Goal: Task Accomplishment & Management: Complete application form

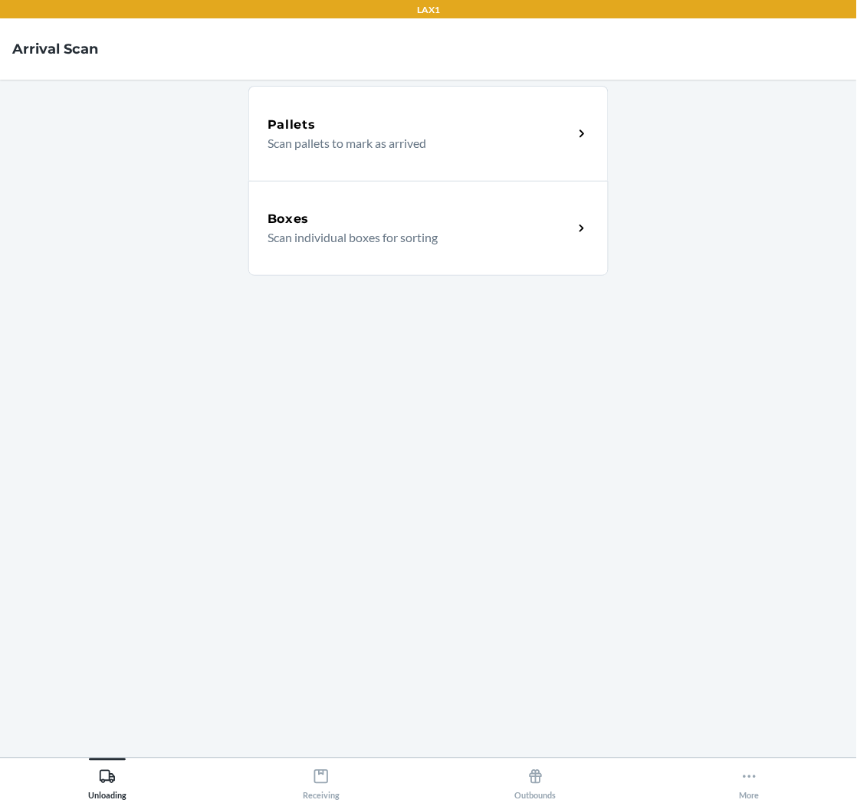
drag, startPoint x: 695, startPoint y: 335, endPoint x: 686, endPoint y: 347, distance: 14.3
click at [695, 335] on main "Pallets Scan pallets to mark as arrived Boxes Scan individual boxes for sorting" at bounding box center [428, 419] width 857 height 678
click at [325, 770] on icon at bounding box center [321, 777] width 17 height 17
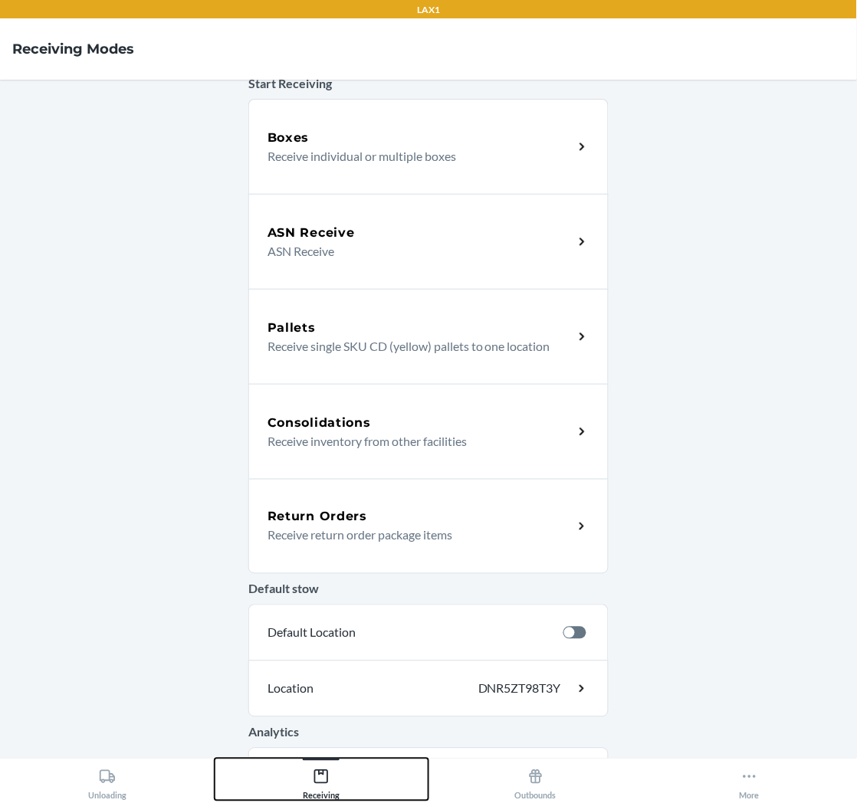
scroll to position [169, 0]
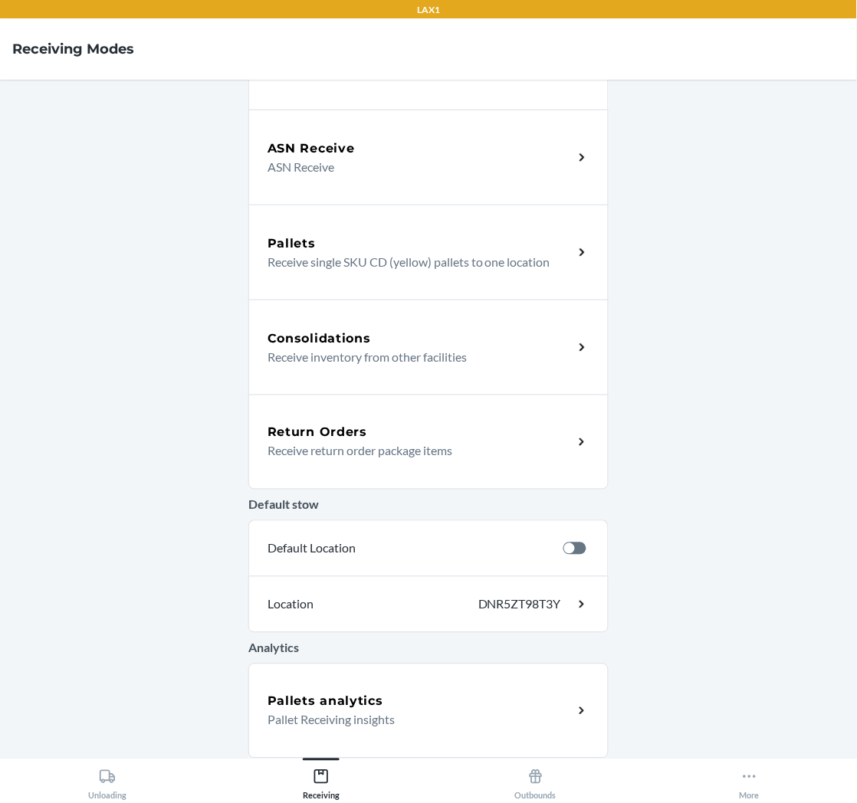
click at [500, 432] on div "Return Orders" at bounding box center [421, 433] width 306 height 18
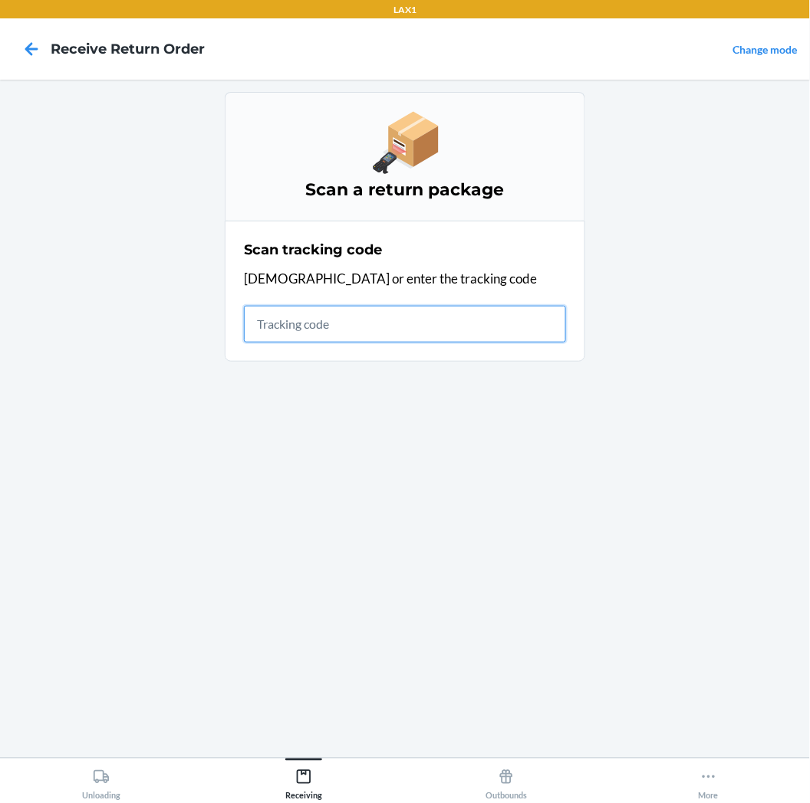
click at [287, 333] on input "text" at bounding box center [405, 324] width 322 height 37
click at [307, 327] on input "text" at bounding box center [405, 324] width 322 height 37
type input "KIZIKBLINDRETUR"
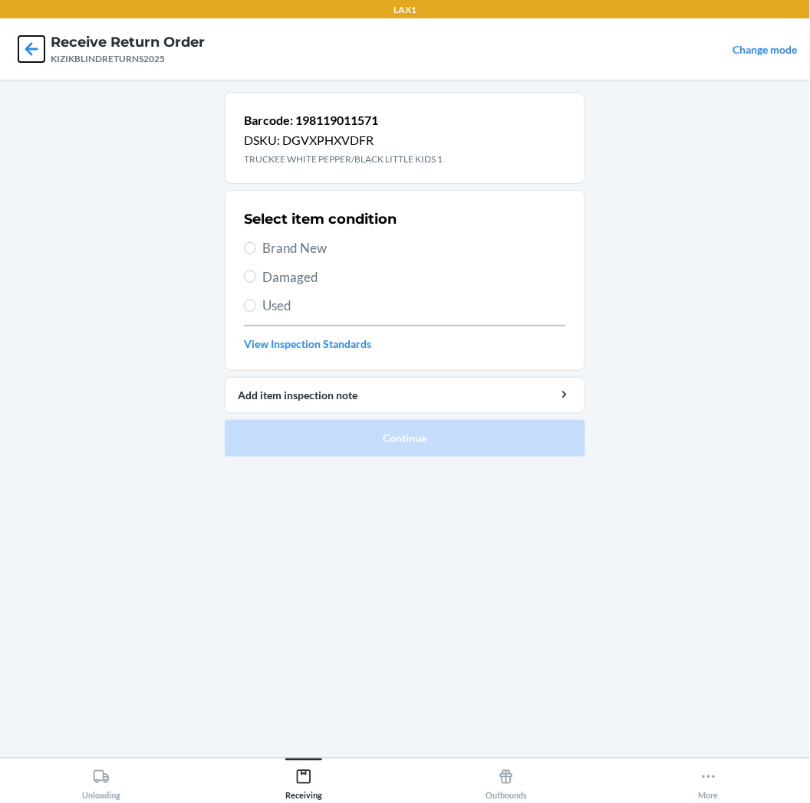
click at [28, 55] on icon at bounding box center [31, 49] width 26 height 26
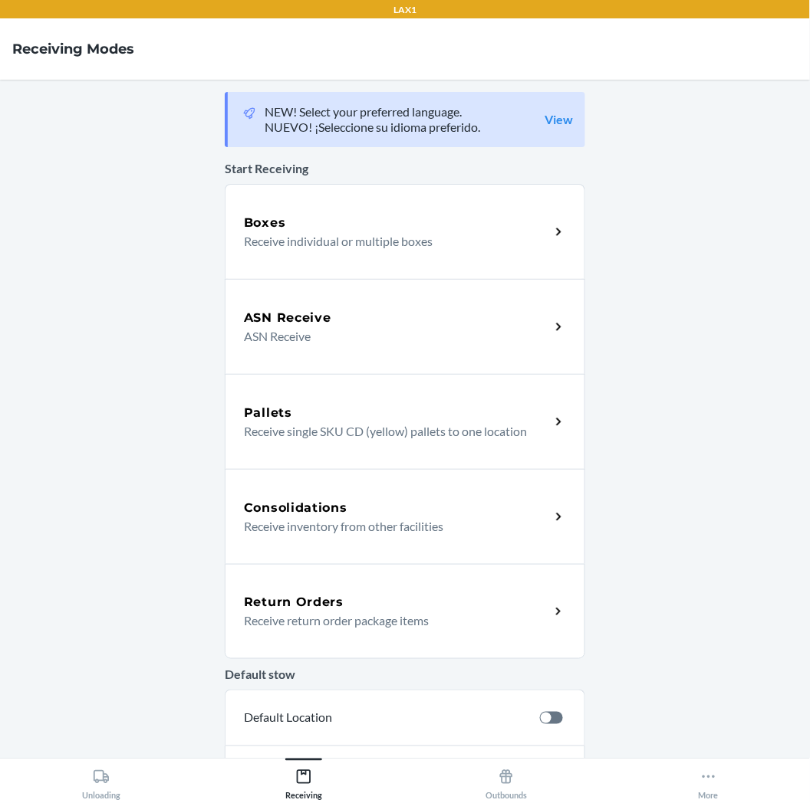
click at [469, 609] on div "Return Orders" at bounding box center [397, 602] width 306 height 18
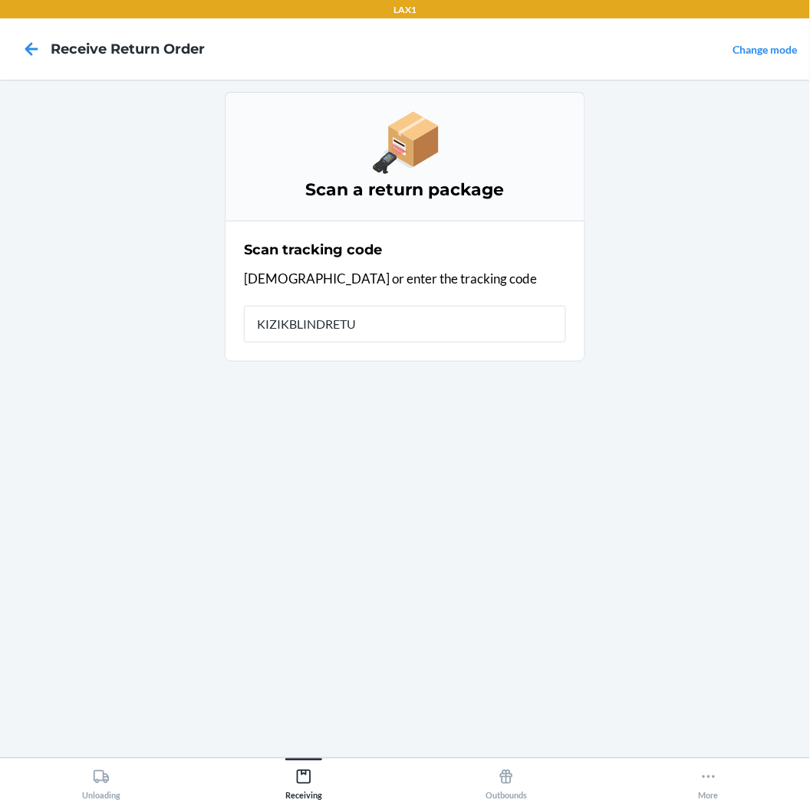
type input "KIZIKBLINDRETUR"
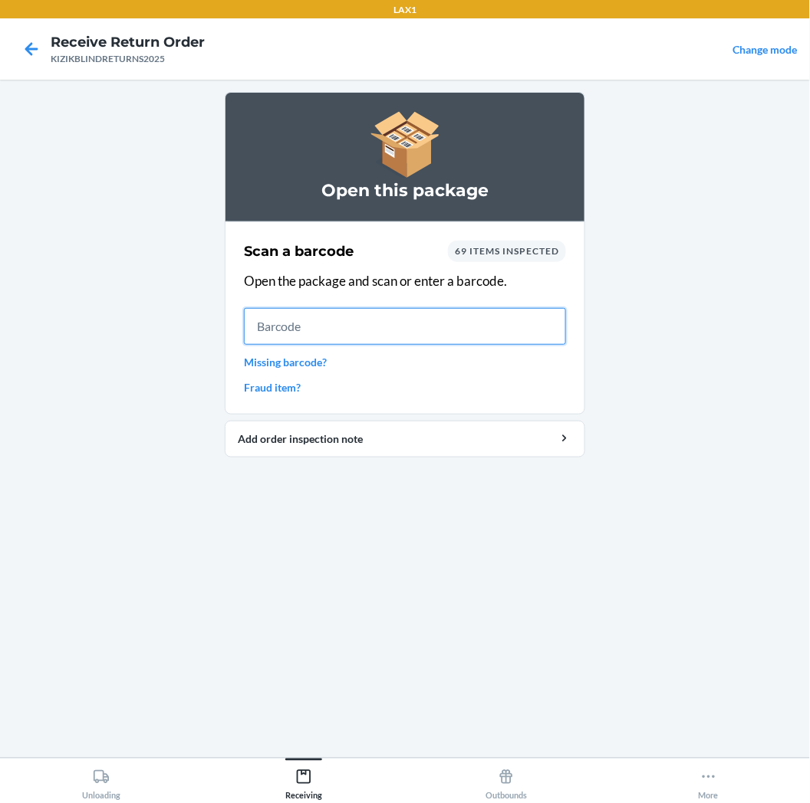
click at [400, 320] on input "text" at bounding box center [405, 326] width 322 height 37
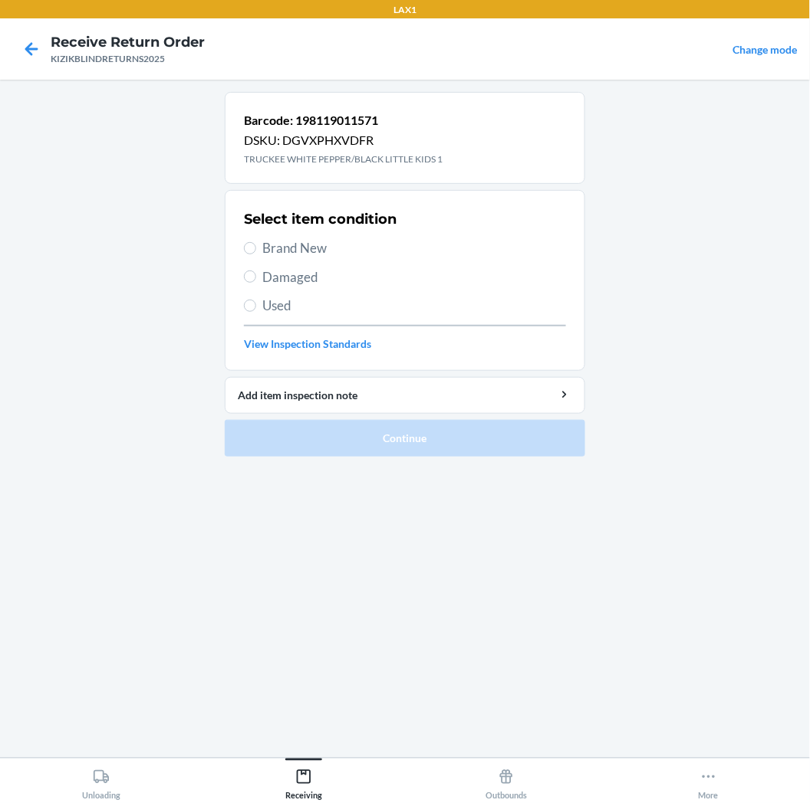
click at [286, 244] on span "Brand New" at bounding box center [414, 248] width 304 height 20
click at [256, 244] on input "Brand New" at bounding box center [250, 248] width 12 height 12
radio input "true"
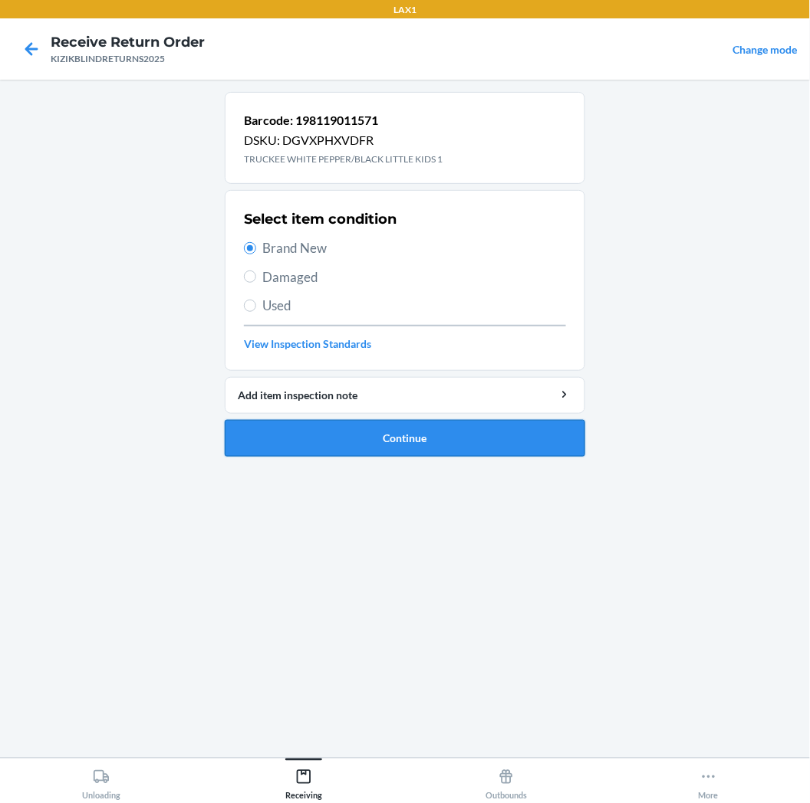
click at [399, 446] on button "Continue" at bounding box center [405, 438] width 360 height 37
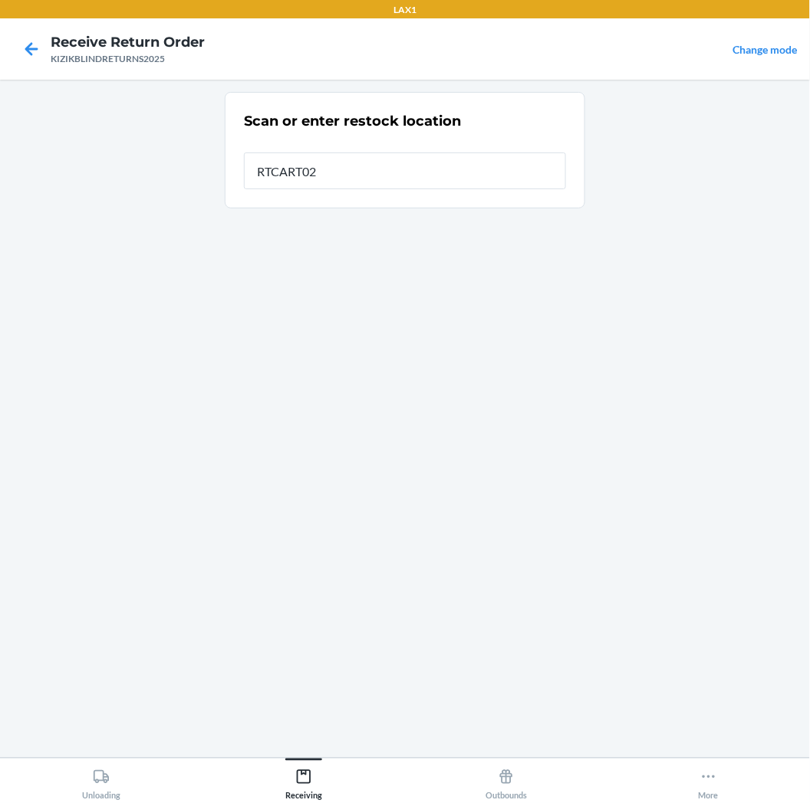
type input "RTCART022"
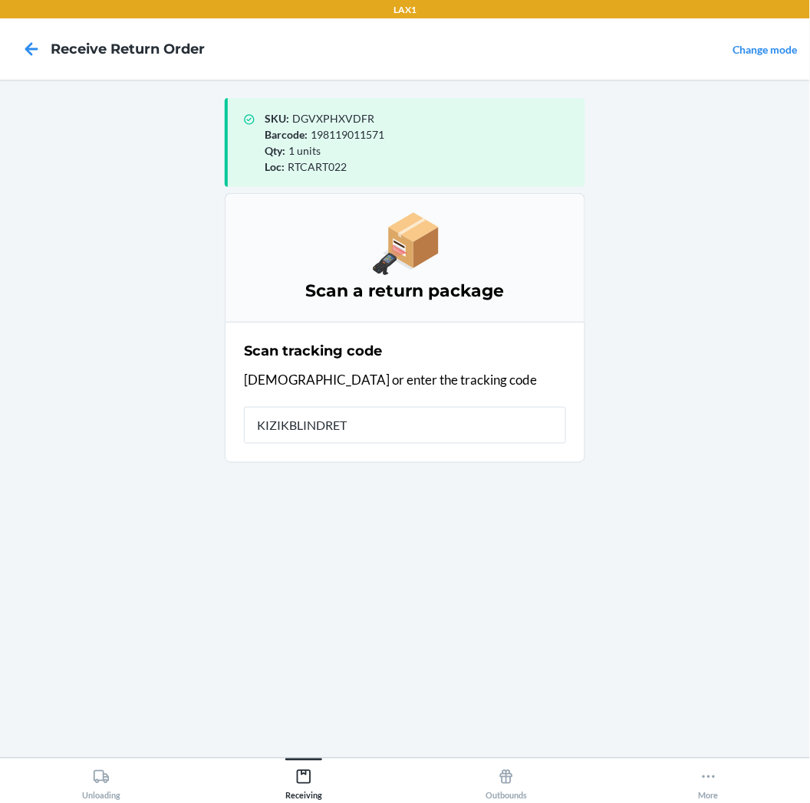
type input "KIZIKBLINDRETU"
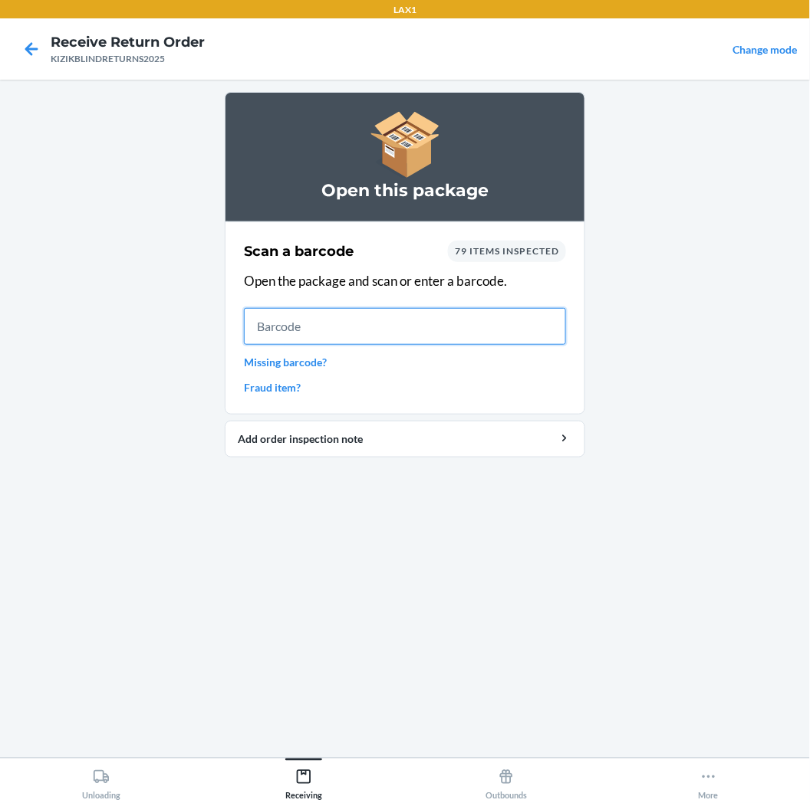
click at [359, 308] on input "text" at bounding box center [405, 326] width 322 height 37
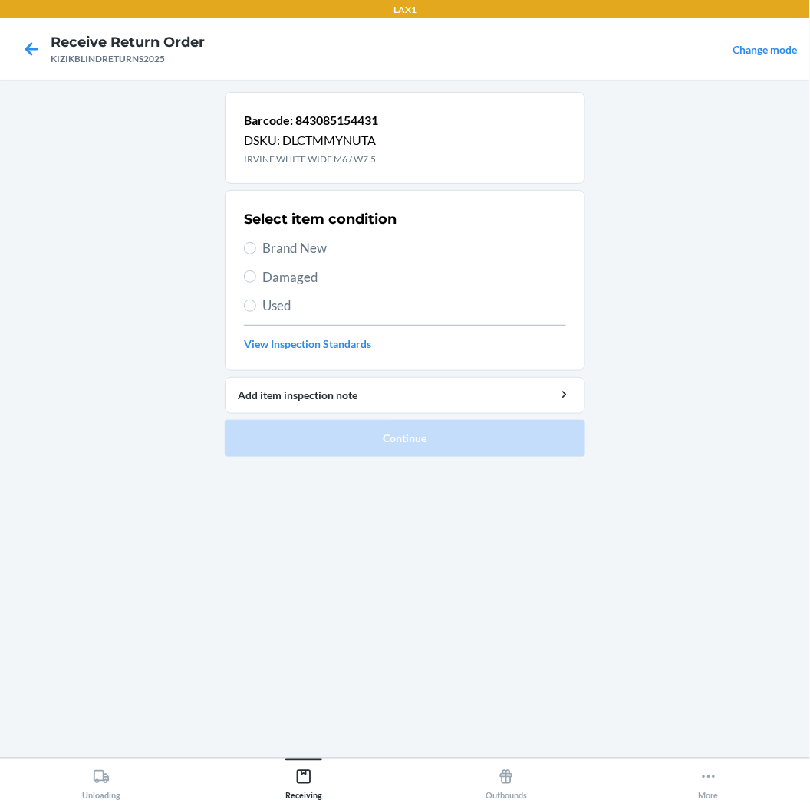
click at [304, 256] on span "Brand New" at bounding box center [414, 248] width 304 height 20
click at [256, 255] on input "Brand New" at bounding box center [250, 248] width 12 height 12
radio input "true"
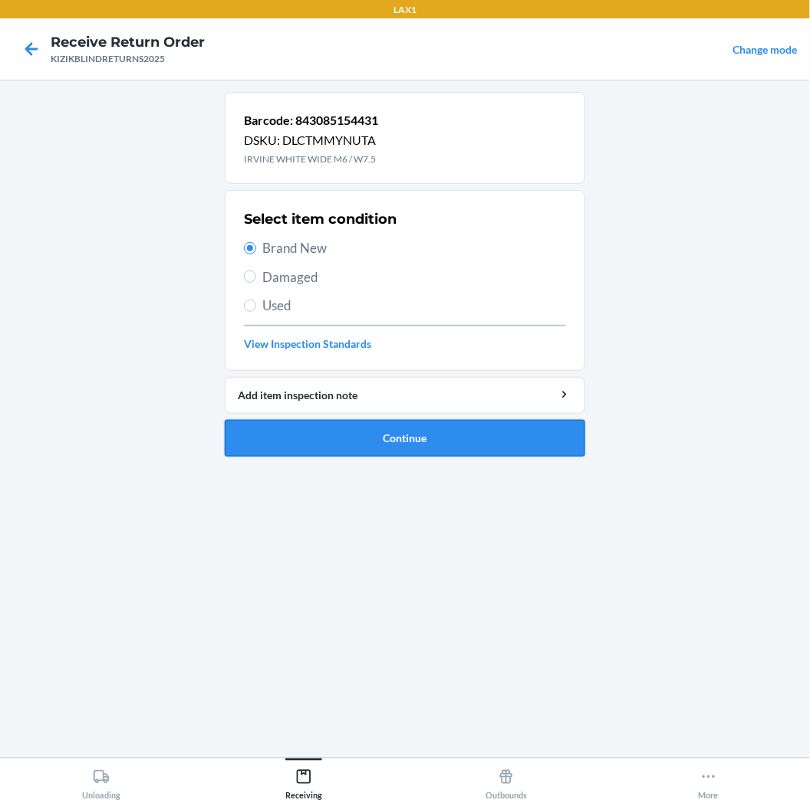
click at [442, 441] on button "Continue" at bounding box center [405, 438] width 360 height 37
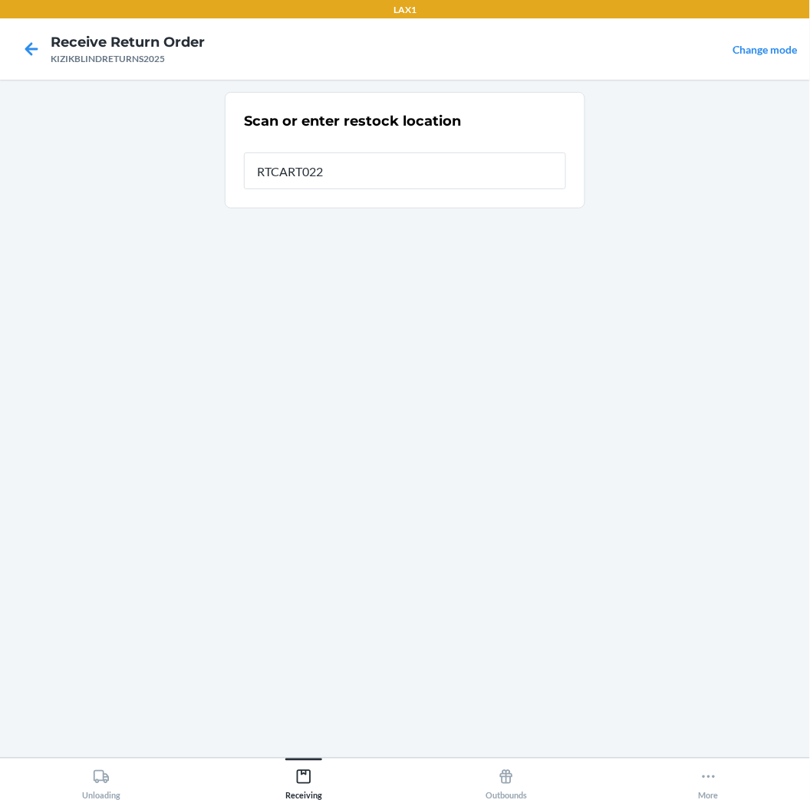
type input "RTCART022"
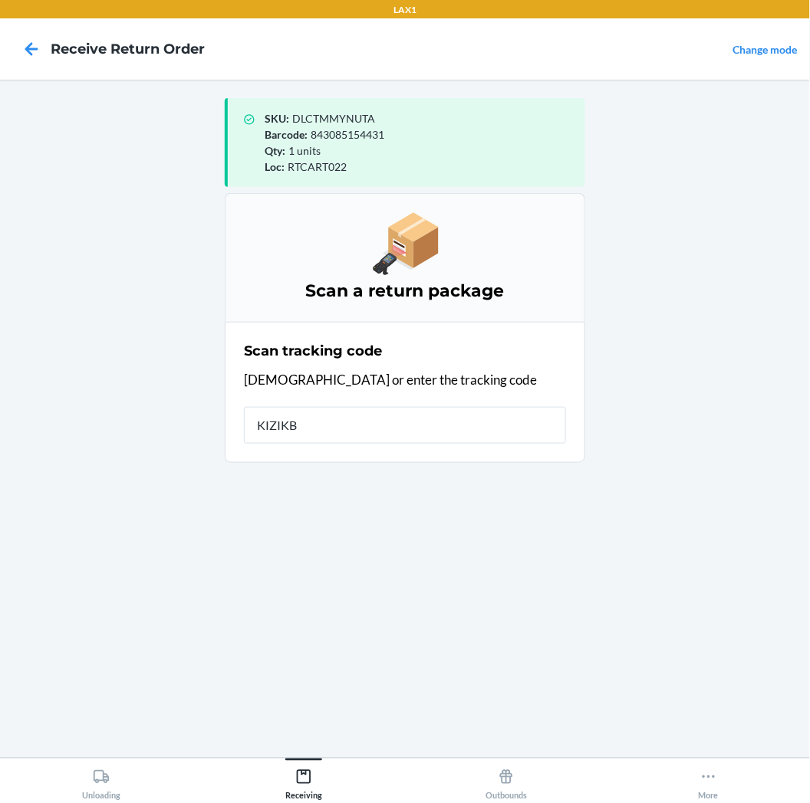
type input "KIZIKBL"
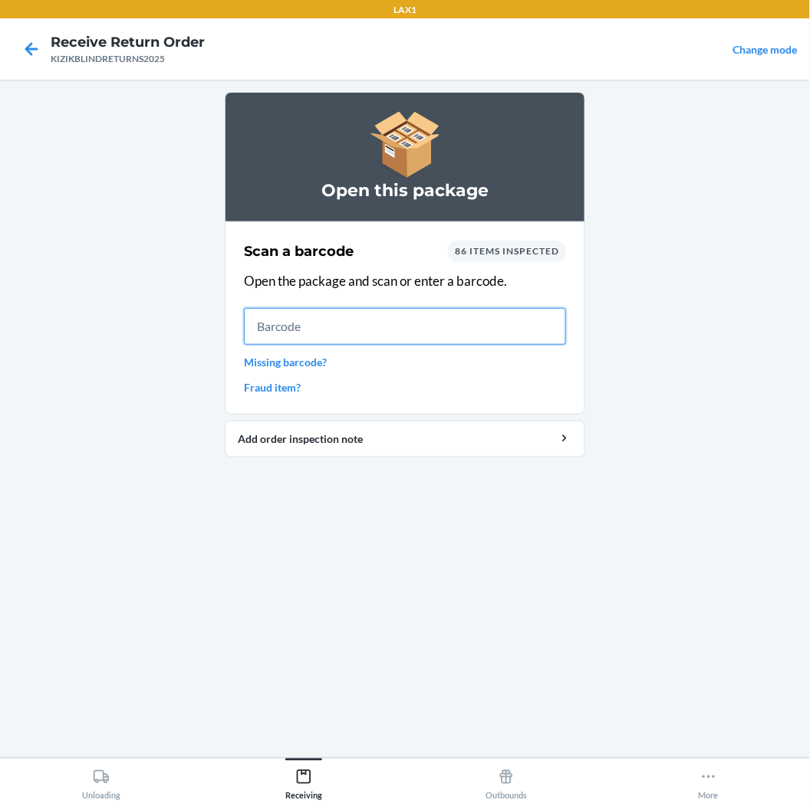
click at [488, 320] on input "text" at bounding box center [405, 326] width 322 height 37
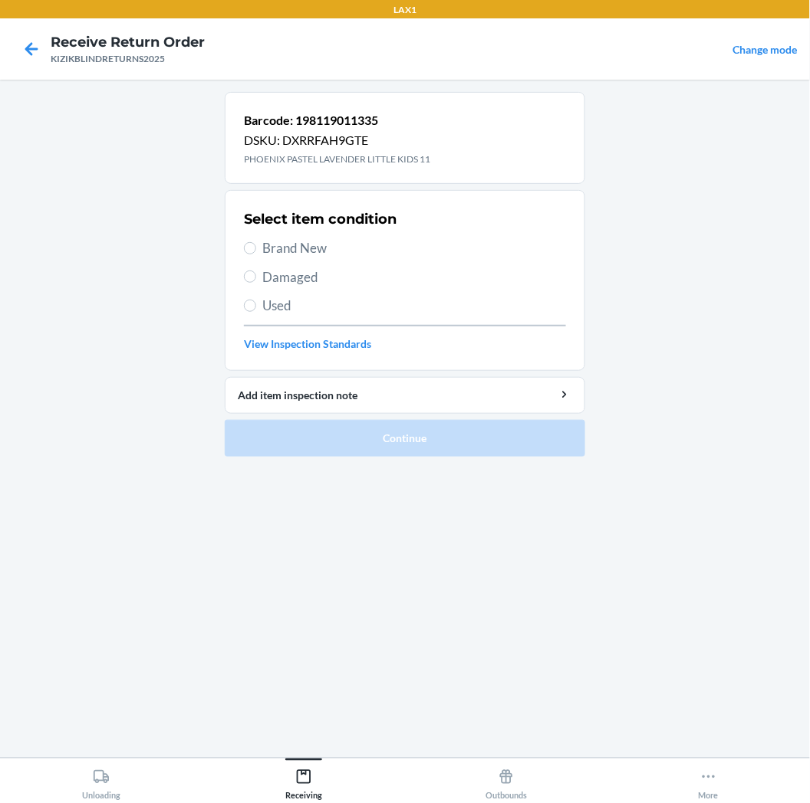
click at [301, 245] on span "Brand New" at bounding box center [414, 248] width 304 height 20
click at [256, 245] on input "Brand New" at bounding box center [250, 248] width 12 height 12
radio input "true"
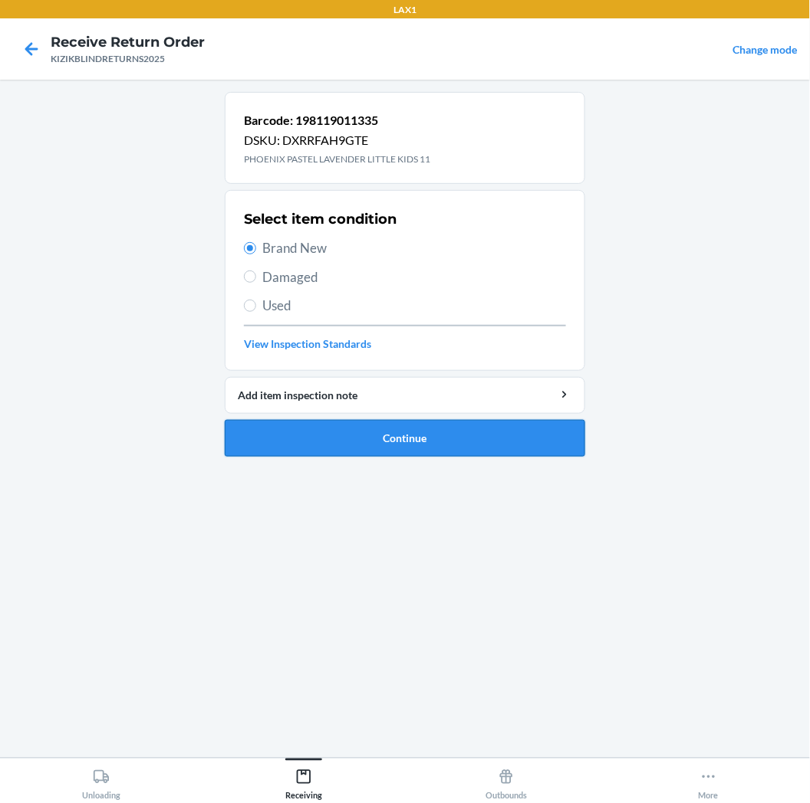
click at [363, 423] on button "Continue" at bounding box center [405, 438] width 360 height 37
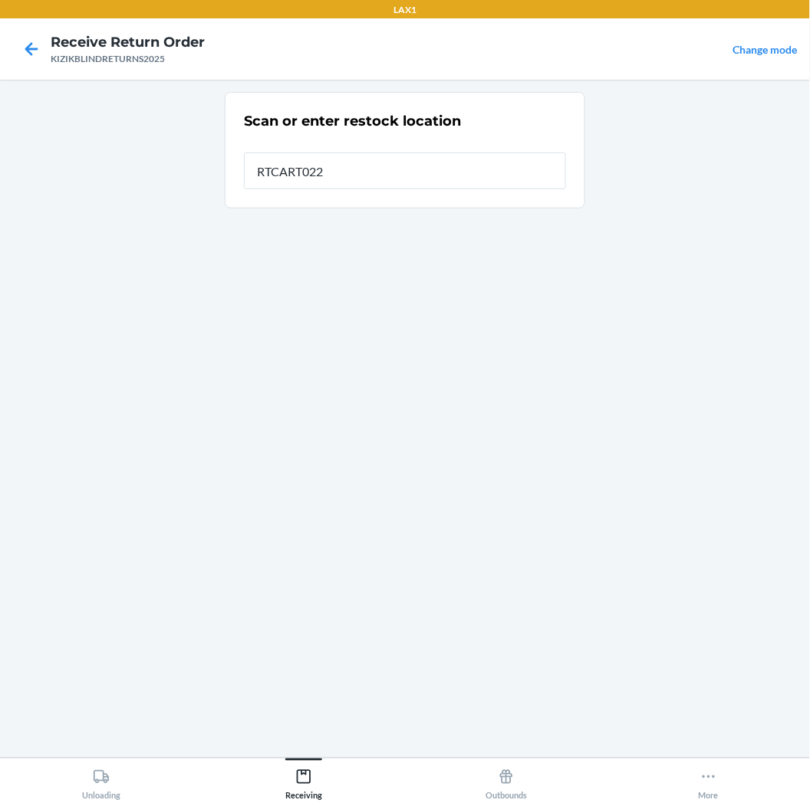
type input "RTCART022"
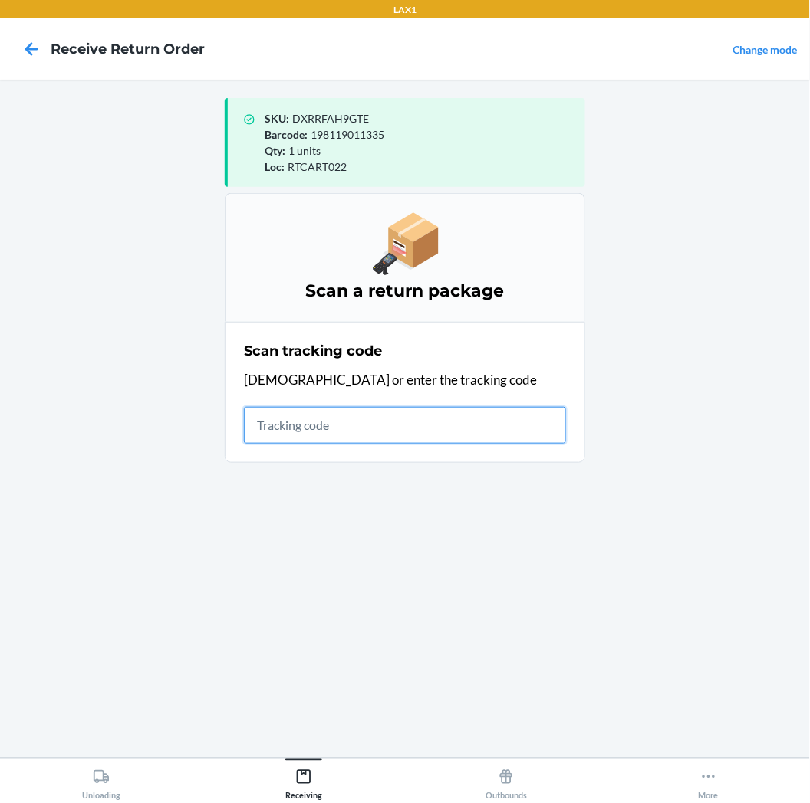
click at [426, 439] on input "text" at bounding box center [405, 425] width 322 height 37
click at [370, 412] on input "text" at bounding box center [405, 425] width 322 height 37
type input "KIZIKBLINDRE"
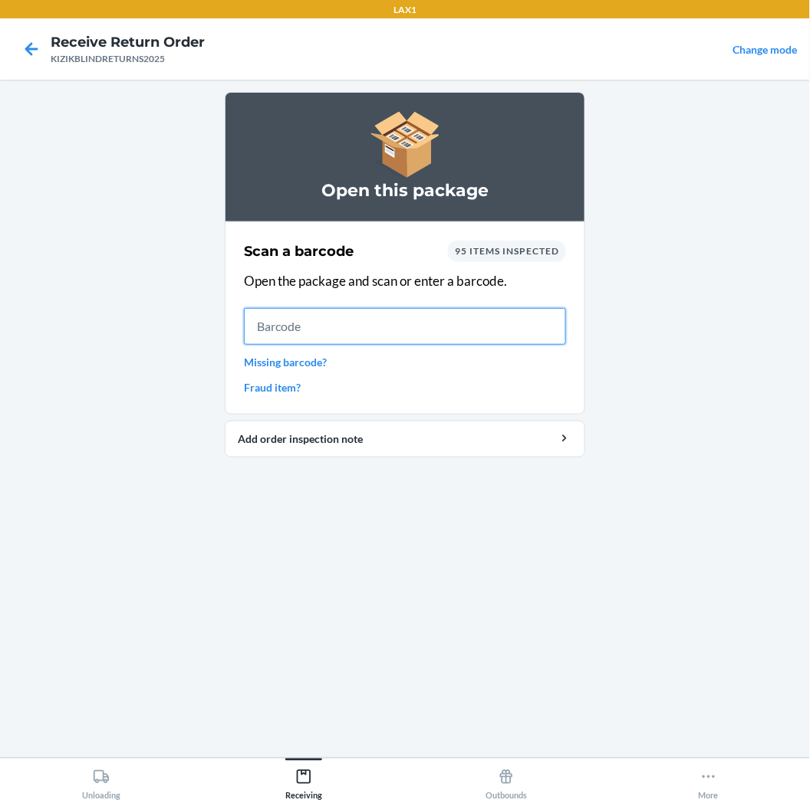
drag, startPoint x: 373, startPoint y: 340, endPoint x: 363, endPoint y: 340, distance: 10.7
click at [373, 340] on input "text" at bounding box center [405, 326] width 322 height 37
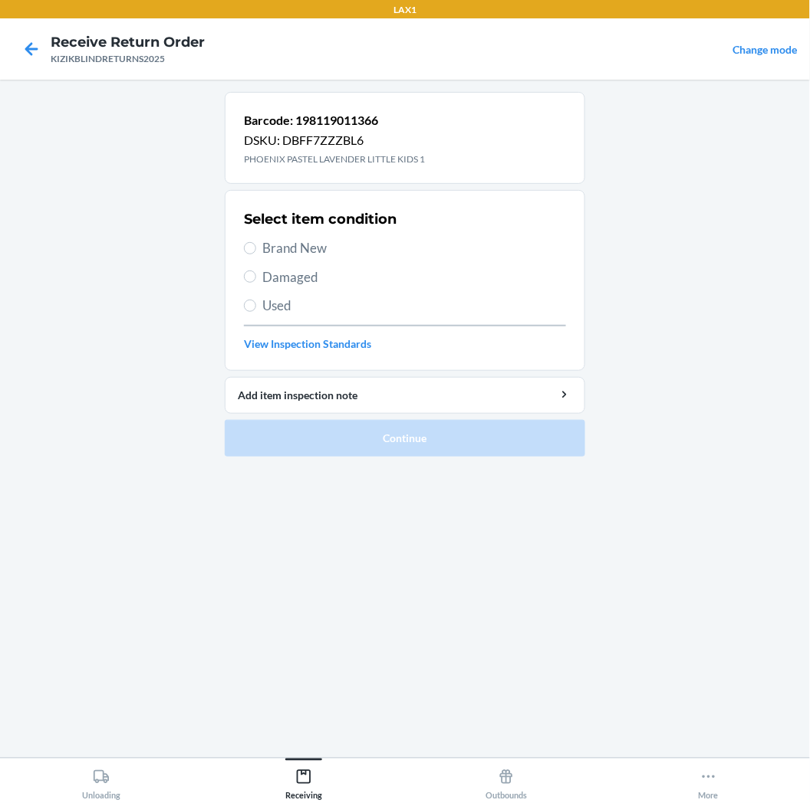
click at [307, 250] on span "Brand New" at bounding box center [414, 248] width 304 height 20
click at [256, 250] on input "Brand New" at bounding box center [250, 248] width 12 height 12
radio input "true"
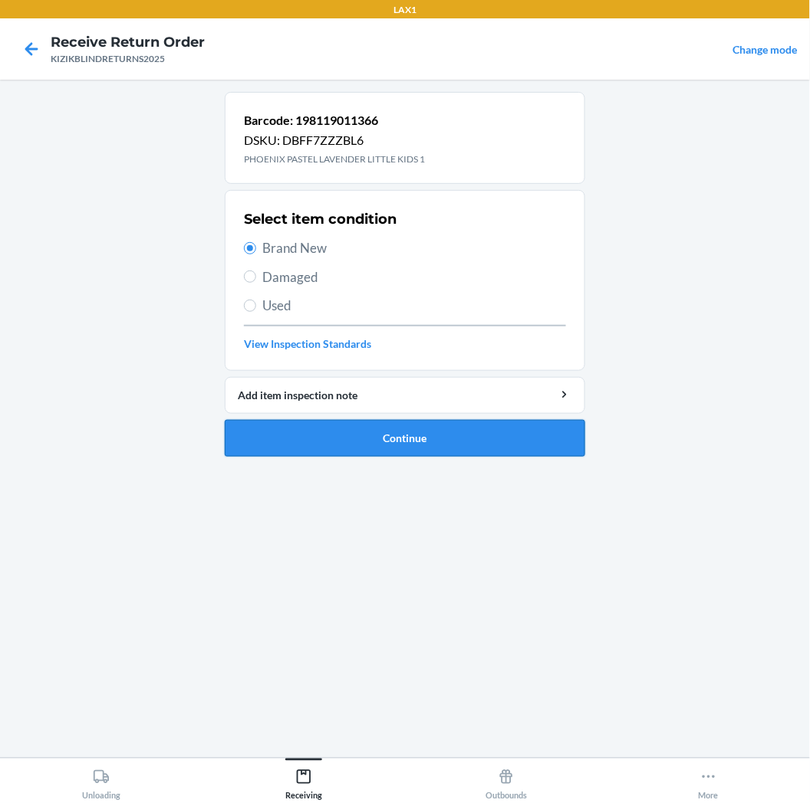
click at [480, 442] on button "Continue" at bounding box center [405, 438] width 360 height 37
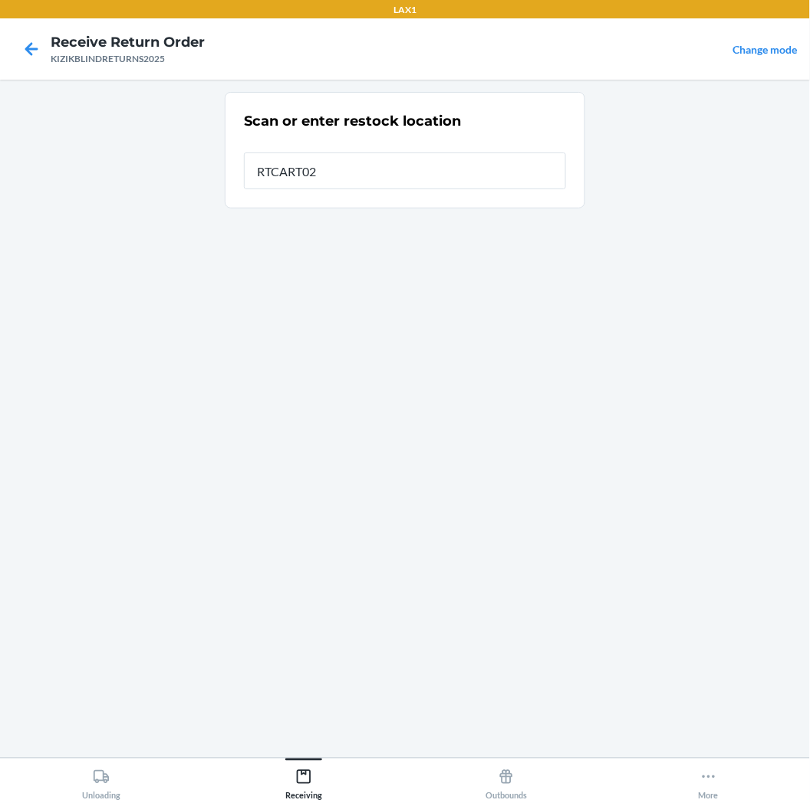
type input "RTCART022"
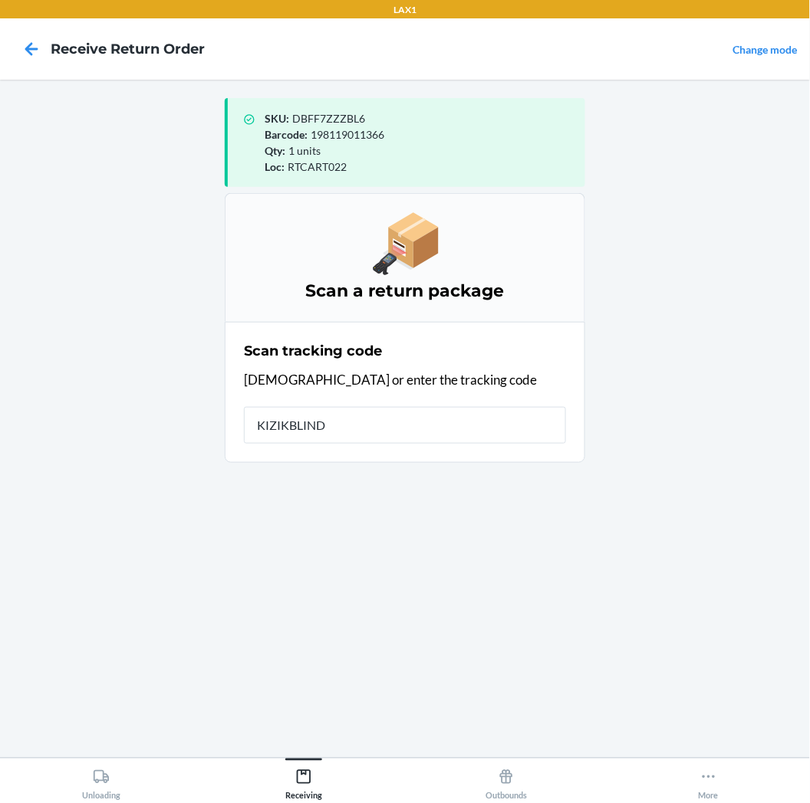
type input "KIZIKBLINDR"
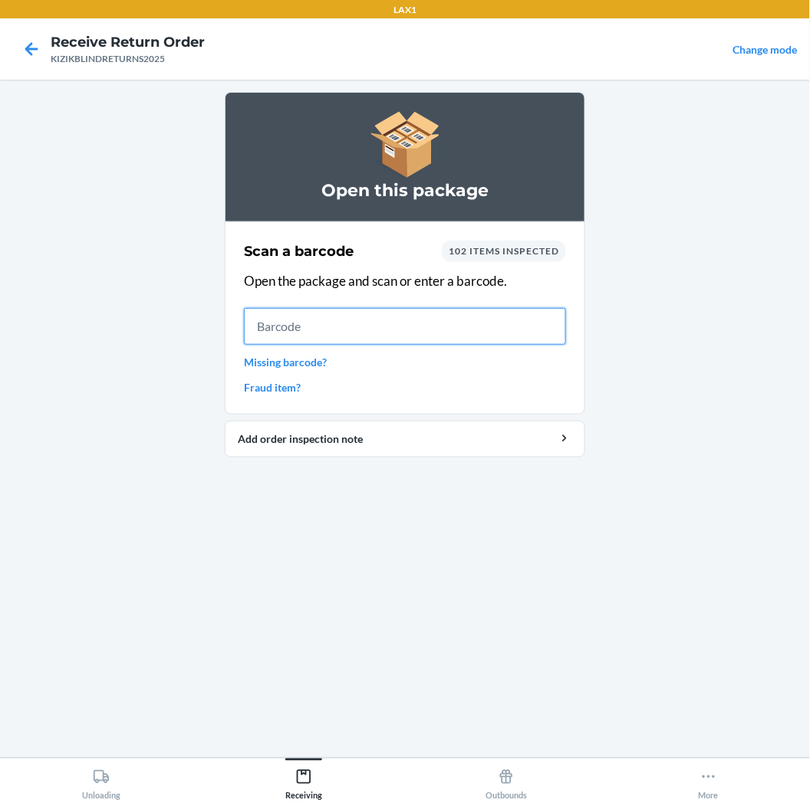
click at [310, 327] on input "text" at bounding box center [405, 326] width 322 height 37
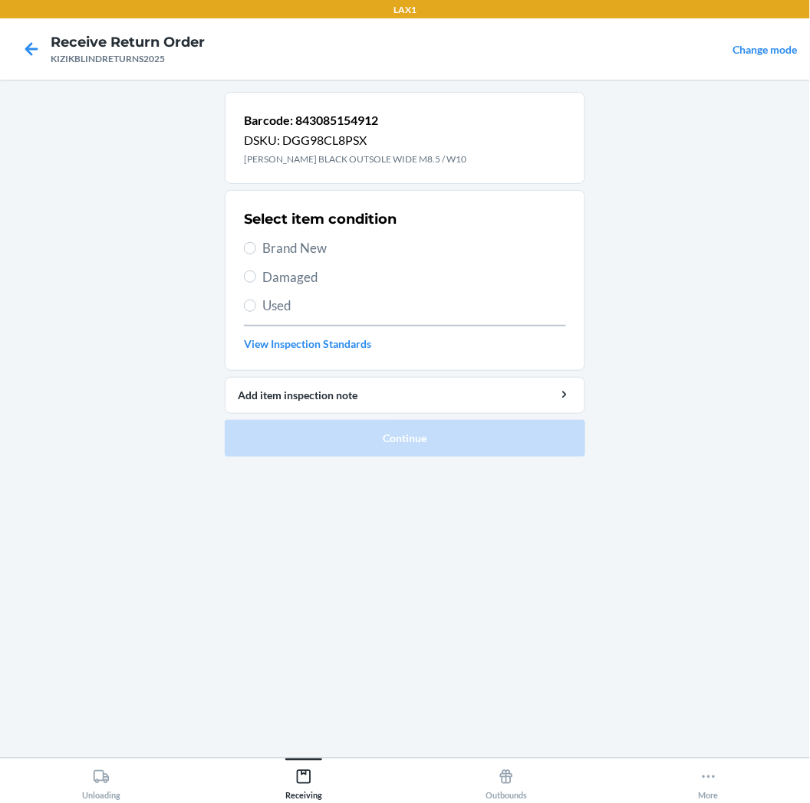
drag, startPoint x: 307, startPoint y: 326, endPoint x: 133, endPoint y: 320, distance: 174.1
click at [133, 320] on main "Barcode: 843085154912 DSKU: DGG98CL8PSX IRVINE BLACK BLACK OUTSOLE WIDE M8.5 / …" at bounding box center [405, 419] width 810 height 678
drag, startPoint x: 274, startPoint y: 242, endPoint x: 315, endPoint y: 304, distance: 74.0
click at [274, 241] on span "Brand New" at bounding box center [414, 248] width 304 height 20
click at [256, 242] on input "Brand New" at bounding box center [250, 248] width 12 height 12
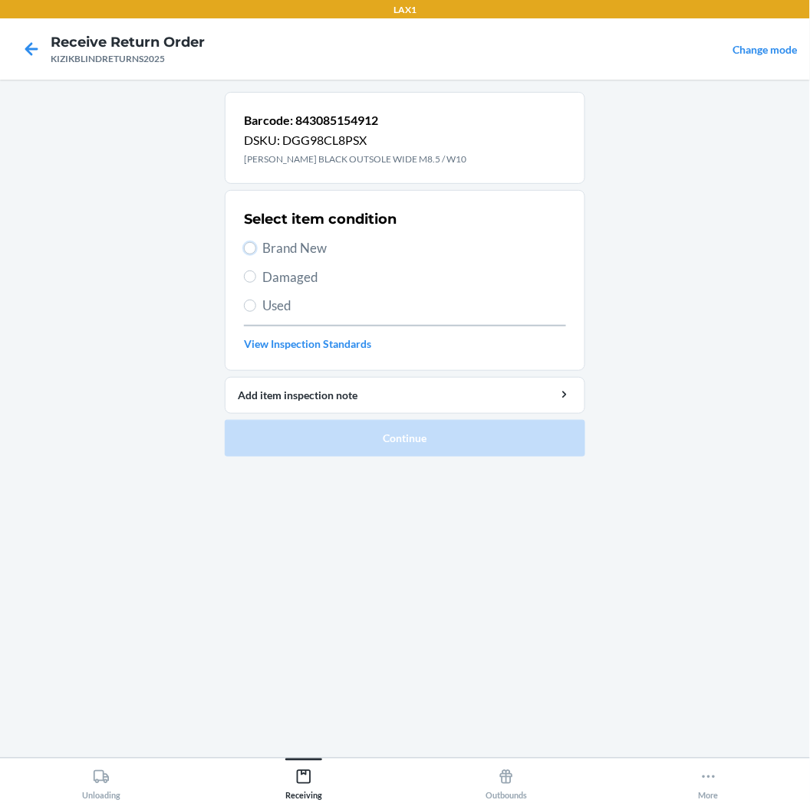
radio input "true"
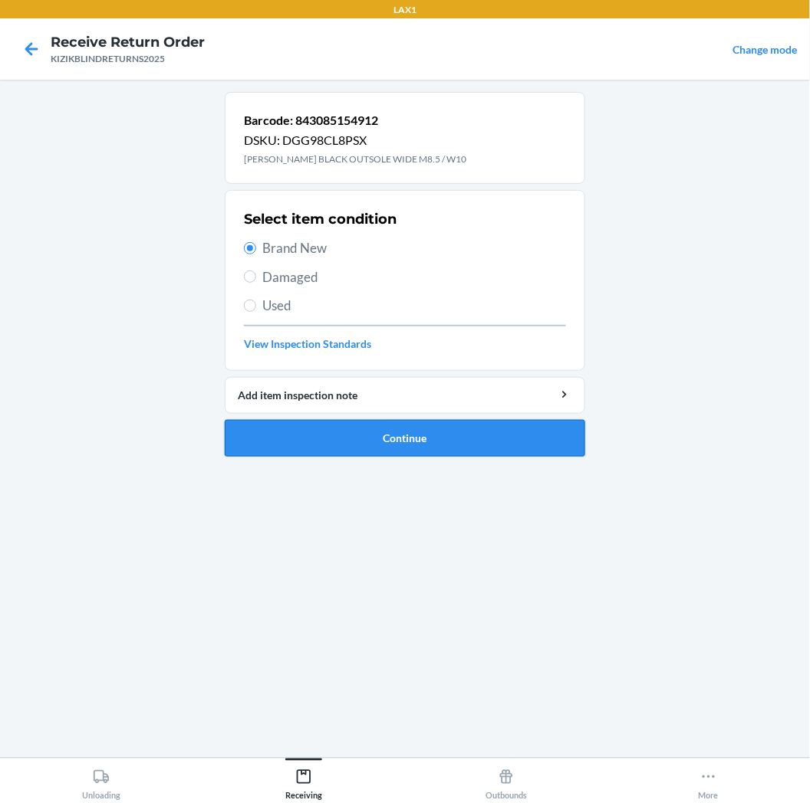
click at [373, 435] on button "Continue" at bounding box center [405, 438] width 360 height 37
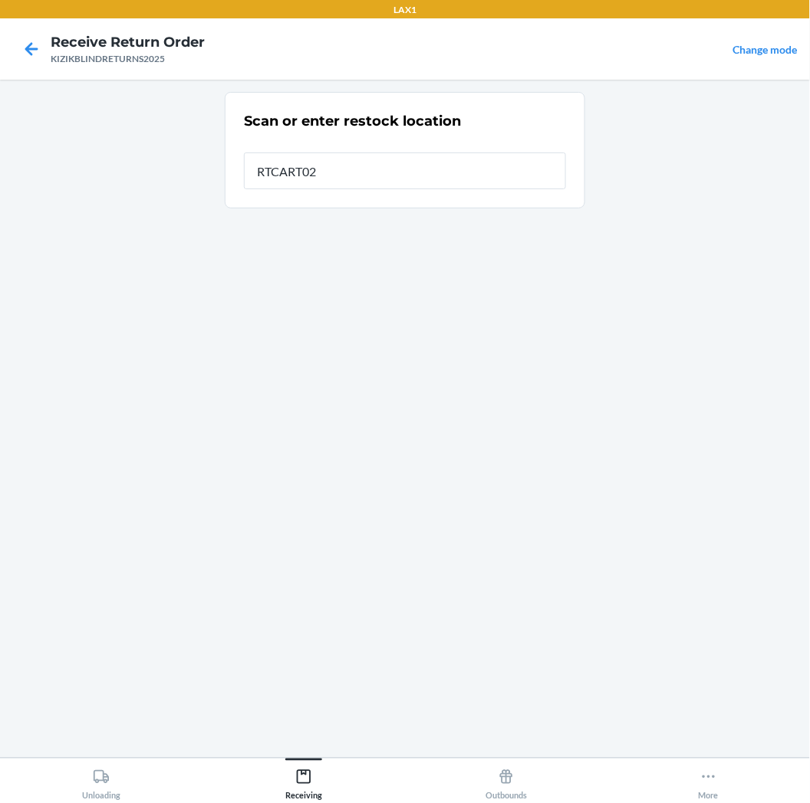
type input "RTCART022"
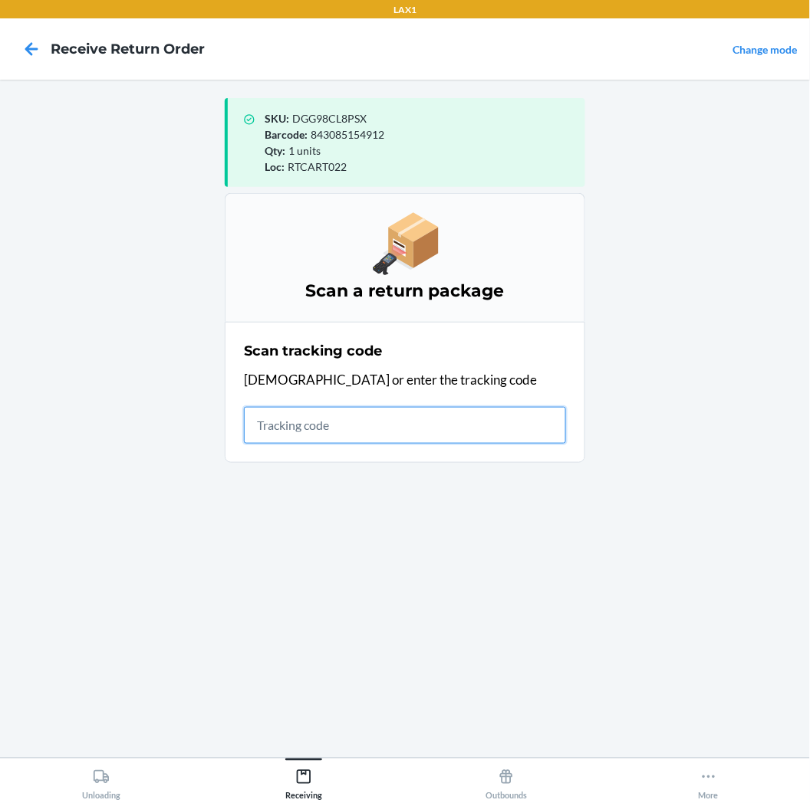
click at [388, 415] on input "text" at bounding box center [405, 425] width 322 height 37
click at [359, 419] on input "text" at bounding box center [405, 425] width 322 height 37
type input "KIZIKBLINDRET"
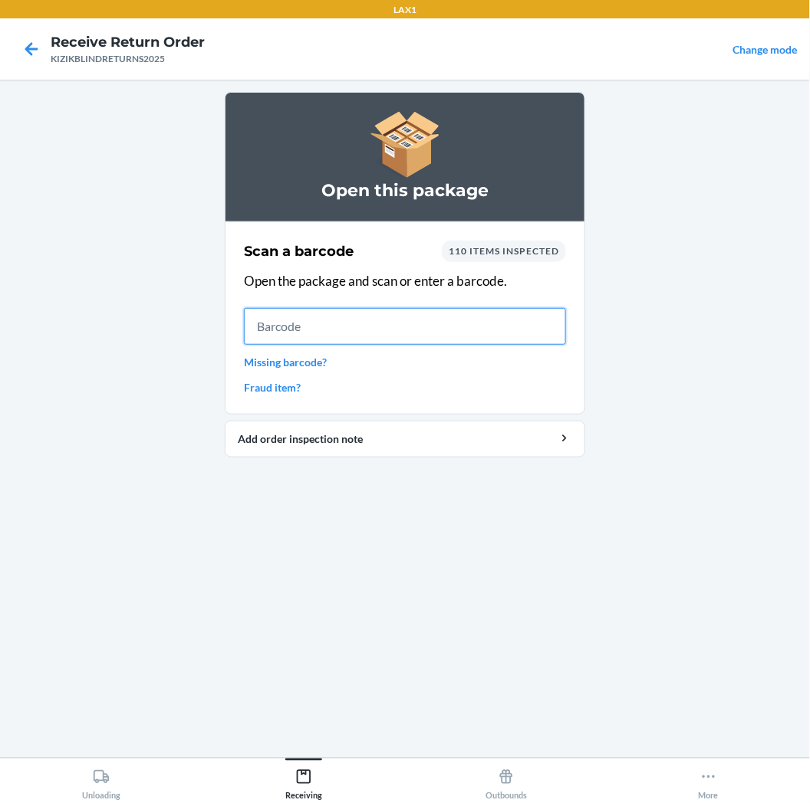
click at [430, 325] on input "text" at bounding box center [405, 326] width 322 height 37
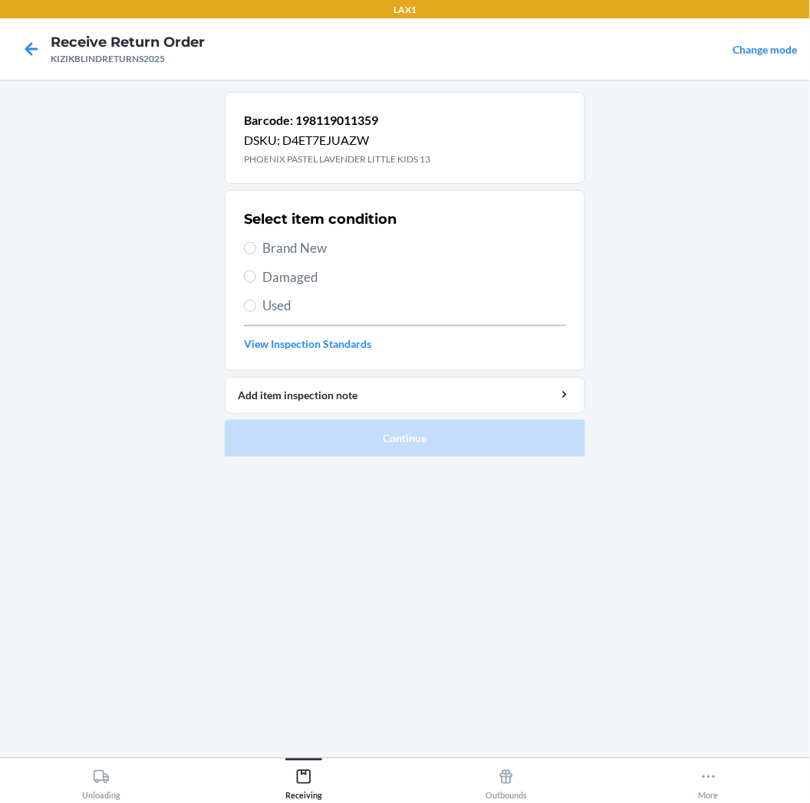
click at [465, 242] on span "Brand New" at bounding box center [414, 248] width 304 height 20
click at [256, 242] on input "Brand New" at bounding box center [250, 248] width 12 height 12
radio input "true"
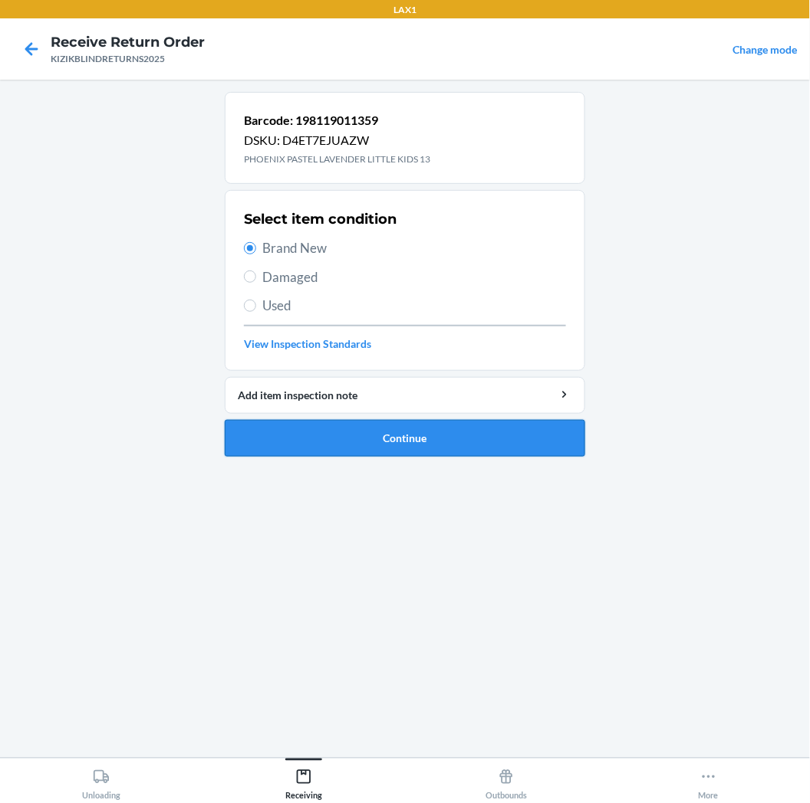
click at [485, 433] on button "Continue" at bounding box center [405, 438] width 360 height 37
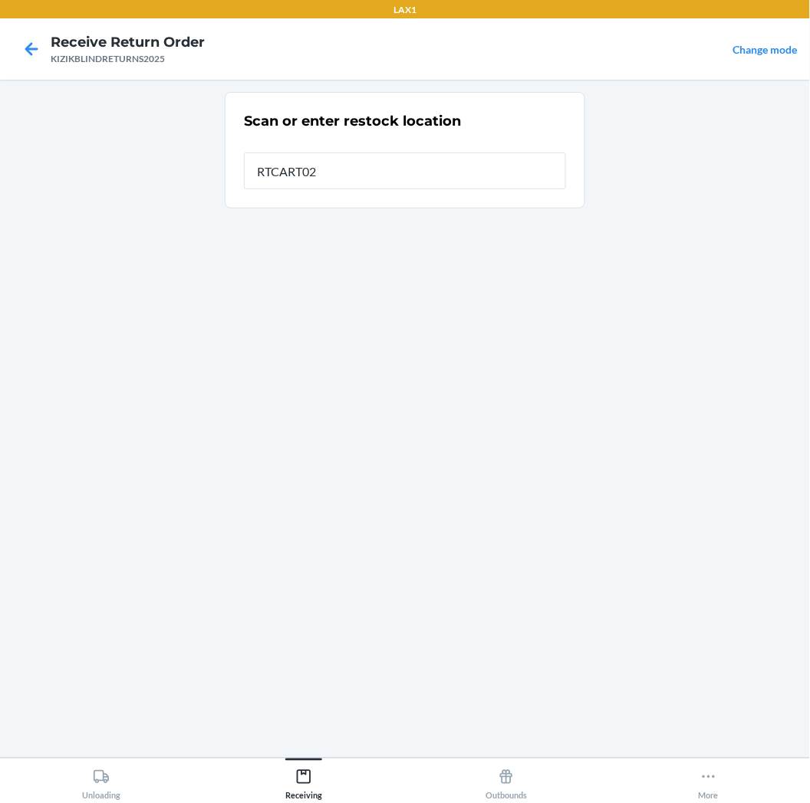
type input "RTCART022"
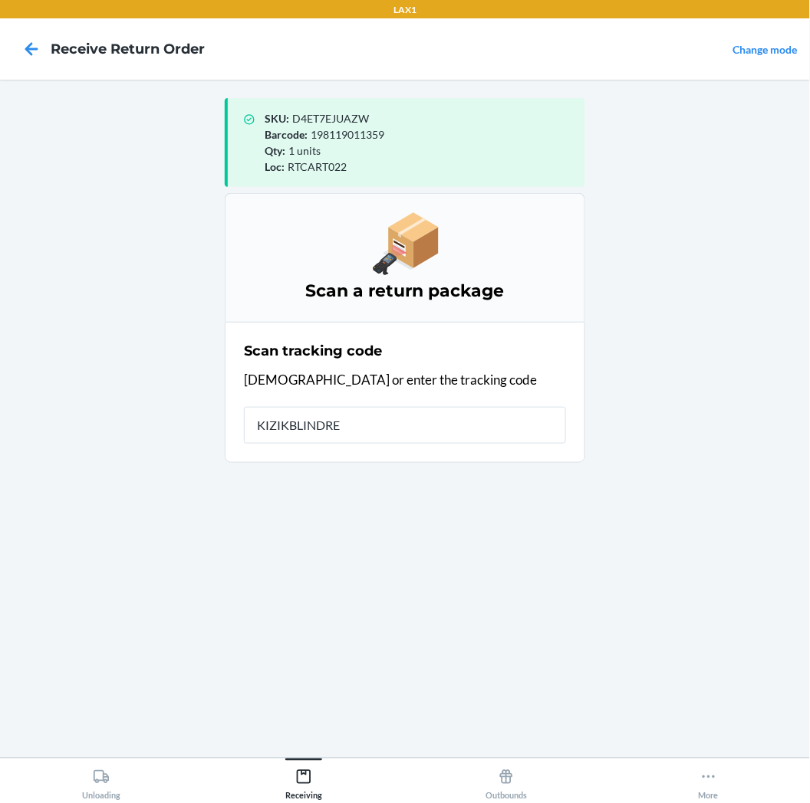
type input "KIZIKBLINDRET"
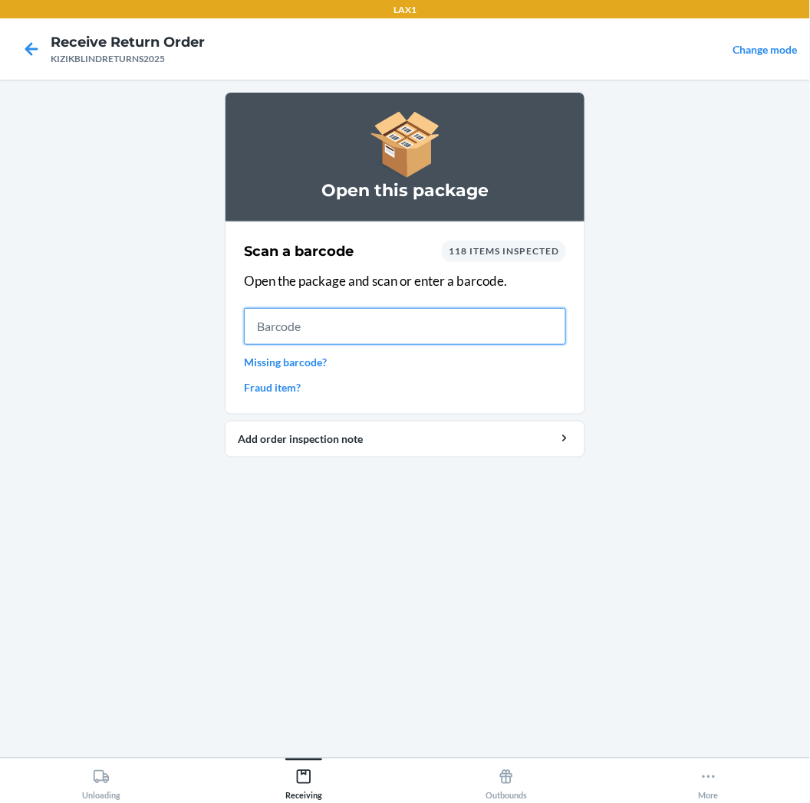
click at [318, 320] on input "text" at bounding box center [405, 326] width 322 height 37
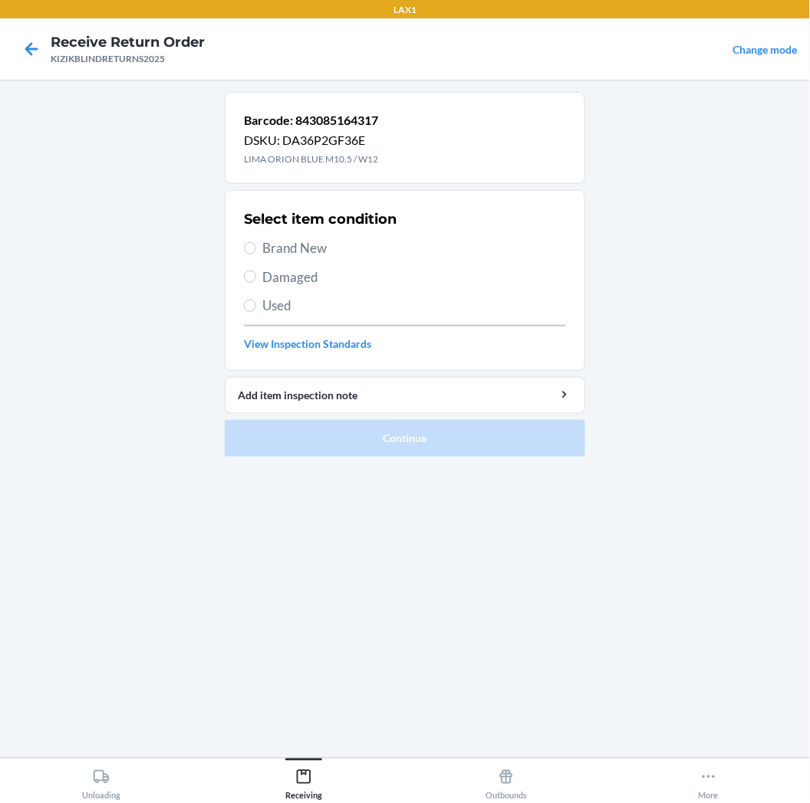
click at [296, 253] on span "Brand New" at bounding box center [414, 248] width 304 height 20
click at [256, 253] on input "Brand New" at bounding box center [250, 248] width 12 height 12
radio input "true"
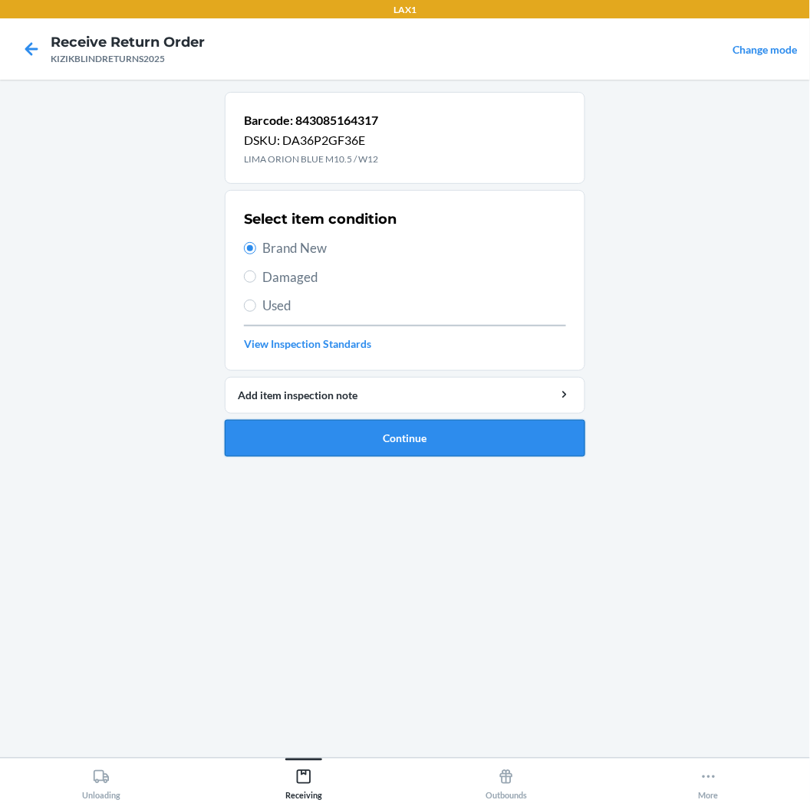
click at [491, 446] on button "Continue" at bounding box center [405, 438] width 360 height 37
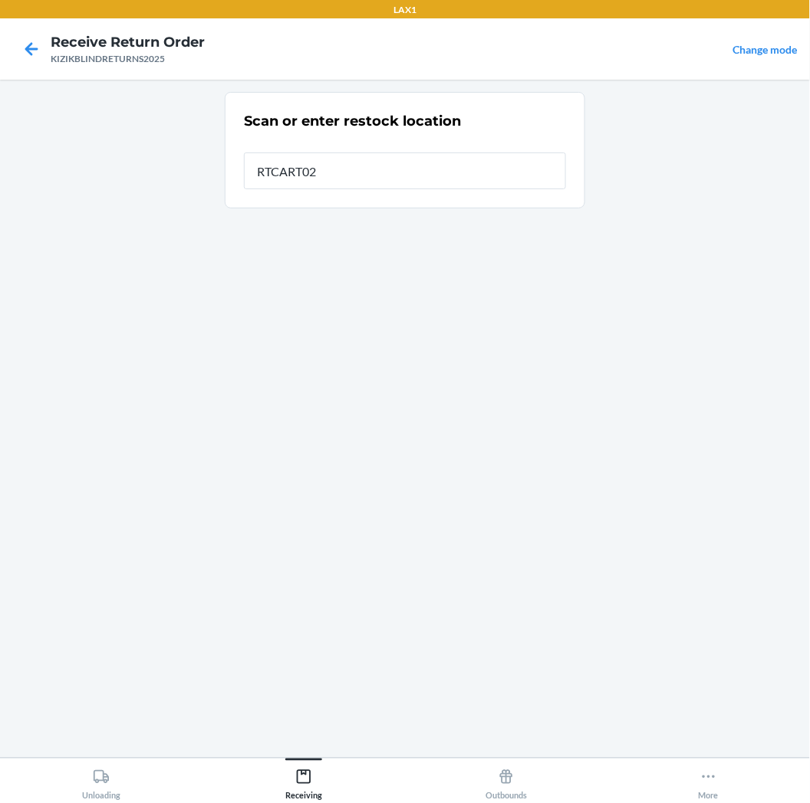
type input "RTCART022"
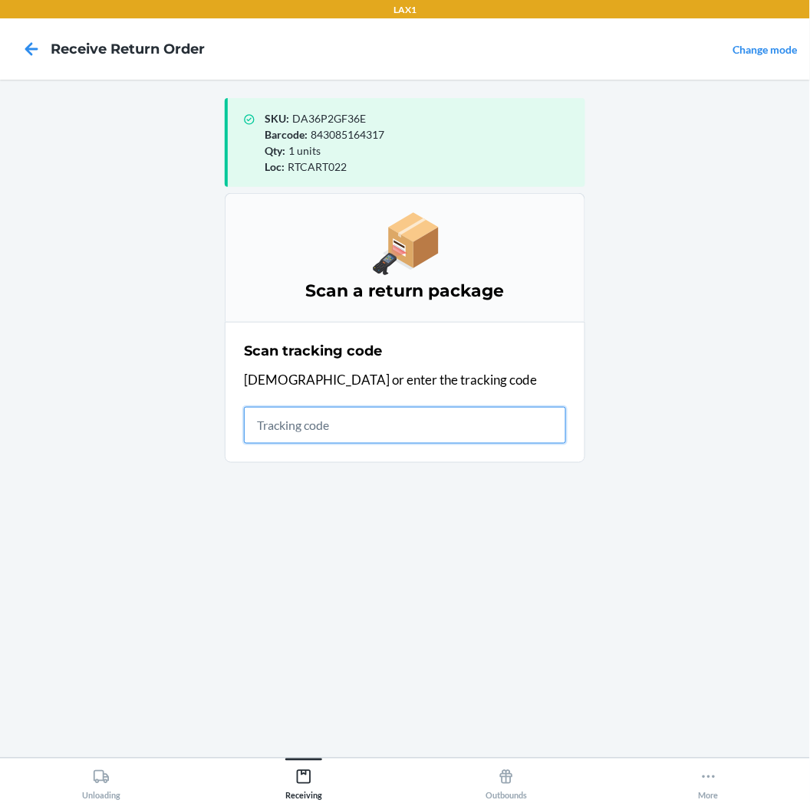
click at [437, 416] on input "text" at bounding box center [405, 425] width 322 height 37
click at [462, 410] on input "text" at bounding box center [405, 425] width 322 height 37
click at [501, 424] on input "text" at bounding box center [405, 425] width 322 height 37
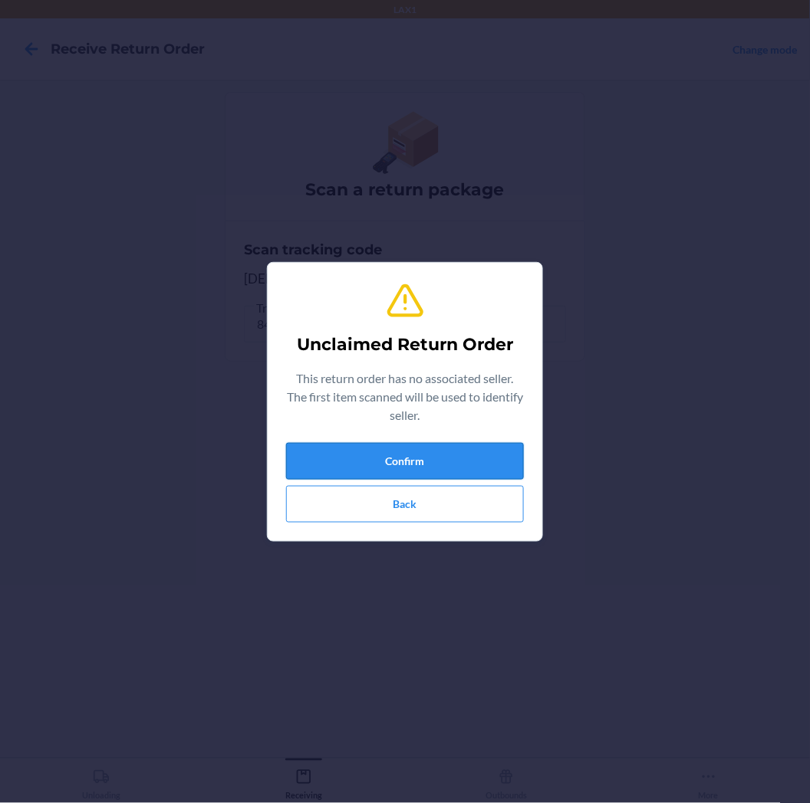
click at [420, 472] on button "Confirm" at bounding box center [405, 461] width 238 height 37
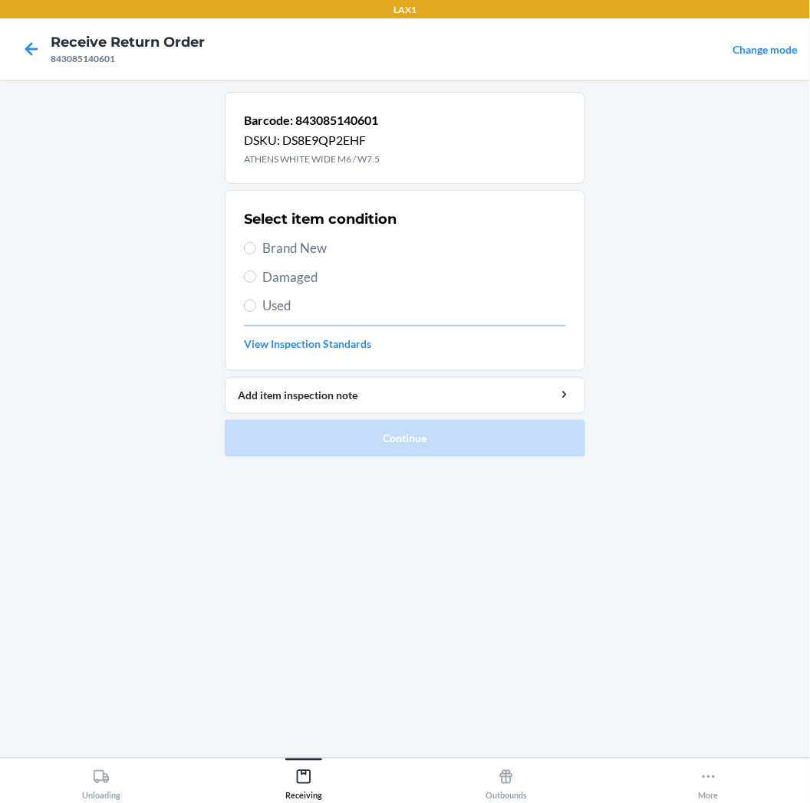
click at [318, 245] on span "Brand New" at bounding box center [414, 248] width 304 height 20
click at [256, 245] on input "Brand New" at bounding box center [250, 248] width 12 height 12
radio input "true"
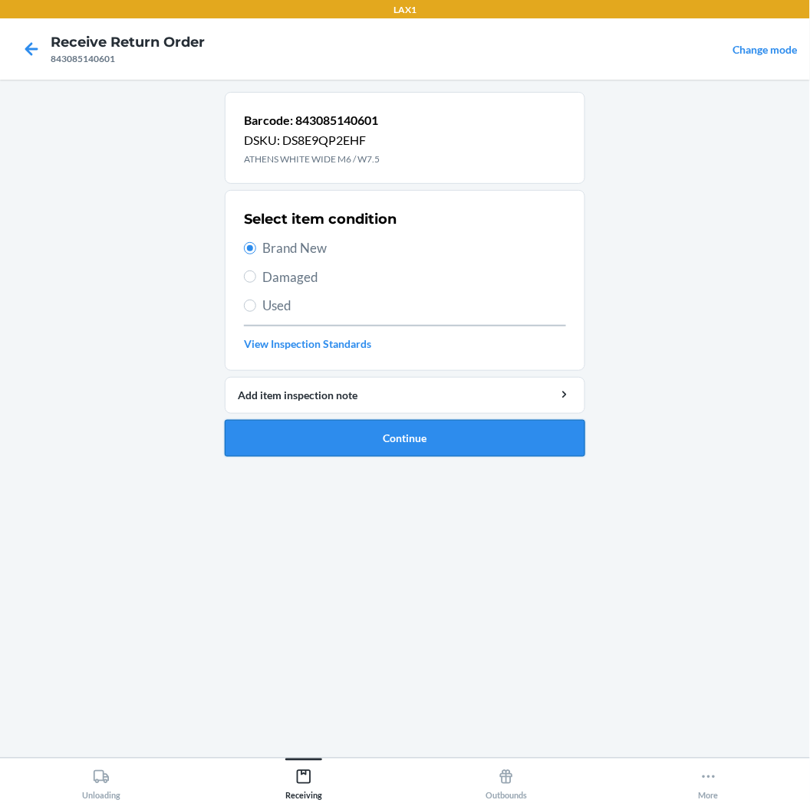
click at [376, 425] on button "Continue" at bounding box center [405, 438] width 360 height 37
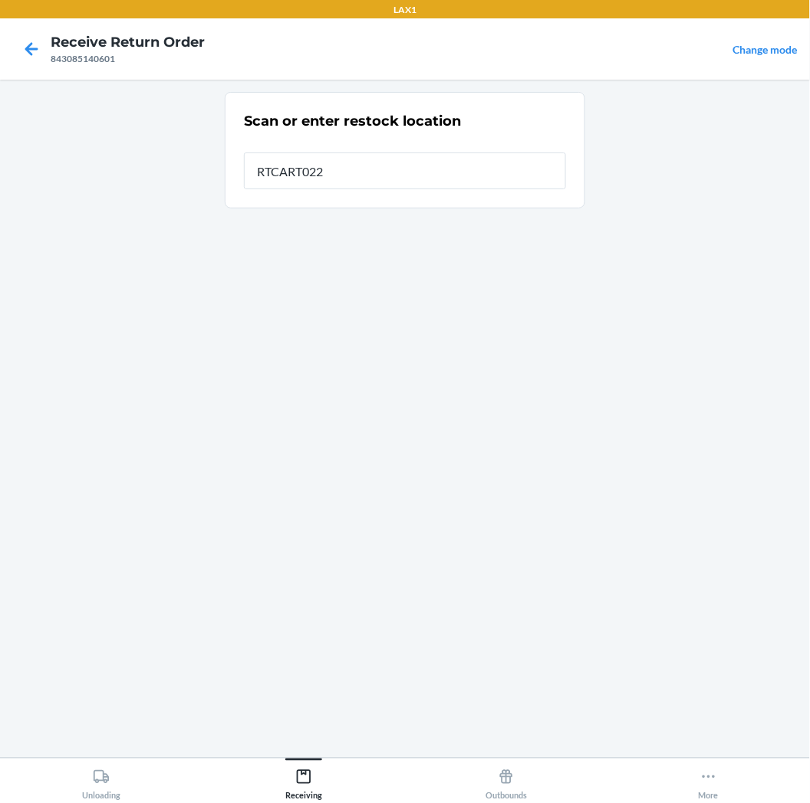
type input "RTCART022"
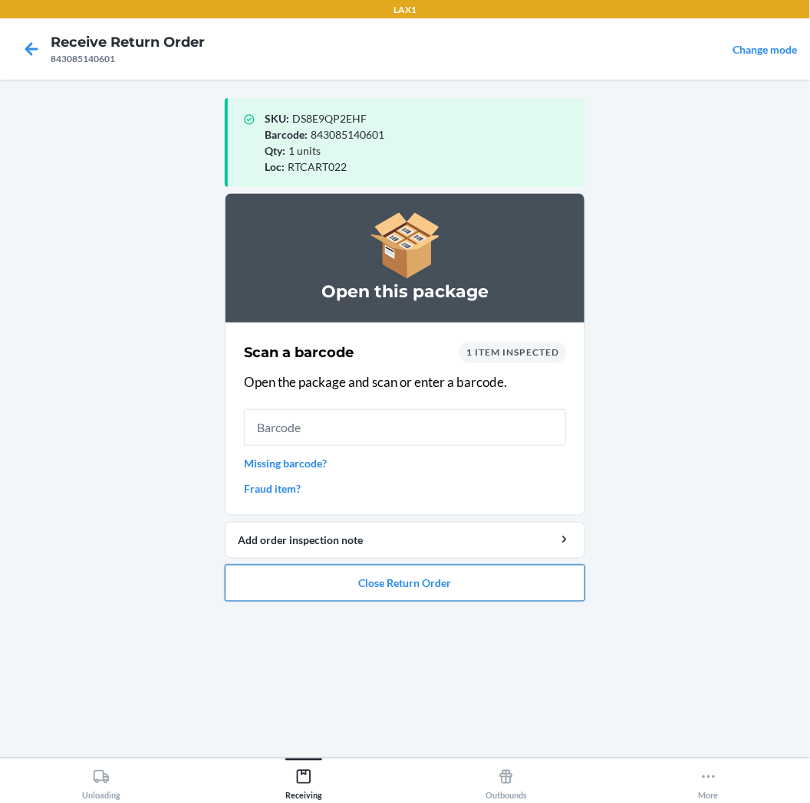
click at [448, 586] on button "Close Return Order" at bounding box center [405, 583] width 360 height 37
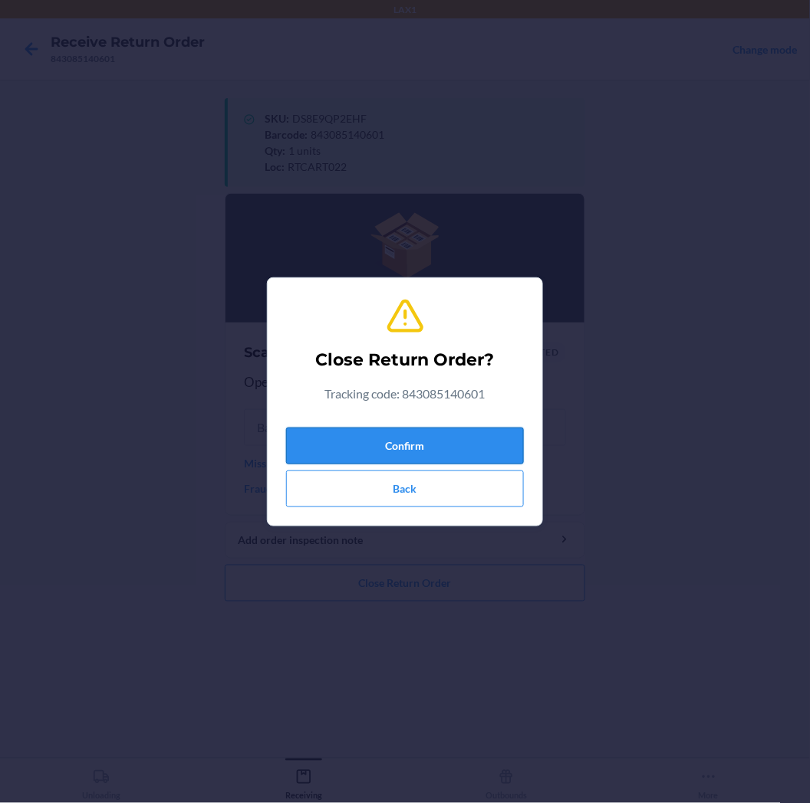
click at [478, 443] on button "Confirm" at bounding box center [405, 446] width 238 height 37
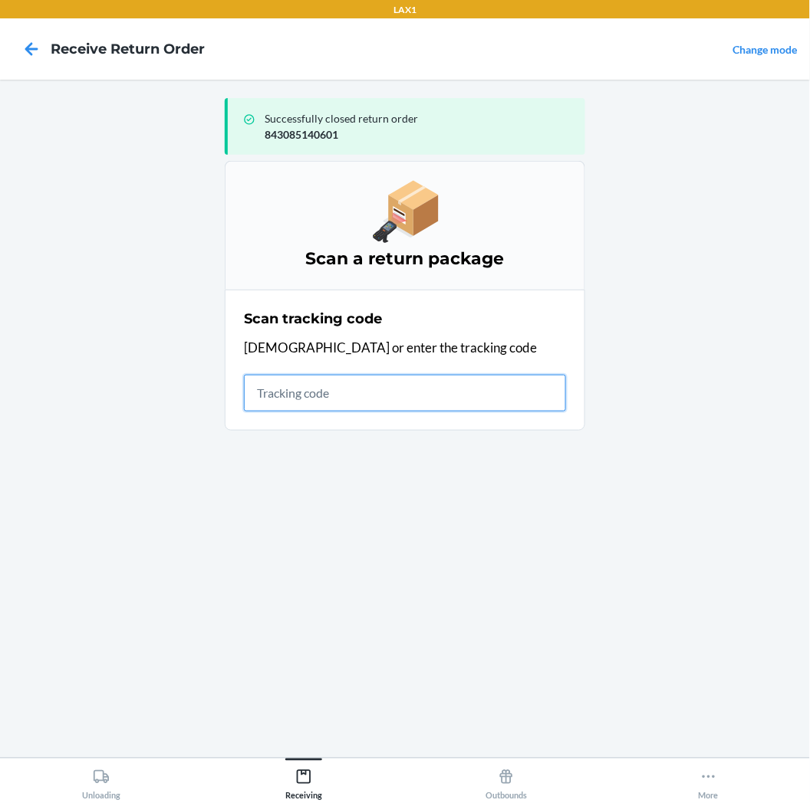
click at [537, 379] on input "text" at bounding box center [405, 393] width 322 height 37
type input "KIZIKBLINDRETURNS"
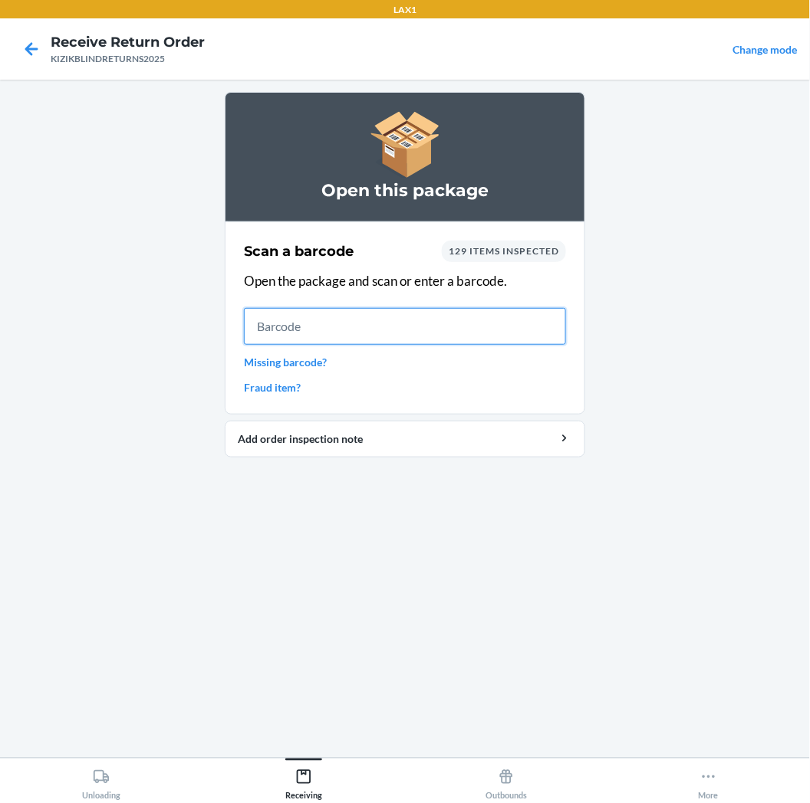
click at [347, 326] on input "text" at bounding box center [405, 326] width 322 height 37
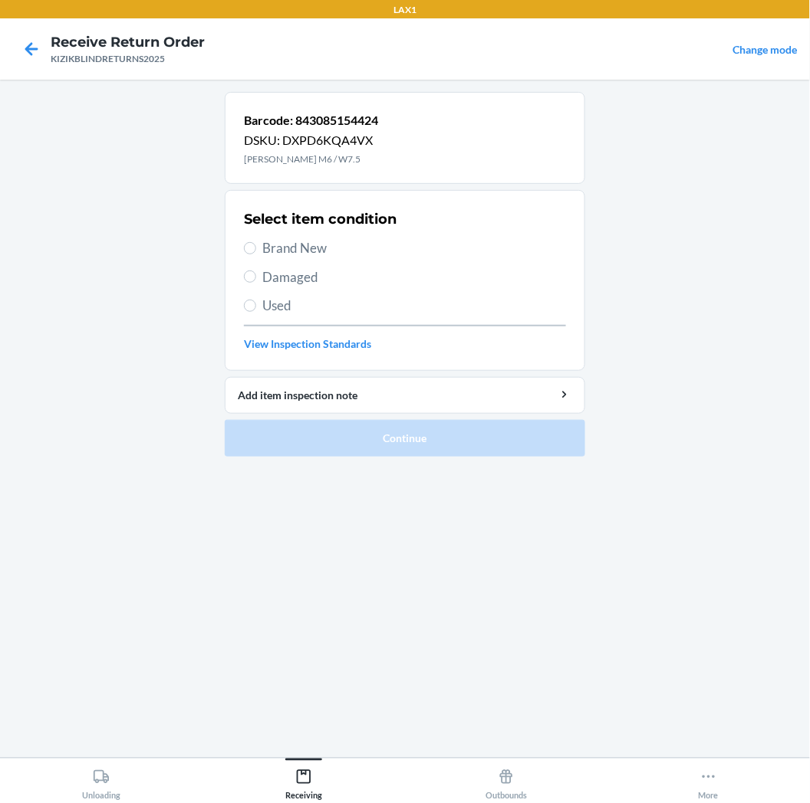
click at [393, 249] on span "Brand New" at bounding box center [414, 248] width 304 height 20
click at [256, 249] on input "Brand New" at bounding box center [250, 248] width 12 height 12
radio input "true"
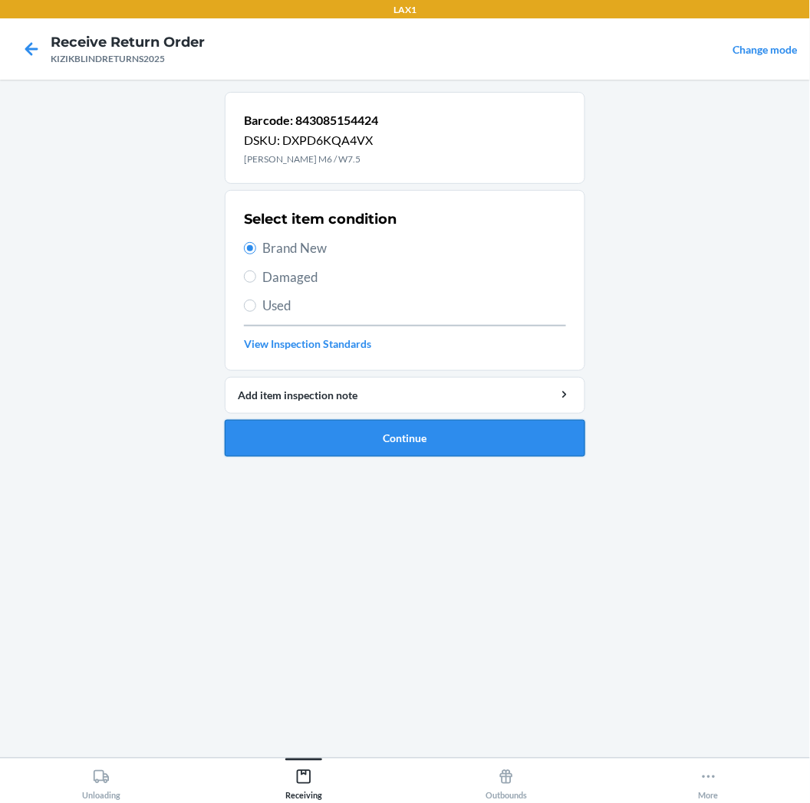
click at [468, 432] on button "Continue" at bounding box center [405, 438] width 360 height 37
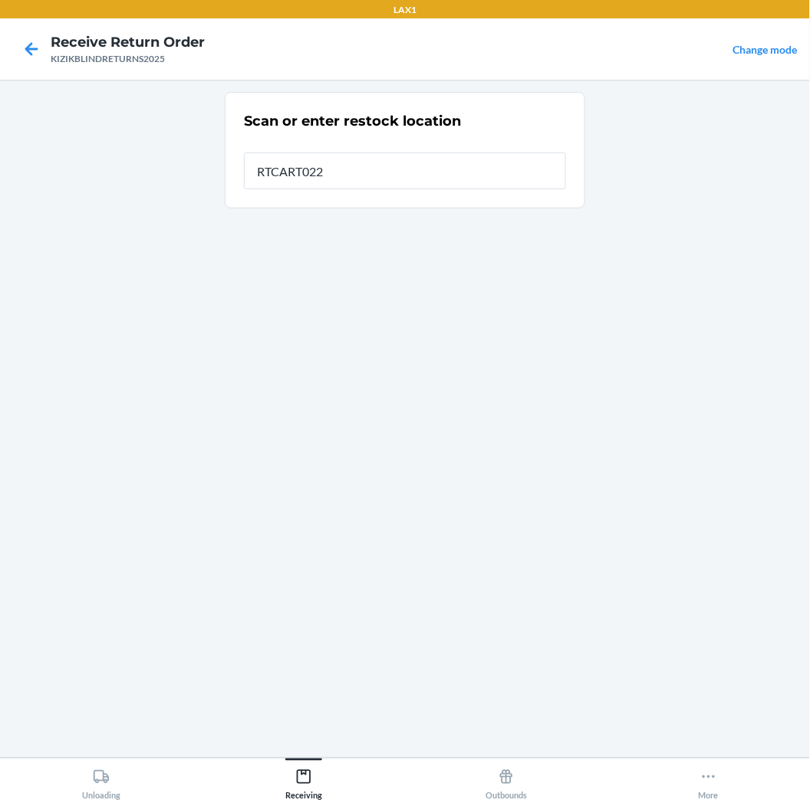
type input "RTCART022"
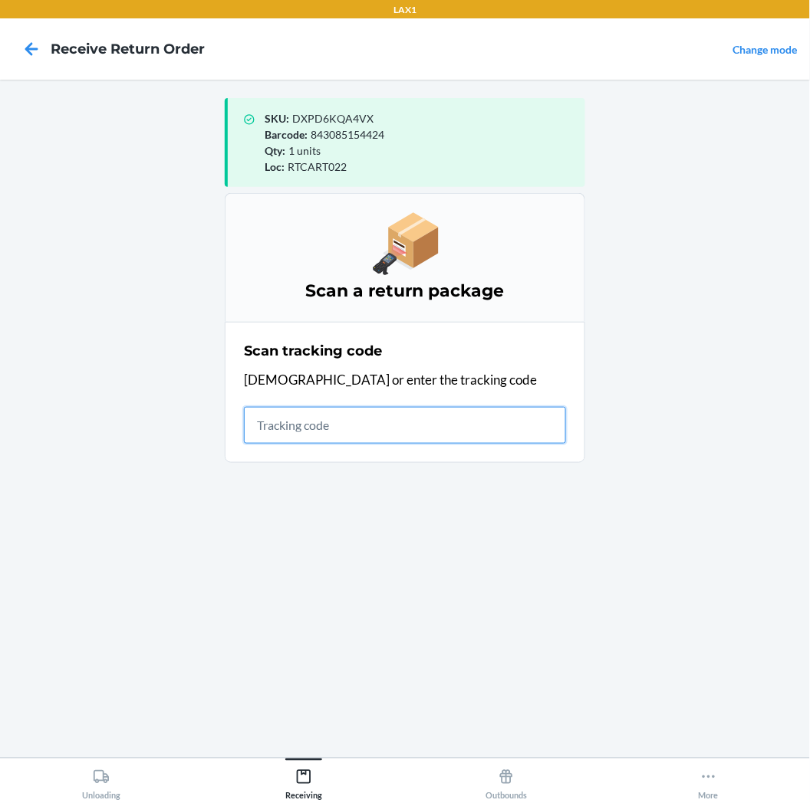
click at [393, 422] on input "text" at bounding box center [405, 425] width 322 height 37
type input "KIZIKBLINDRETURNS202"
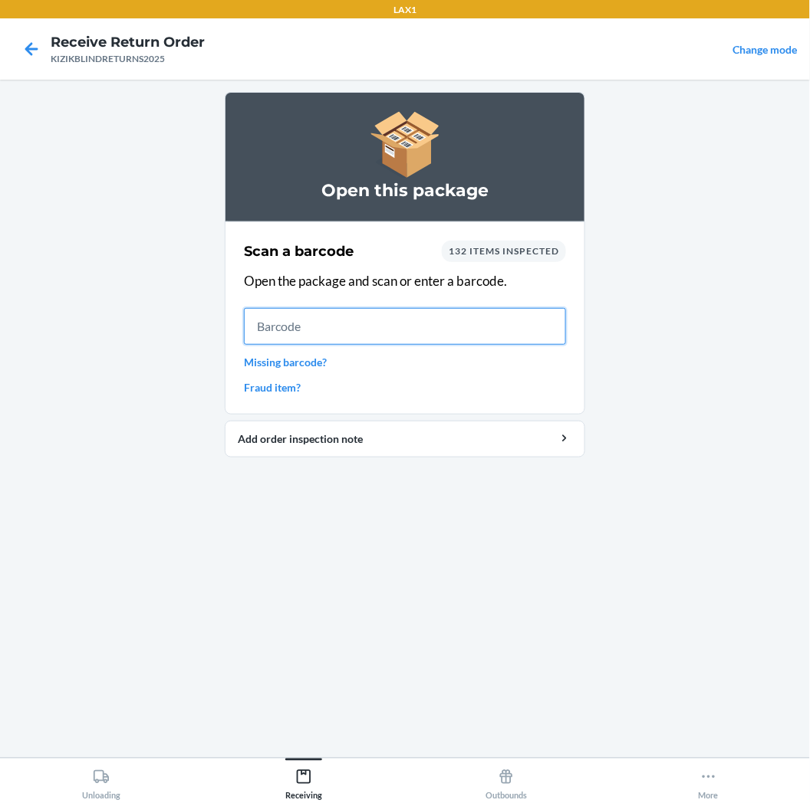
click at [488, 319] on input "text" at bounding box center [405, 326] width 322 height 37
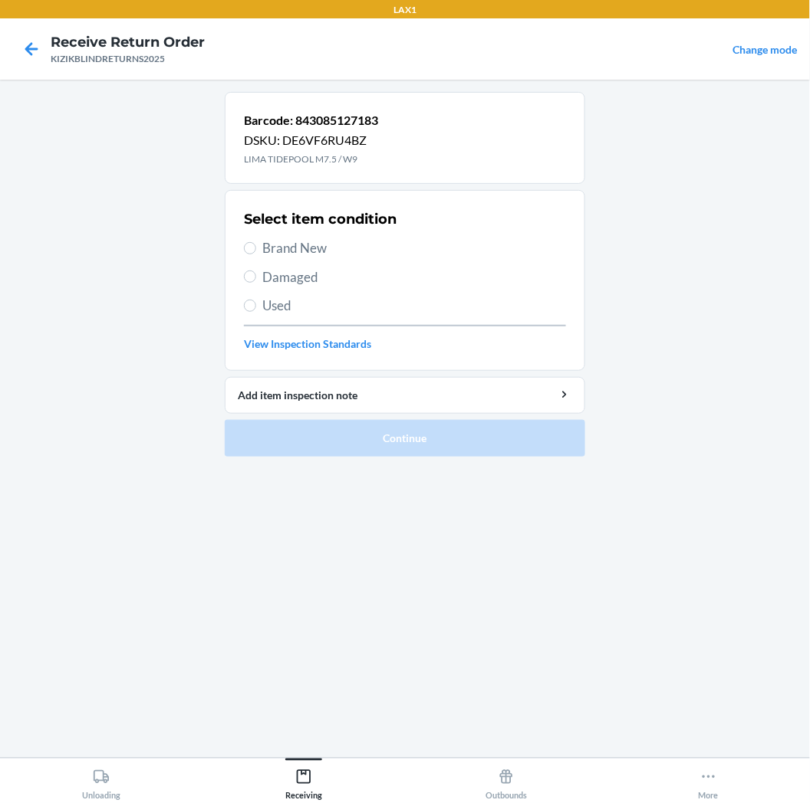
click at [450, 248] on span "Brand New" at bounding box center [414, 248] width 304 height 20
click at [256, 248] on input "Brand New" at bounding box center [250, 248] width 12 height 12
radio input "true"
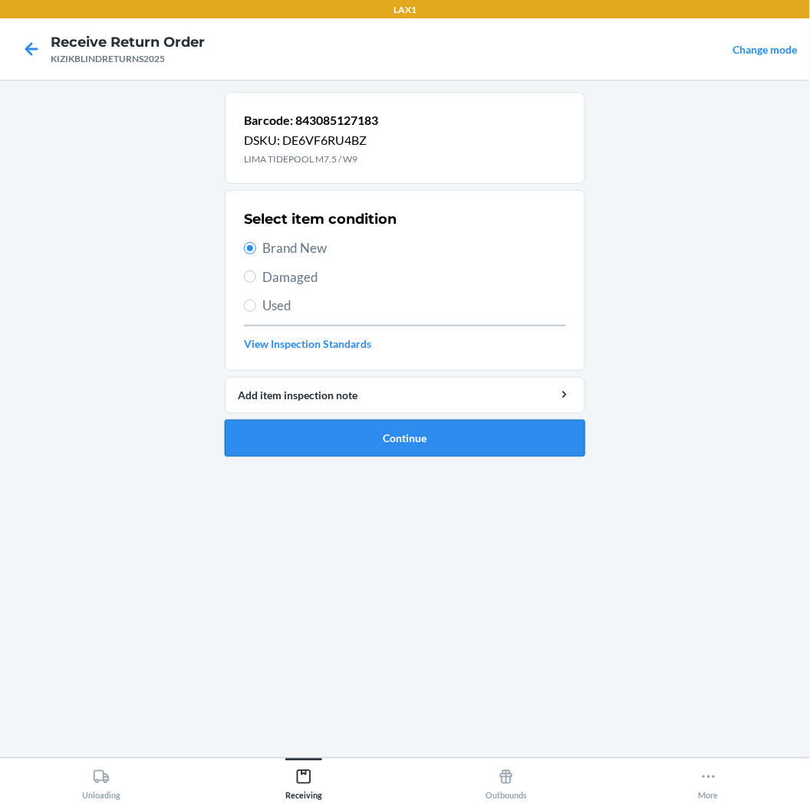
click at [402, 435] on button "Continue" at bounding box center [405, 438] width 360 height 37
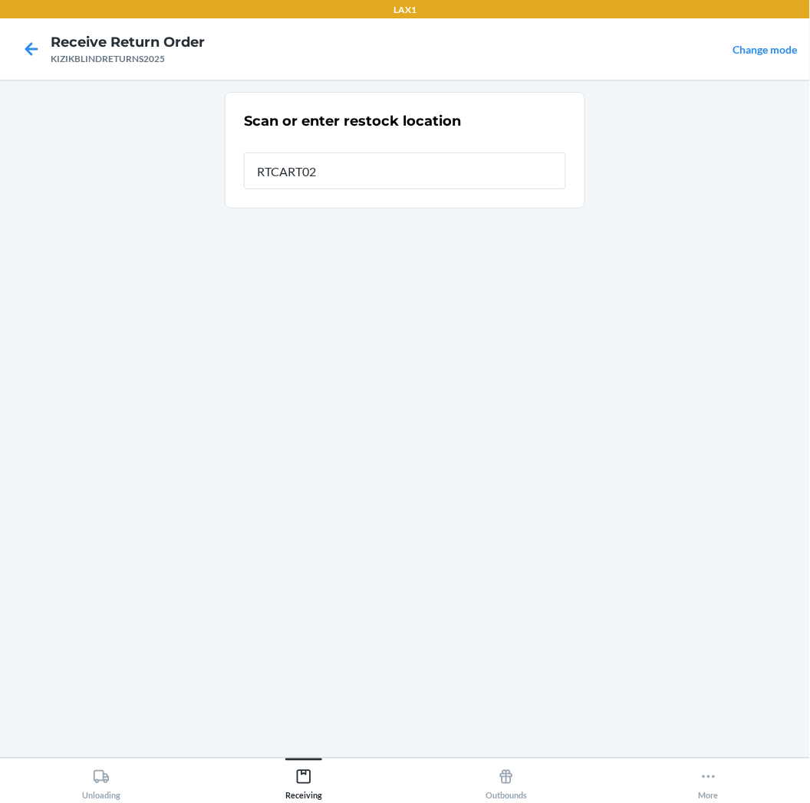
type input "RTCART022"
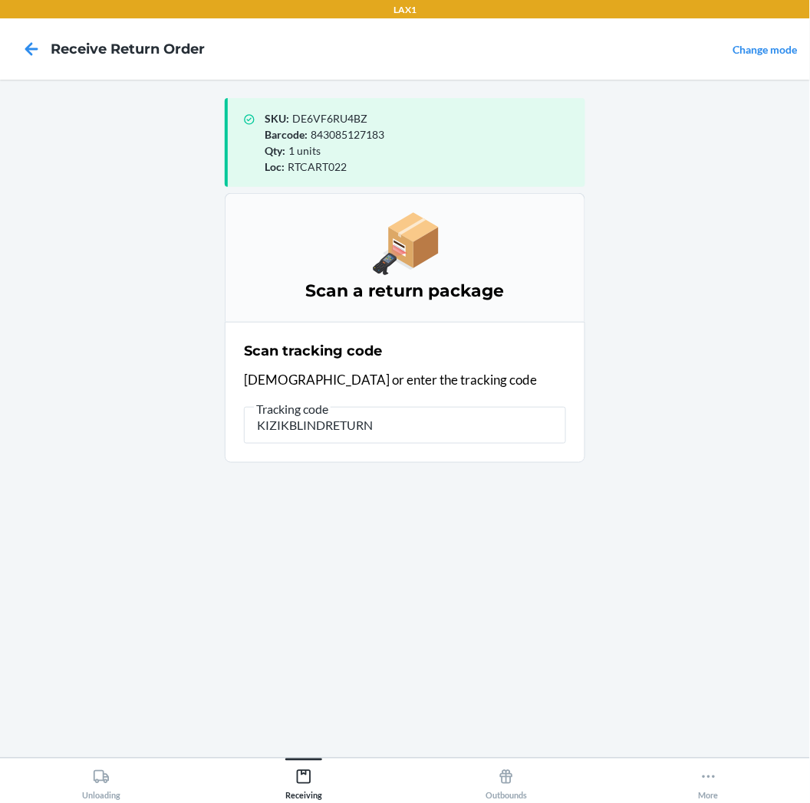
type input "KIZIKBLINDRETURNS"
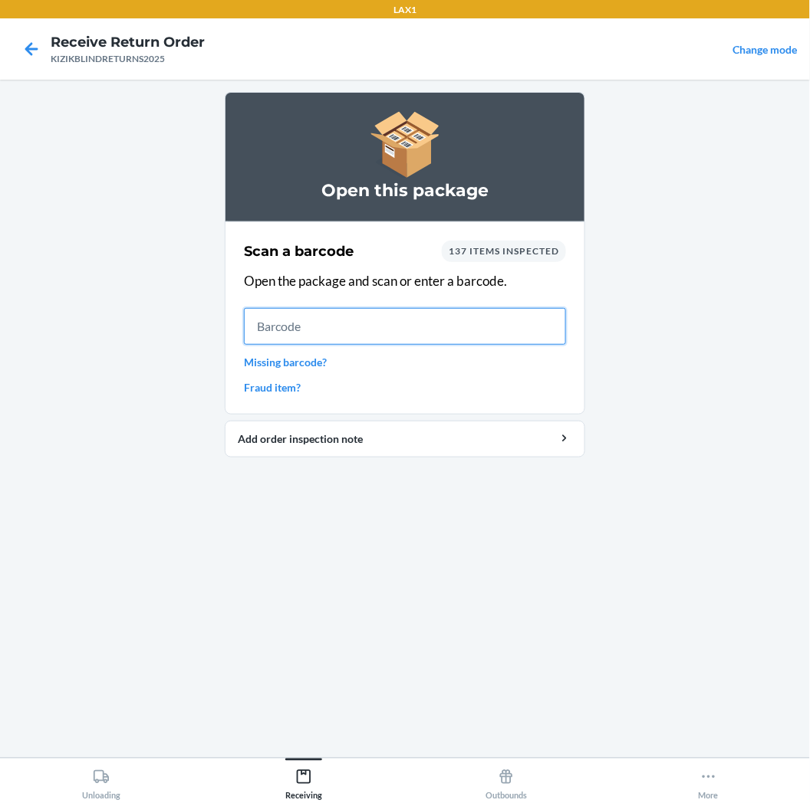
click at [368, 326] on input "text" at bounding box center [405, 326] width 322 height 37
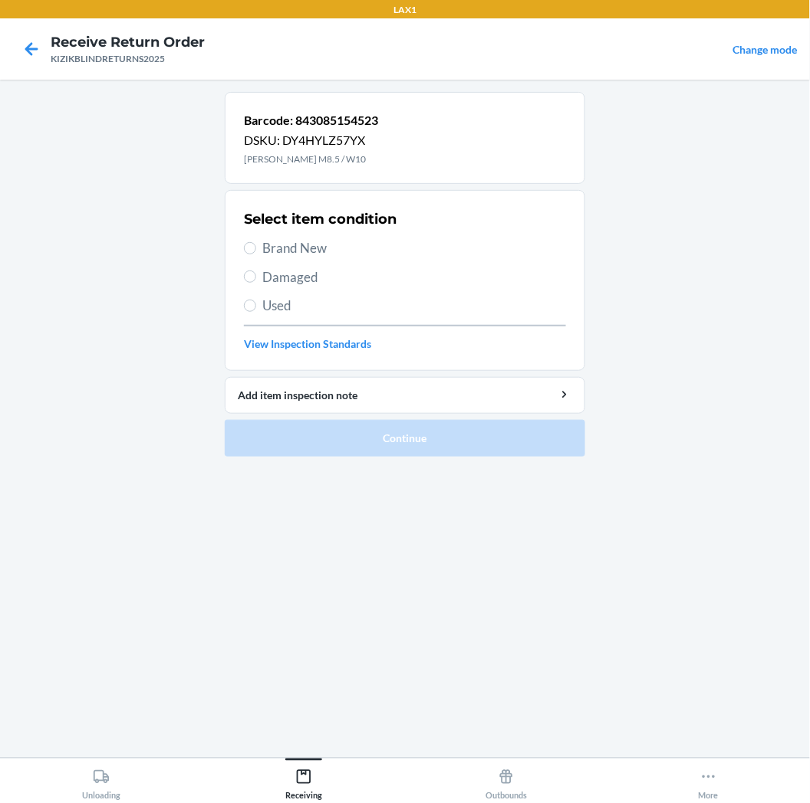
click at [318, 246] on span "Brand New" at bounding box center [414, 248] width 304 height 20
click at [256, 246] on input "Brand New" at bounding box center [250, 248] width 12 height 12
radio input "true"
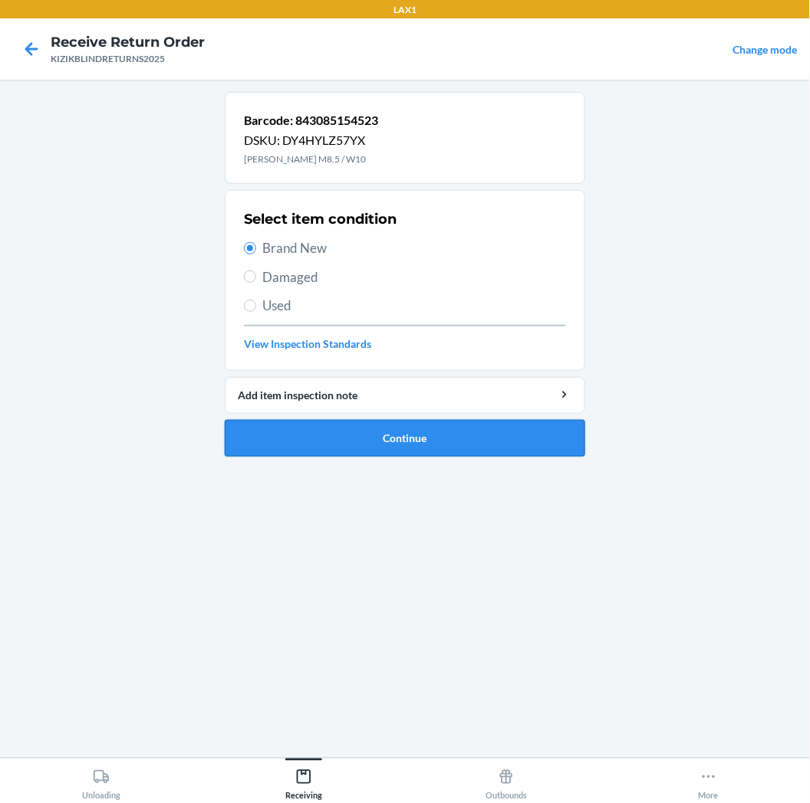
click at [399, 434] on button "Continue" at bounding box center [405, 438] width 360 height 37
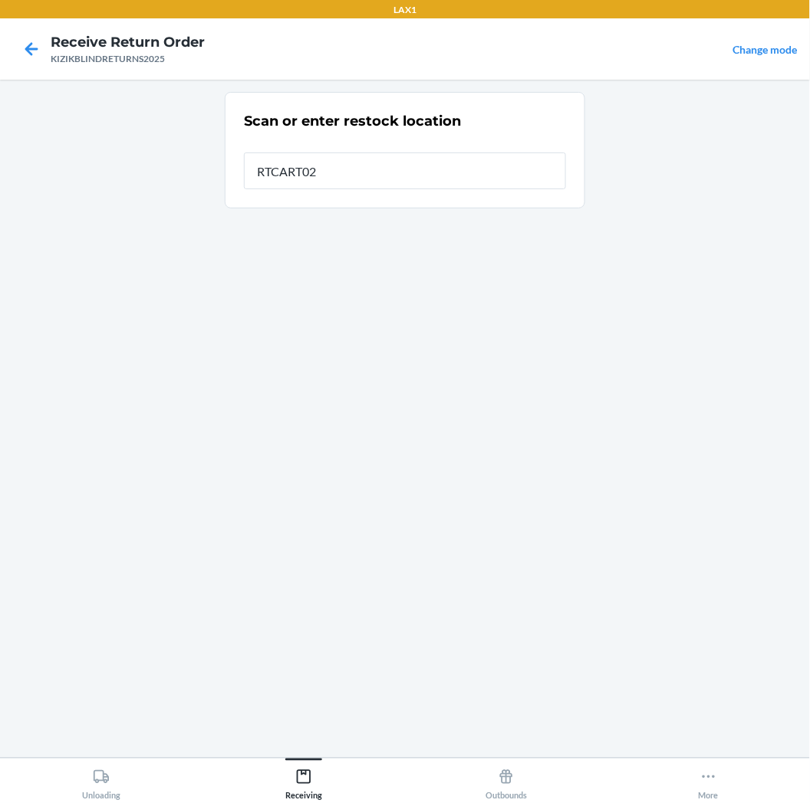
type input "RTCART022"
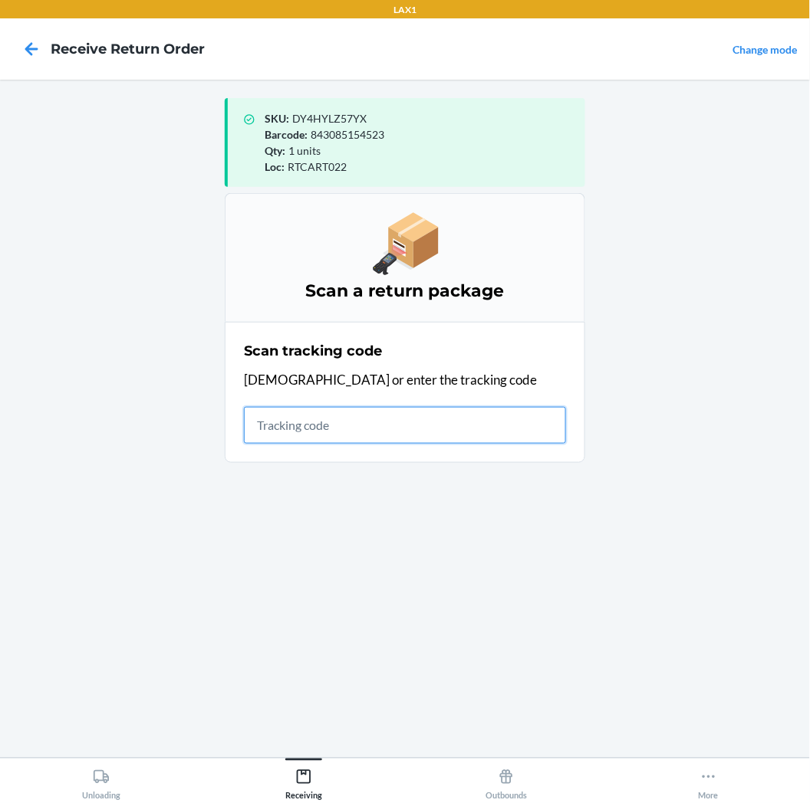
click at [480, 410] on input "text" at bounding box center [405, 425] width 322 height 37
type input "KIZIKBLINDR"
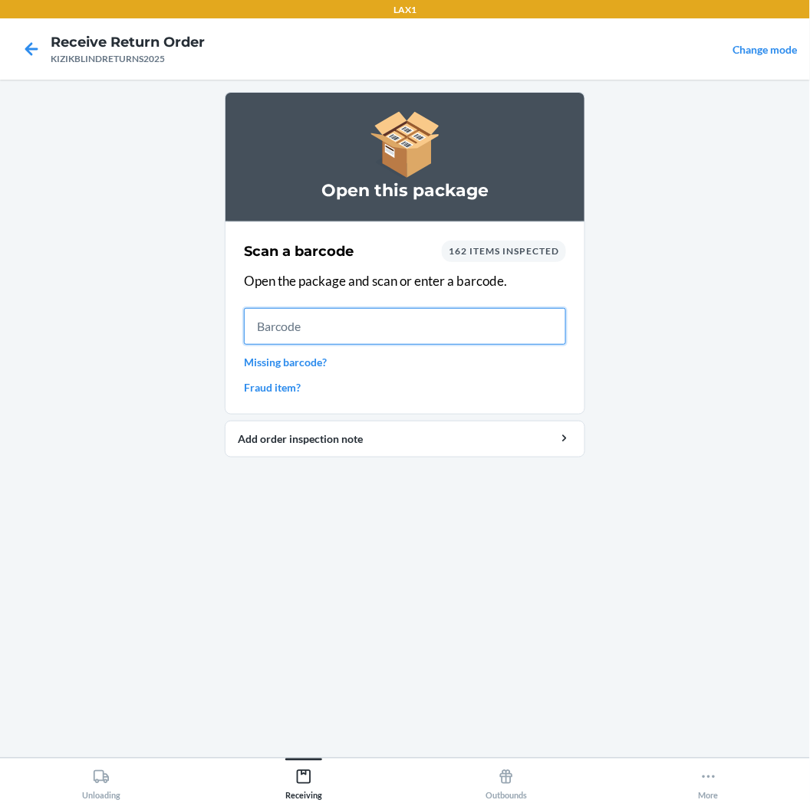
drag, startPoint x: 800, startPoint y: 77, endPoint x: 442, endPoint y: 320, distance: 432.7
click at [442, 320] on input "text" at bounding box center [405, 326] width 322 height 37
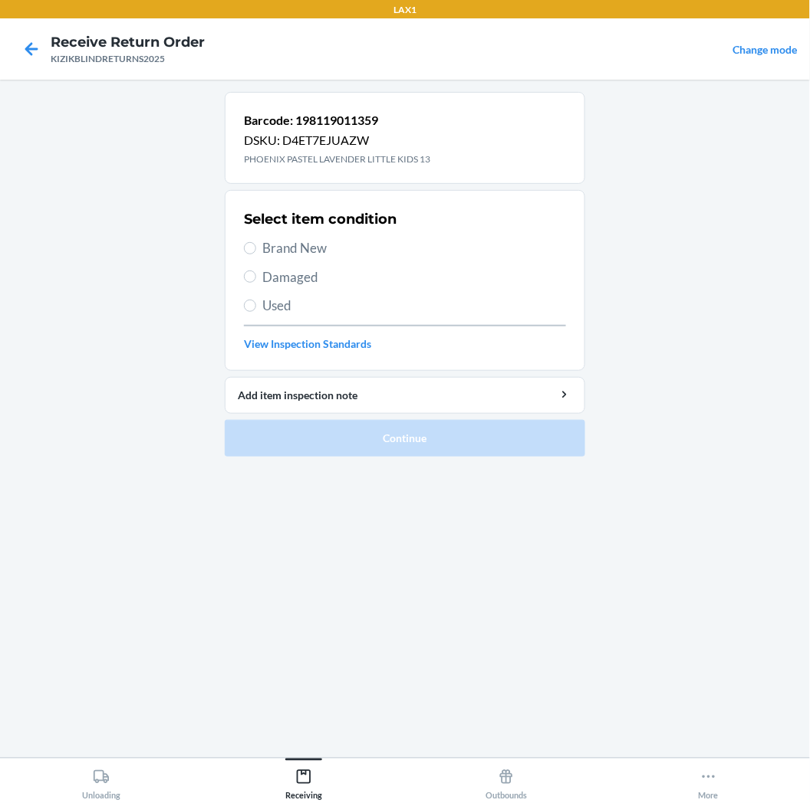
click at [313, 242] on span "Brand New" at bounding box center [414, 248] width 304 height 20
click at [256, 242] on input "Brand New" at bounding box center [250, 248] width 12 height 12
radio input "true"
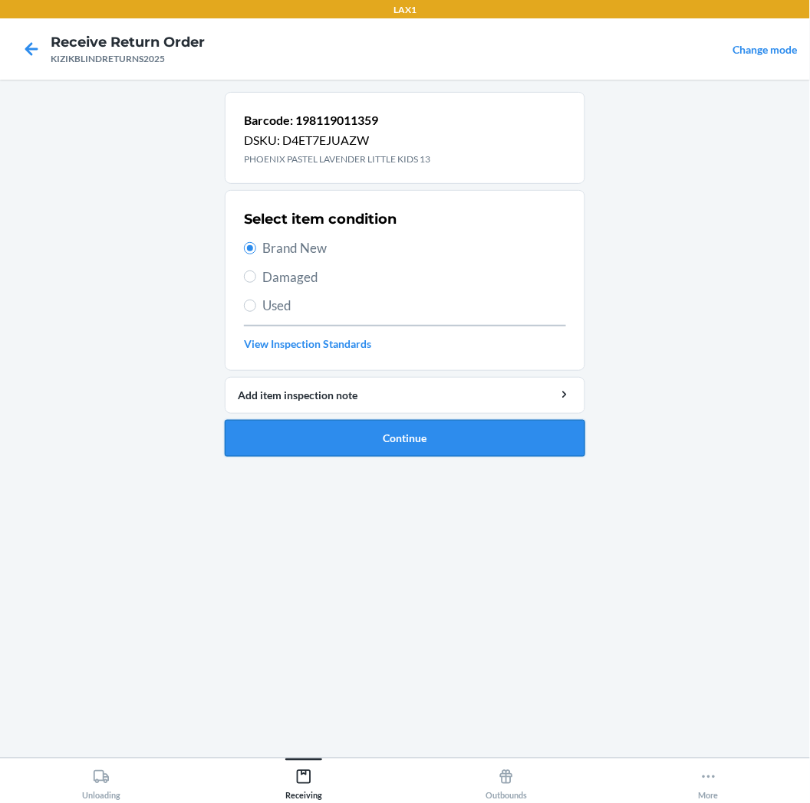
click at [389, 427] on button "Continue" at bounding box center [405, 438] width 360 height 37
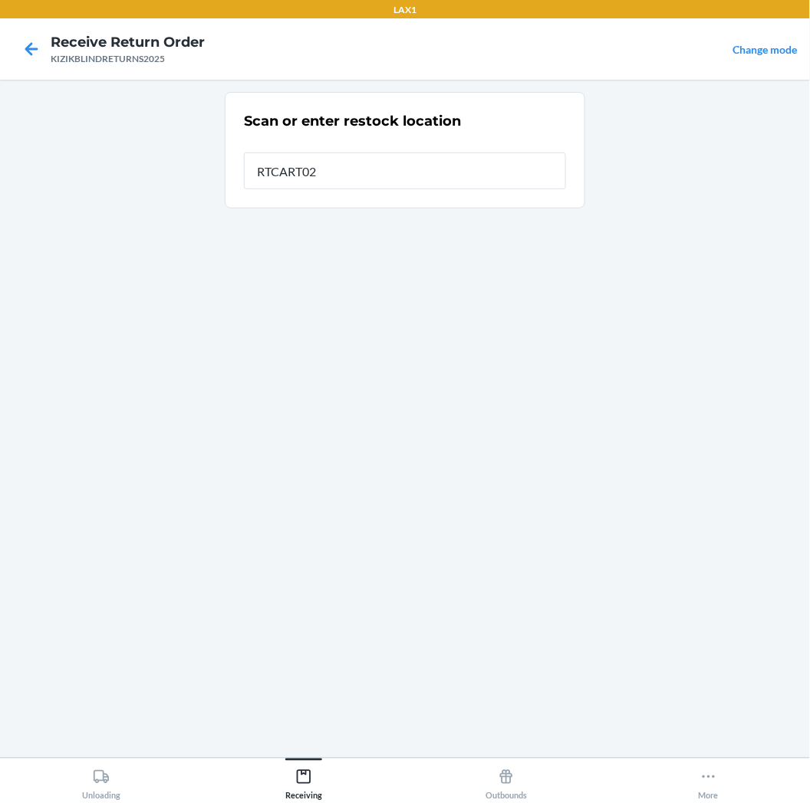
type input "RTCART022"
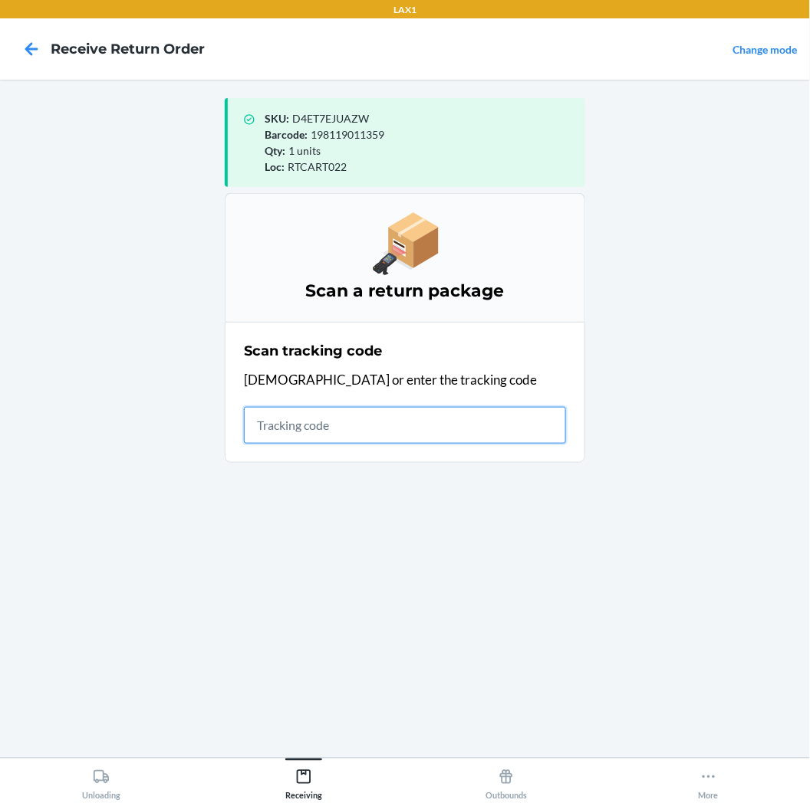
click at [386, 407] on input "text" at bounding box center [405, 425] width 322 height 37
type input "KIZIKBLINDRETURNS202"
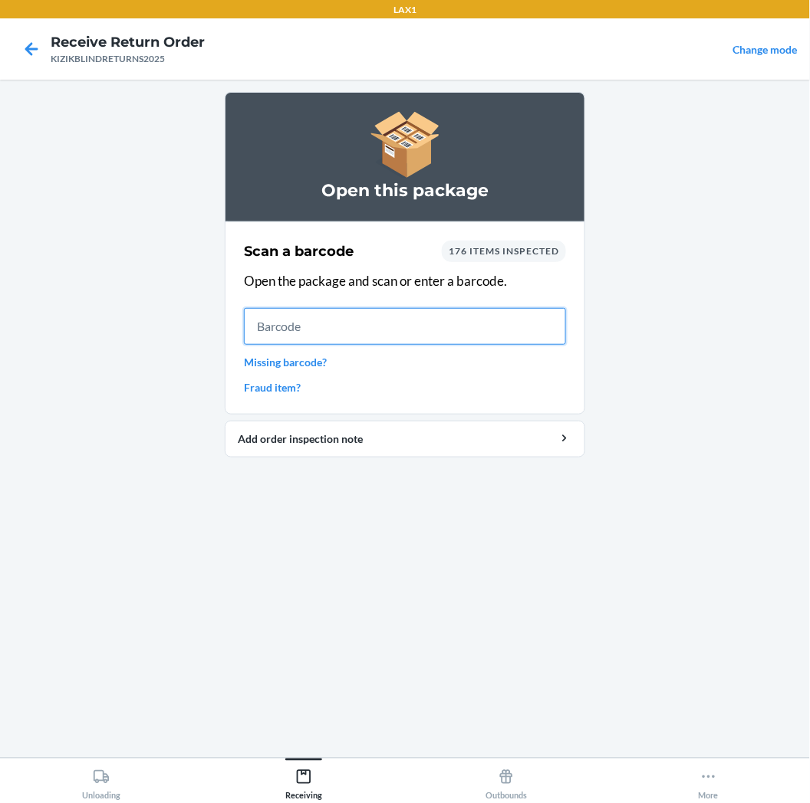
click at [396, 313] on input "text" at bounding box center [405, 326] width 322 height 37
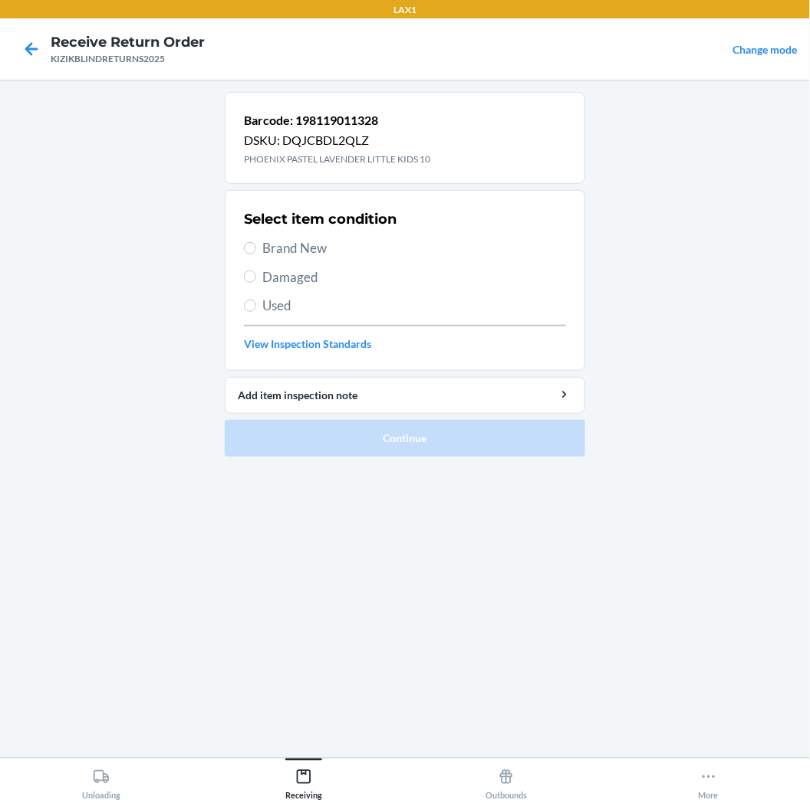
click at [381, 243] on span "Brand New" at bounding box center [414, 248] width 304 height 20
click at [256, 243] on input "Brand New" at bounding box center [250, 248] width 12 height 12
radio input "true"
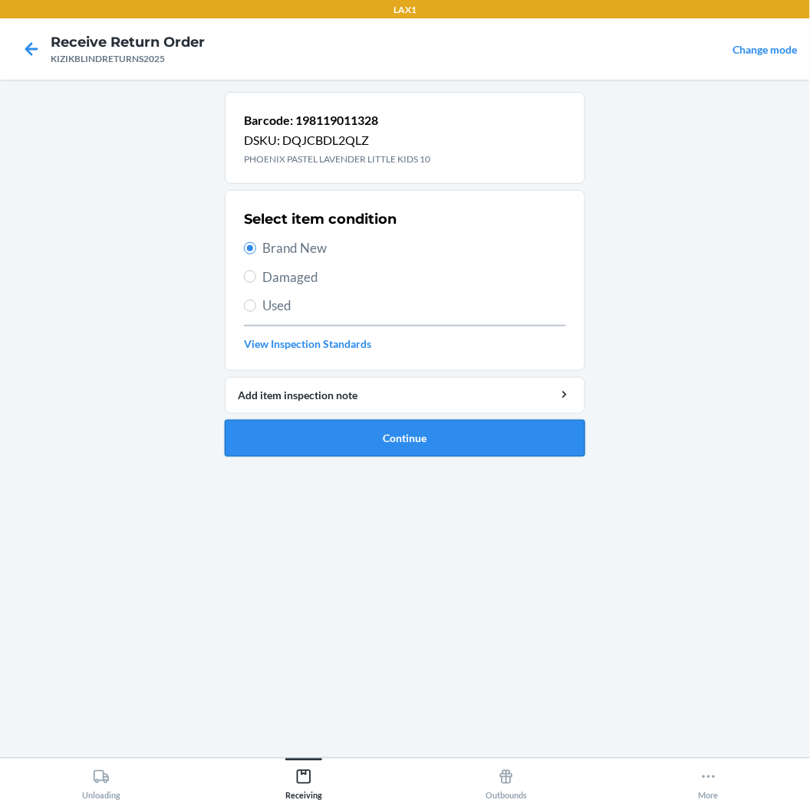
click at [394, 442] on button "Continue" at bounding box center [405, 438] width 360 height 37
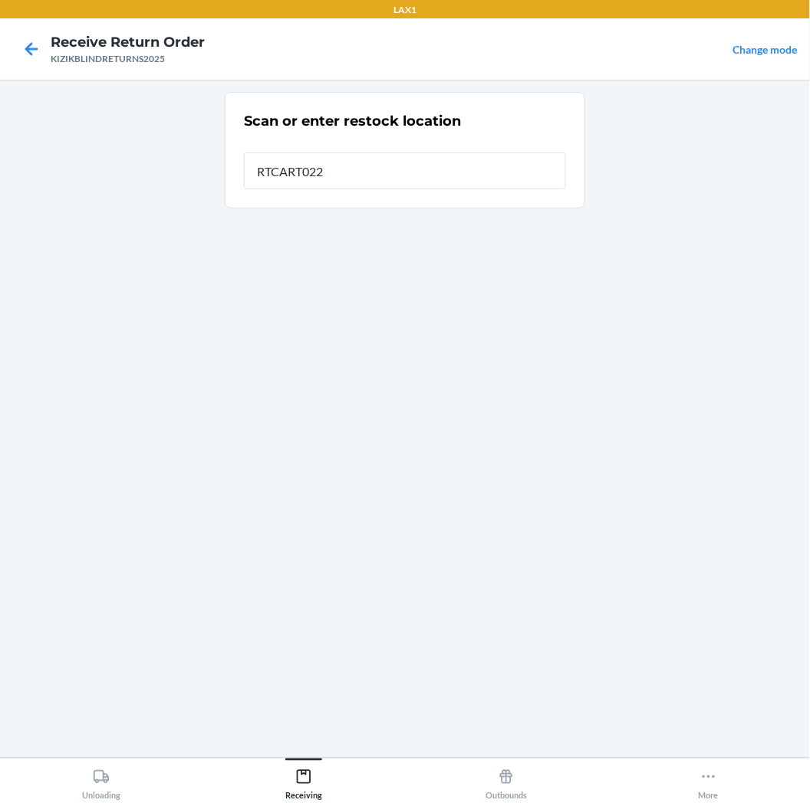
type input "RTCART022"
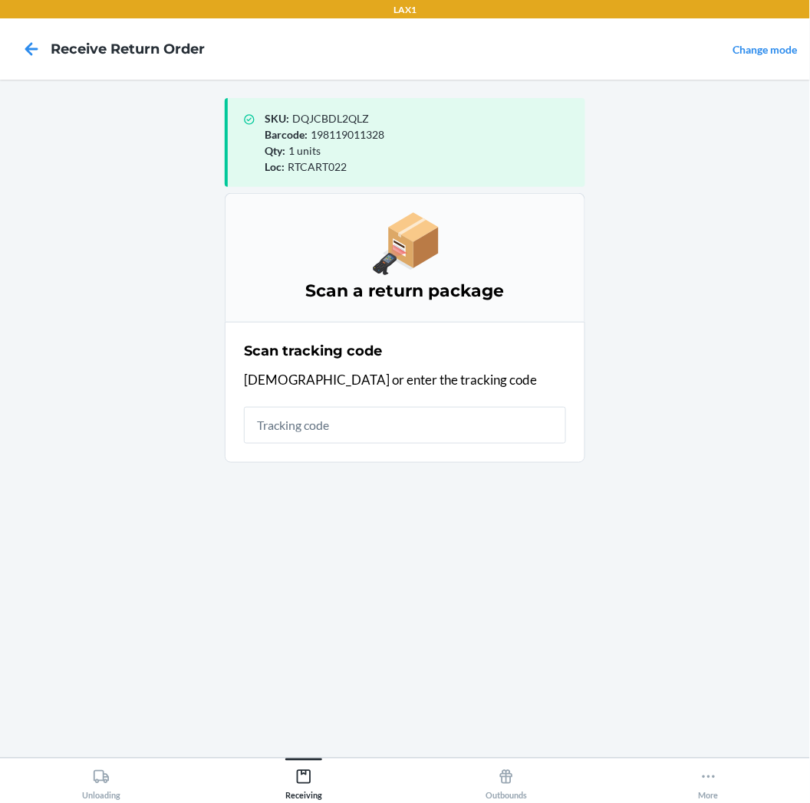
click at [403, 438] on input "text" at bounding box center [405, 425] width 322 height 37
type input "KIZIKBLINDRE"
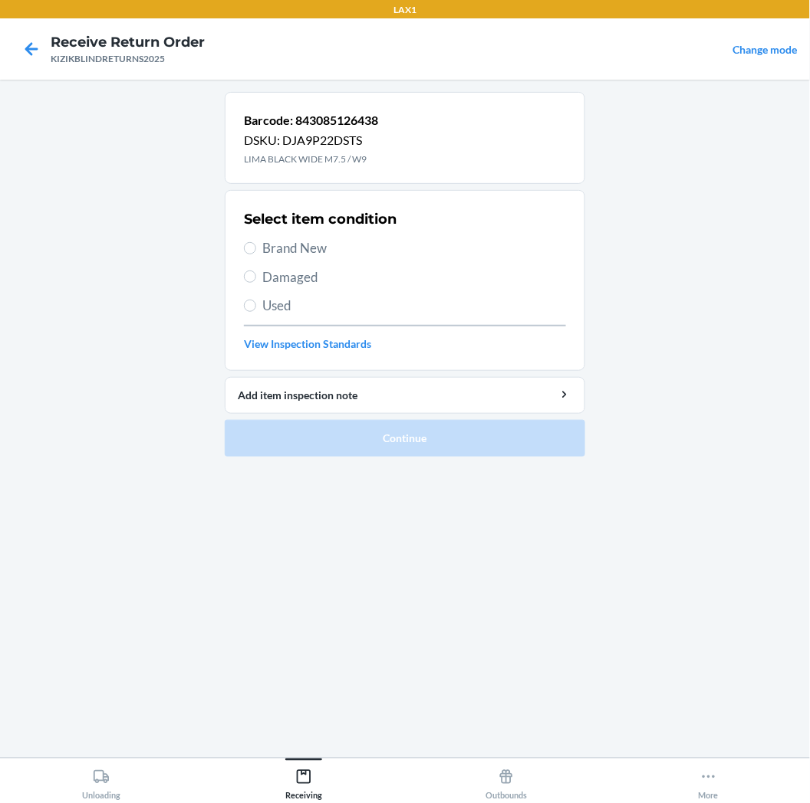
click at [276, 304] on span "Used" at bounding box center [414, 306] width 304 height 20
click at [256, 304] on input "Used" at bounding box center [250, 306] width 12 height 12
radio input "true"
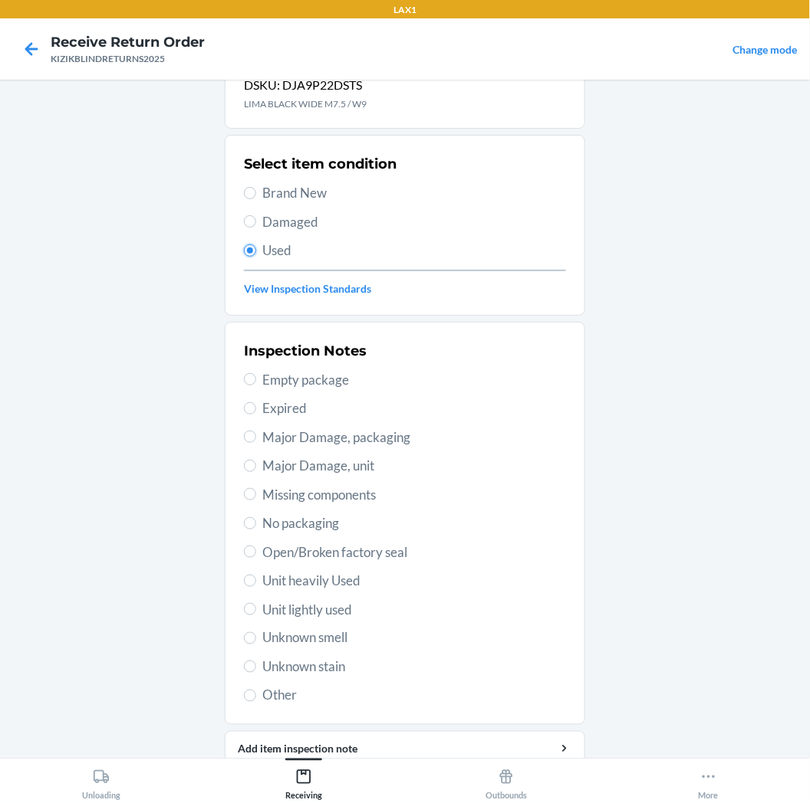
scroll to position [85, 0]
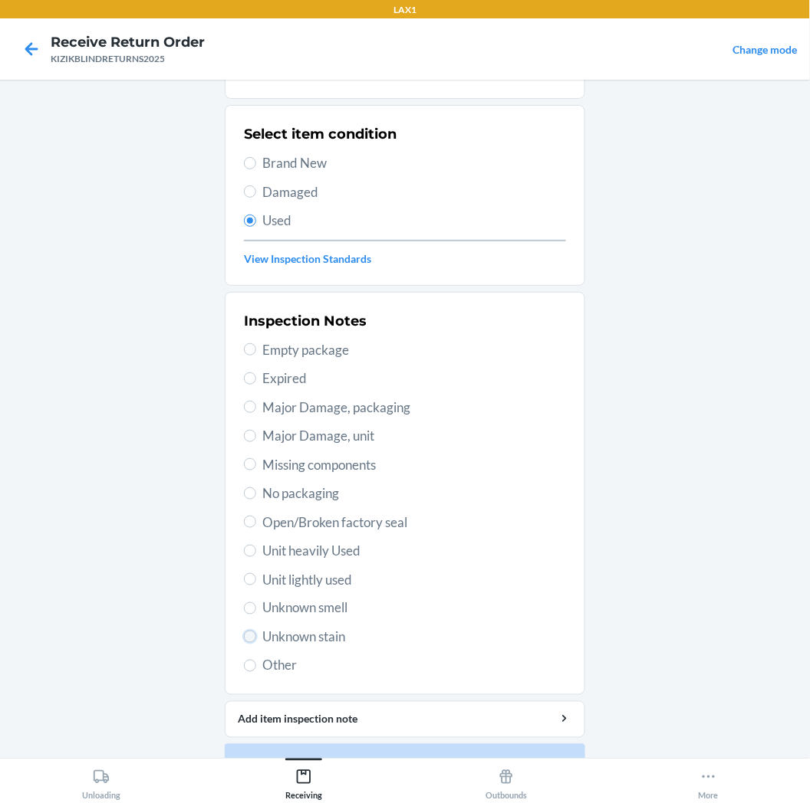
click at [249, 636] on input "Unknown stain" at bounding box center [250, 637] width 12 height 12
radio input "true"
click at [249, 636] on input "Unknown stain" at bounding box center [250, 637] width 12 height 12
click at [317, 435] on span "Major Damage, unit" at bounding box center [414, 436] width 304 height 20
click at [256, 435] on input "Major Damage, unit" at bounding box center [250, 436] width 12 height 12
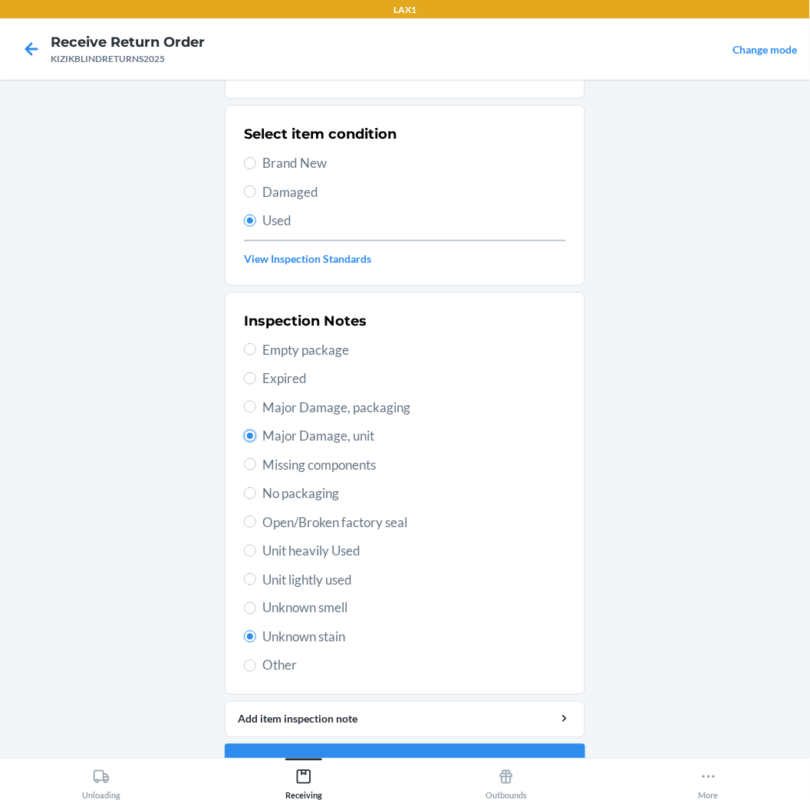
radio input "true"
radio input "false"
click at [310, 547] on span "Unit heavily Used" at bounding box center [414, 551] width 304 height 20
click at [256, 547] on input "Unit heavily Used" at bounding box center [250, 551] width 12 height 12
radio input "true"
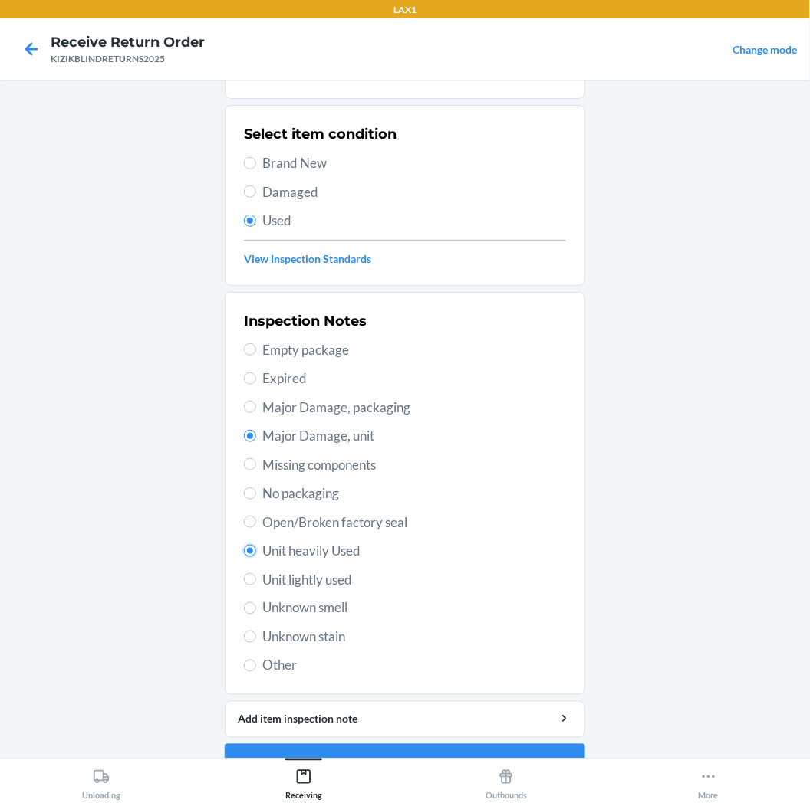
radio input "false"
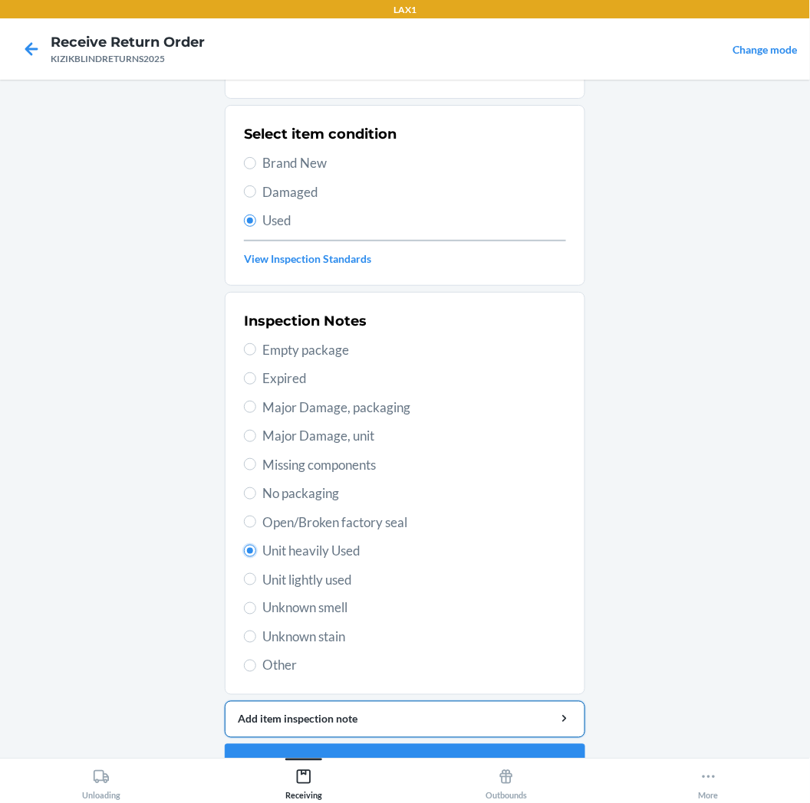
scroll to position [119, 0]
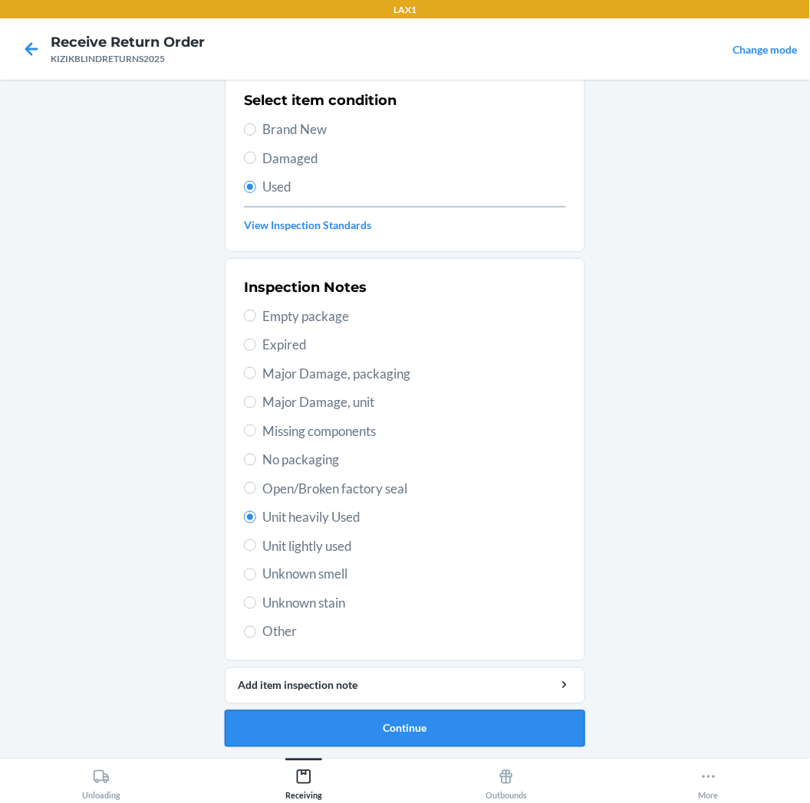
click at [355, 724] on button "Continue" at bounding box center [405, 729] width 360 height 37
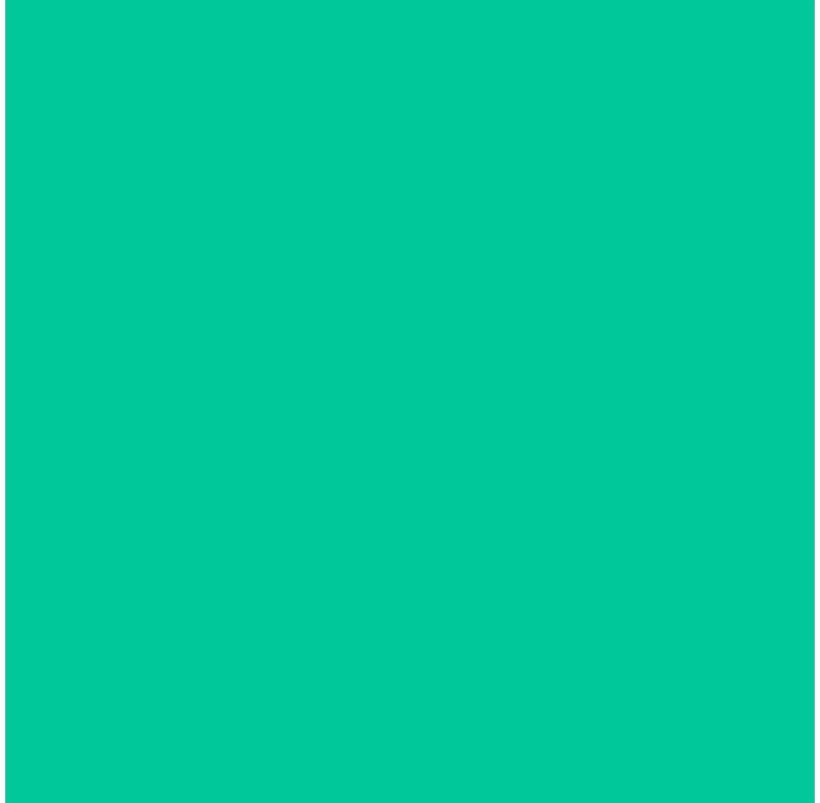
scroll to position [0, 0]
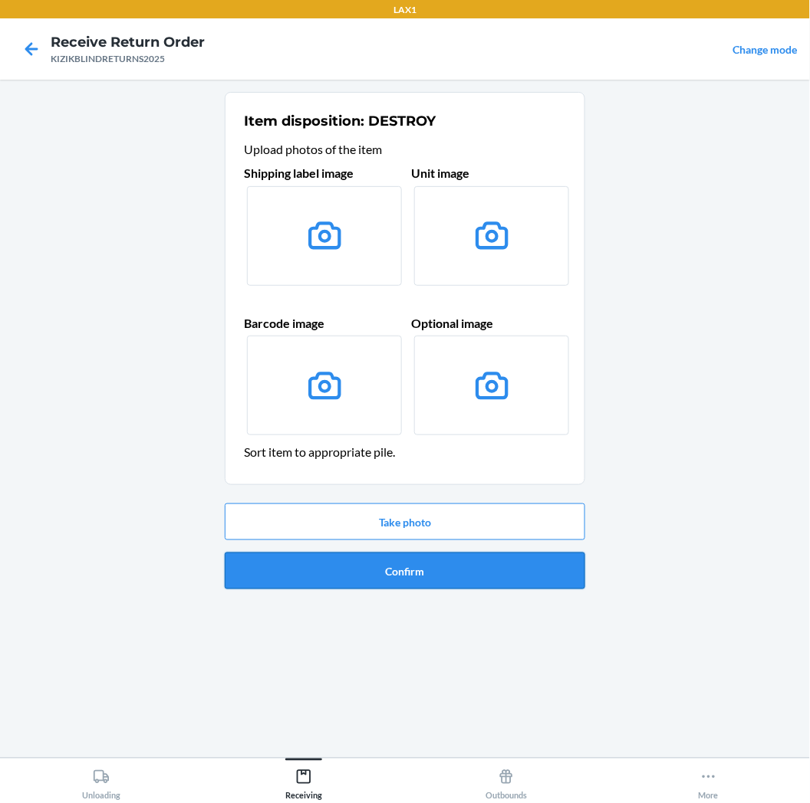
click at [349, 570] on button "Confirm" at bounding box center [405, 571] width 360 height 37
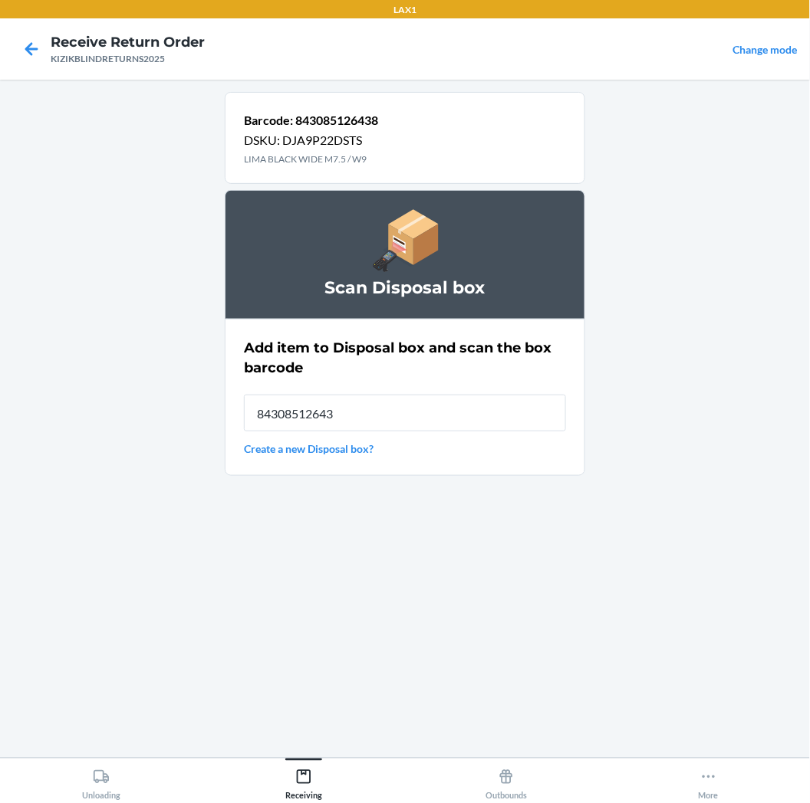
type input "843085126438"
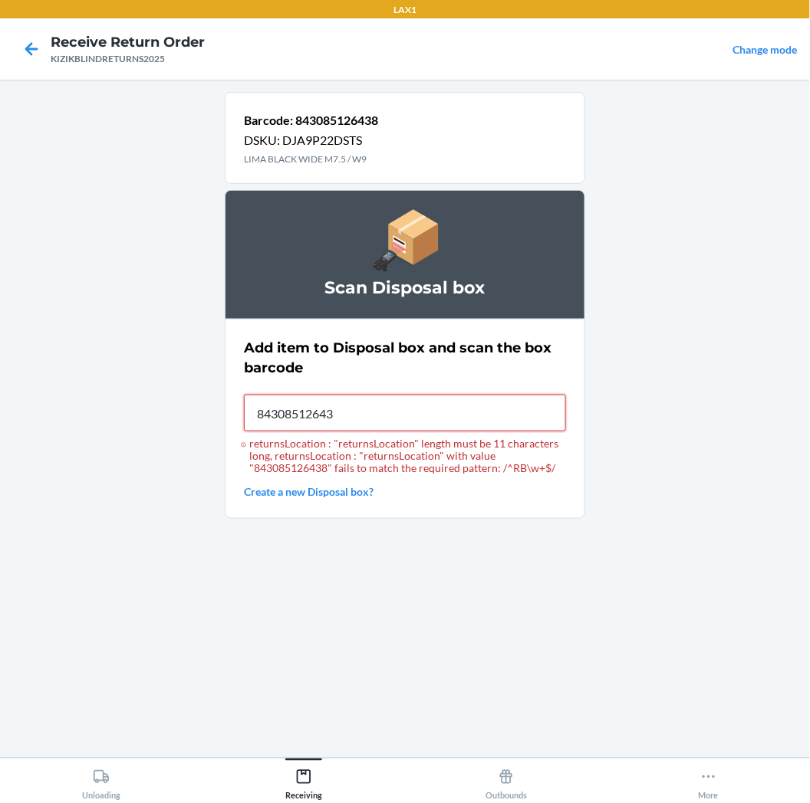
type input "843085126438"
type input "1ZR0960D9082278756"
type input "42084042"
type input "420454209261290339708150711888"
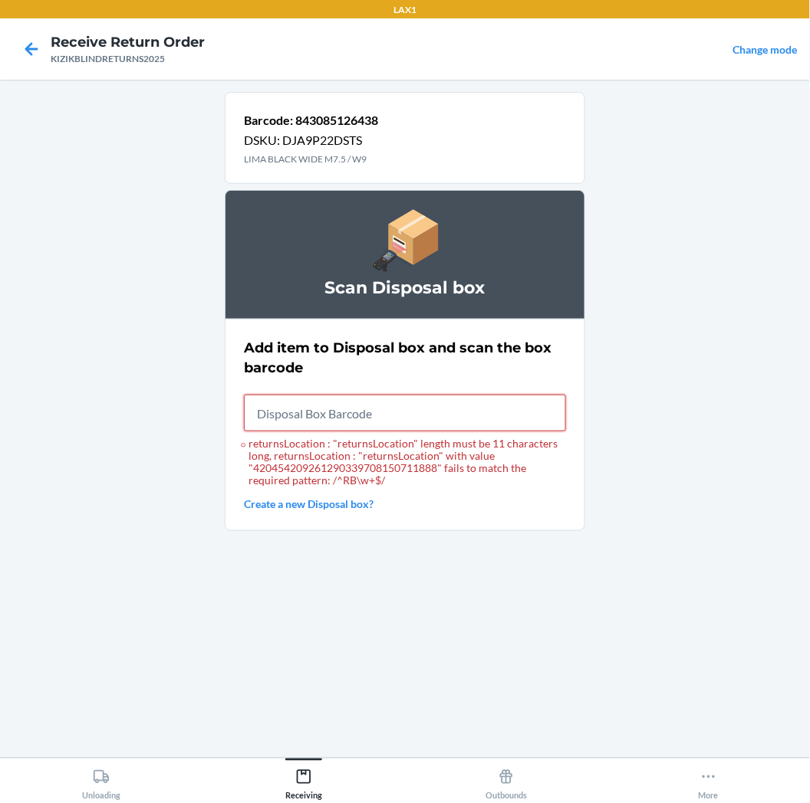
click at [393, 403] on input "returnsLocation : "returnsLocation" length must be 11 characters long, returnsL…" at bounding box center [405, 413] width 322 height 37
type input "RB0000019CY"
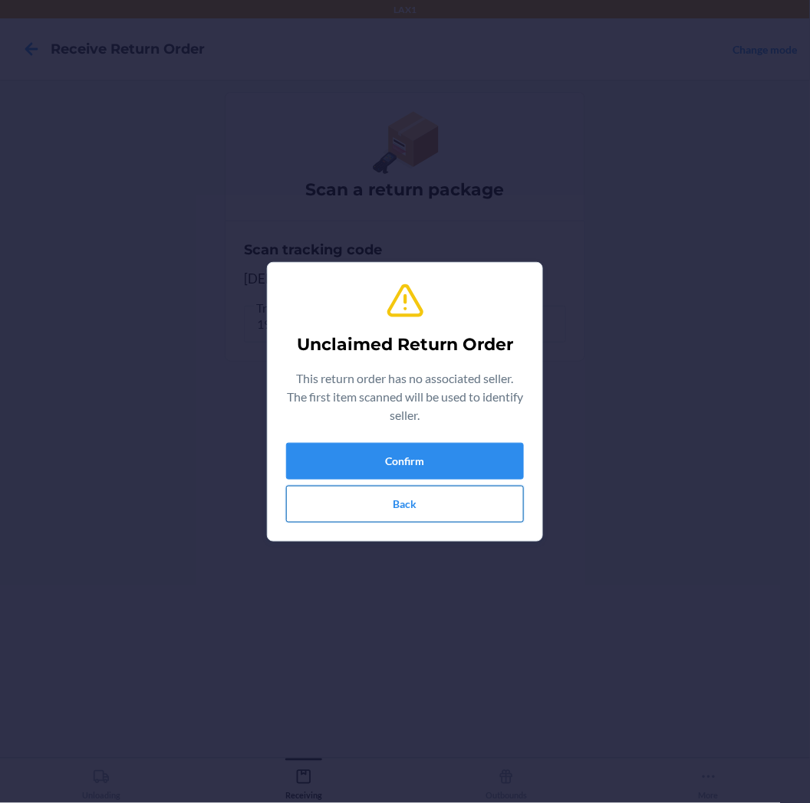
click at [468, 510] on button "Back" at bounding box center [405, 504] width 238 height 37
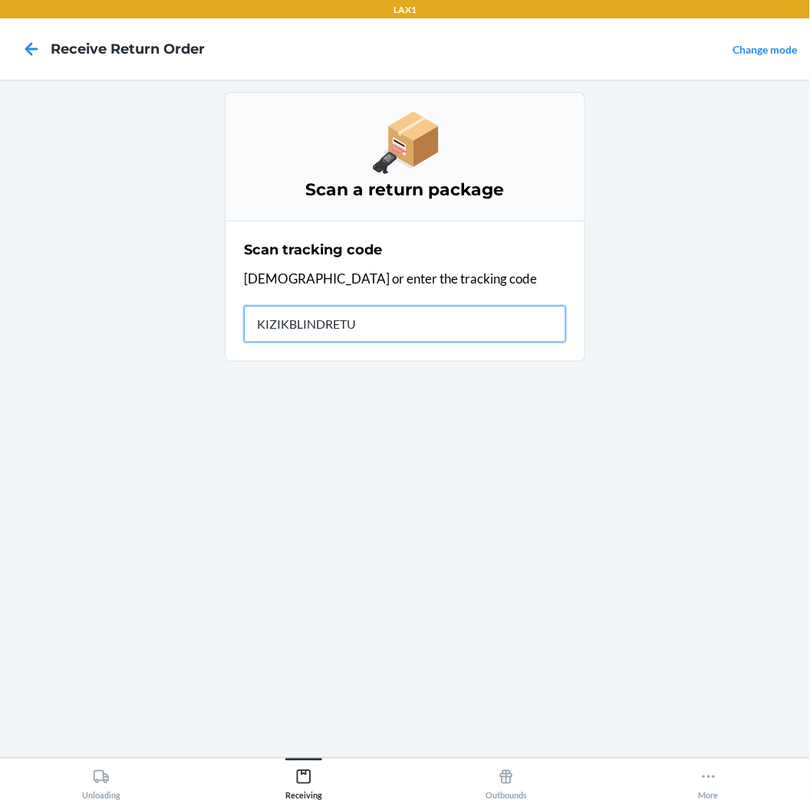
type input "KIZIKBLINDRETUR"
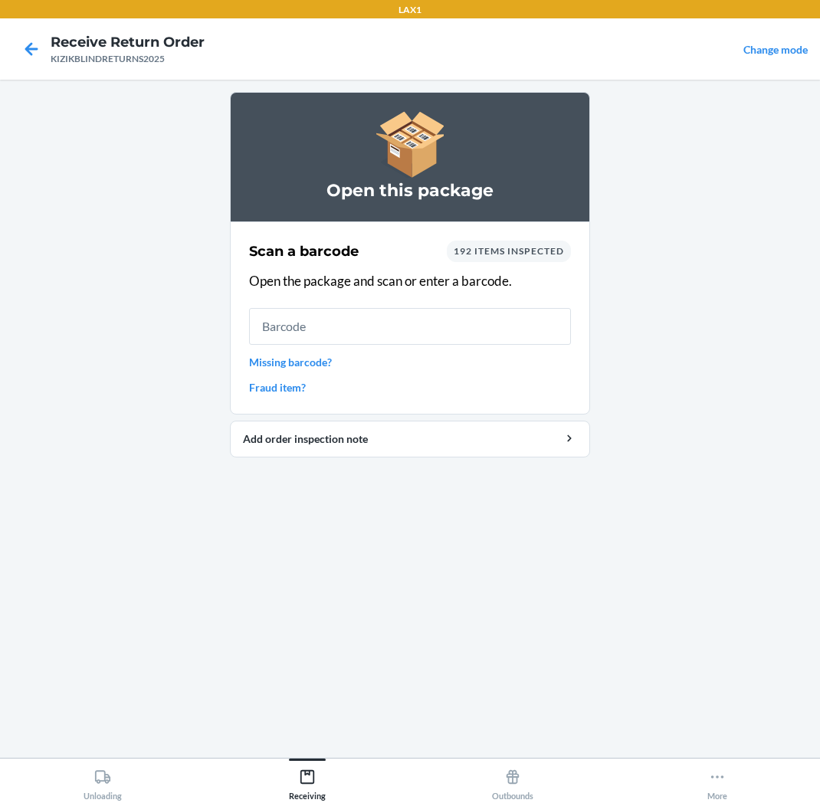
click at [657, 307] on main "Open this package Scan a barcode 192 items inspected Open the package and scan …" at bounding box center [410, 419] width 820 height 678
click at [545, 324] on input "text" at bounding box center [410, 326] width 322 height 37
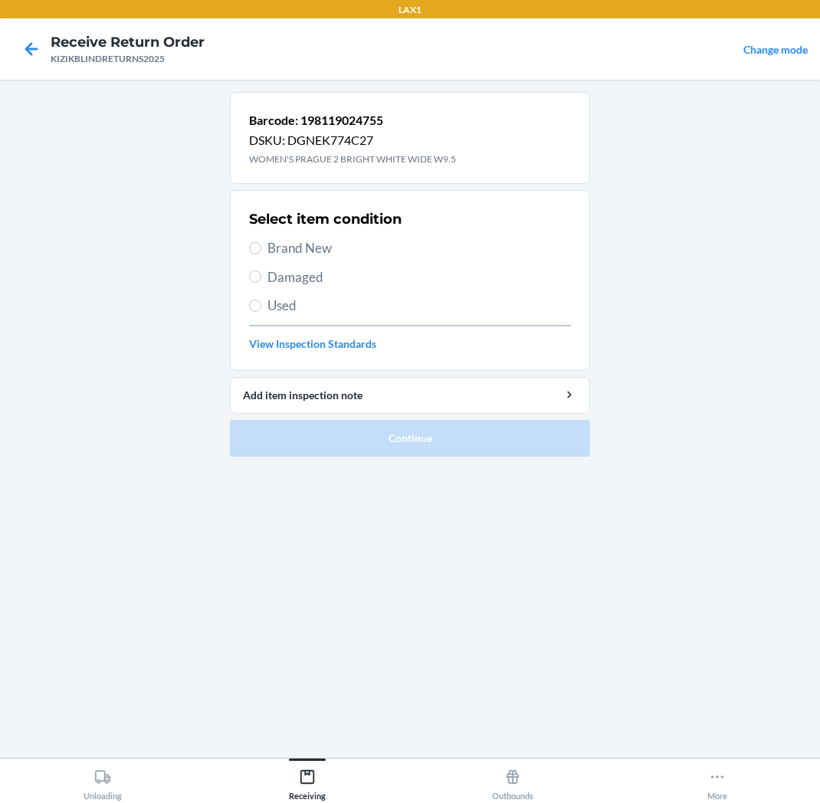
click at [393, 238] on div "Select item condition Brand New Damaged Used View Inspection Standards" at bounding box center [410, 281] width 322 height 152
click at [276, 246] on span "Brand New" at bounding box center [420, 248] width 304 height 20
click at [261, 246] on input "Brand New" at bounding box center [255, 248] width 12 height 12
radio input "true"
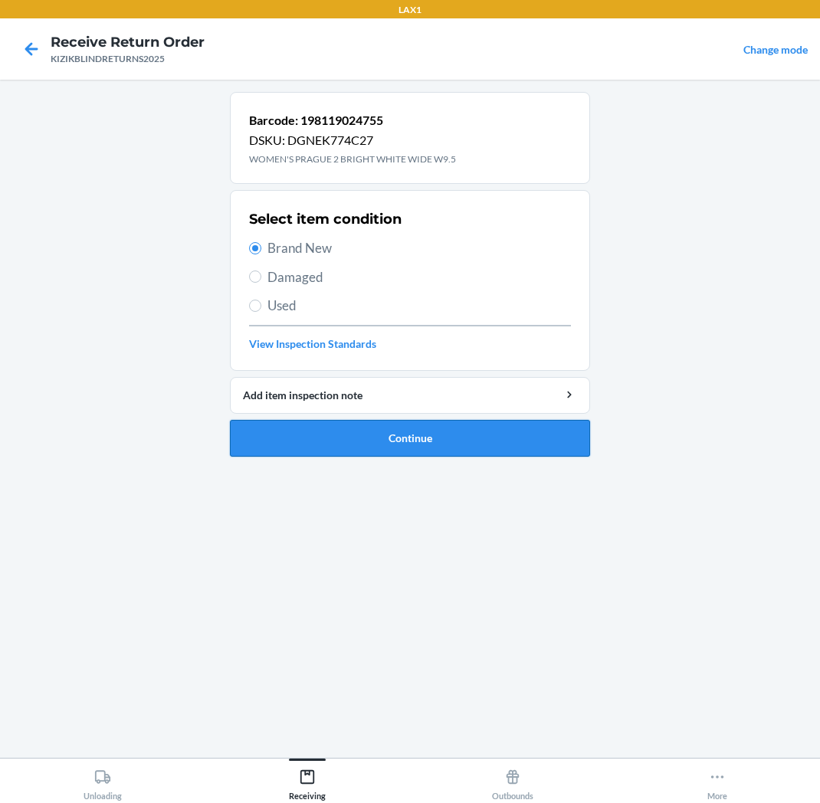
click at [399, 438] on button "Continue" at bounding box center [410, 438] width 360 height 37
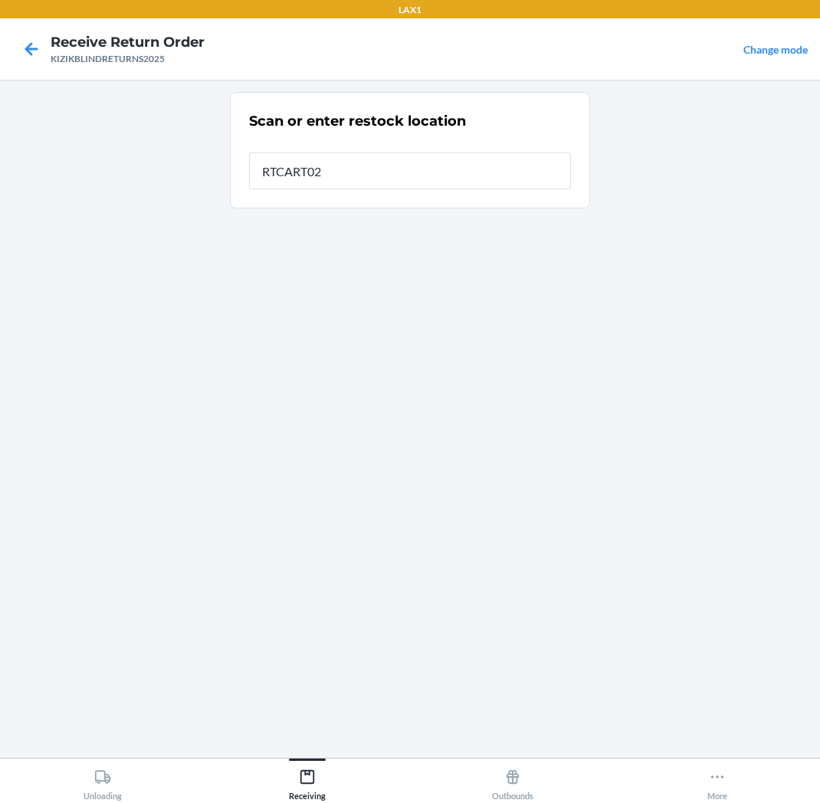
type input "RTCART022"
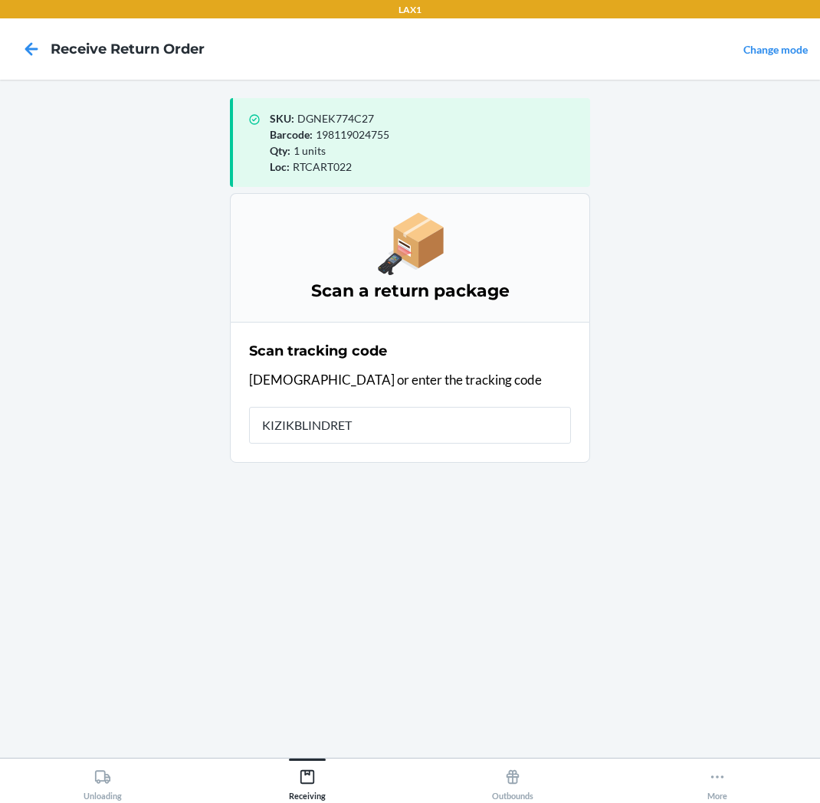
type input "KIZIKBLINDRETU"
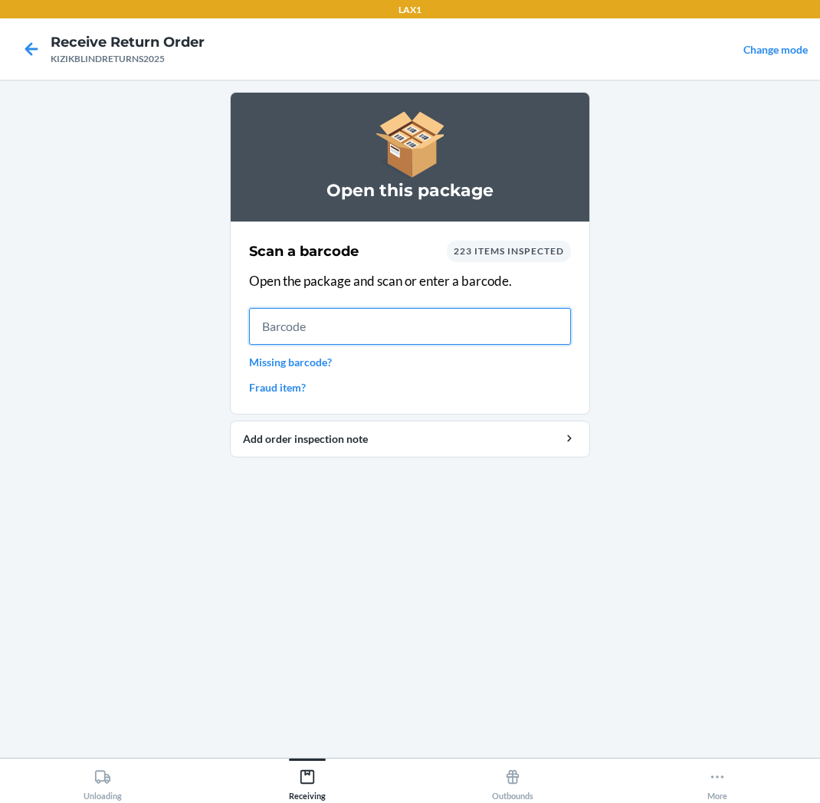
click at [423, 323] on input "text" at bounding box center [410, 326] width 322 height 37
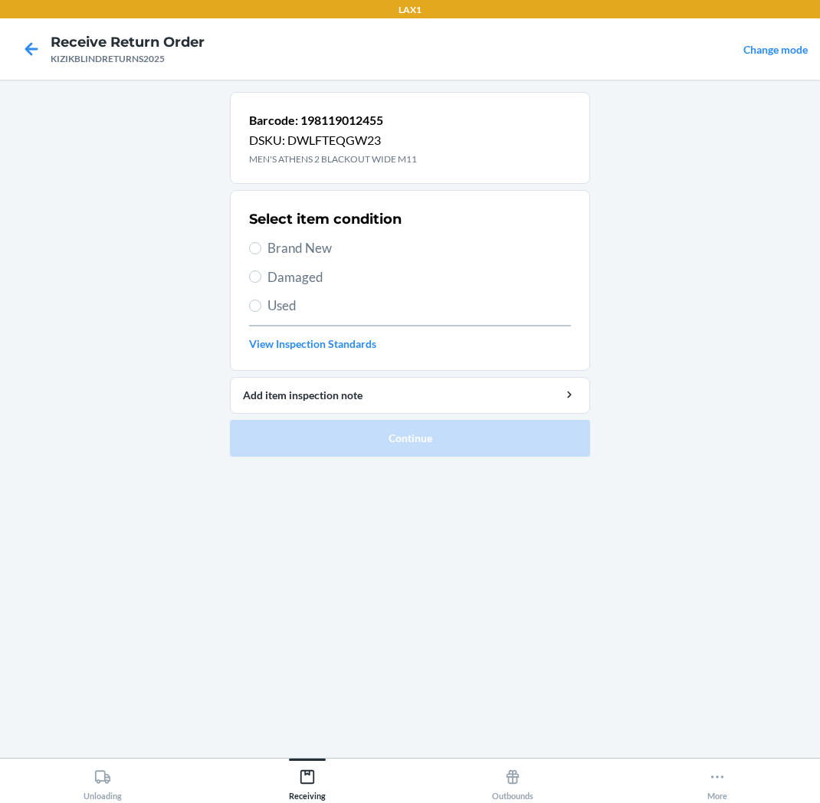
click at [339, 245] on span "Brand New" at bounding box center [420, 248] width 304 height 20
click at [261, 245] on input "Brand New" at bounding box center [255, 248] width 12 height 12
radio input "true"
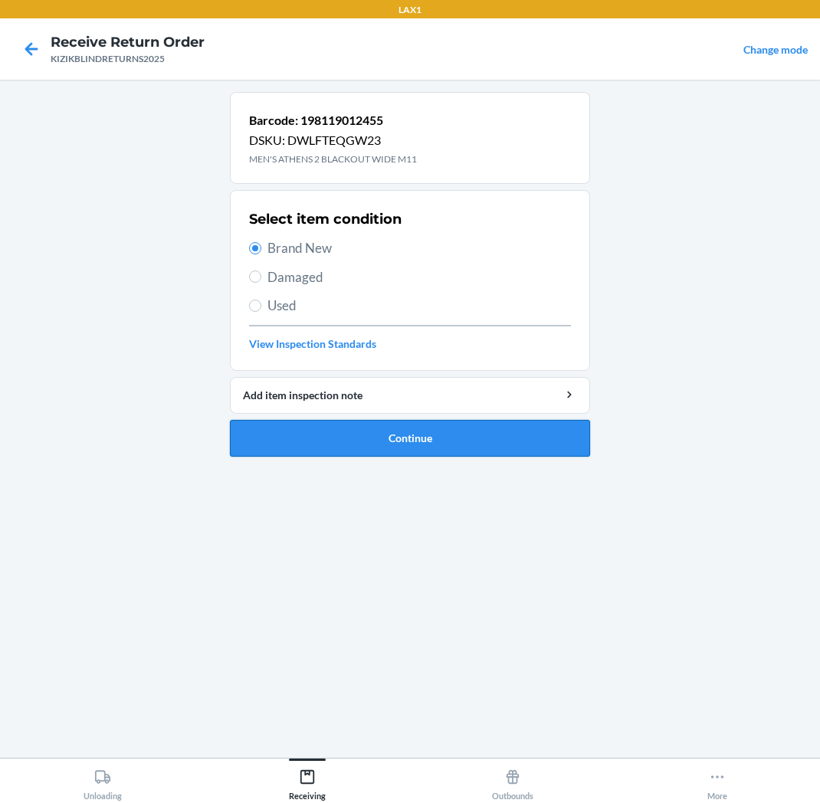
click at [364, 441] on button "Continue" at bounding box center [410, 438] width 360 height 37
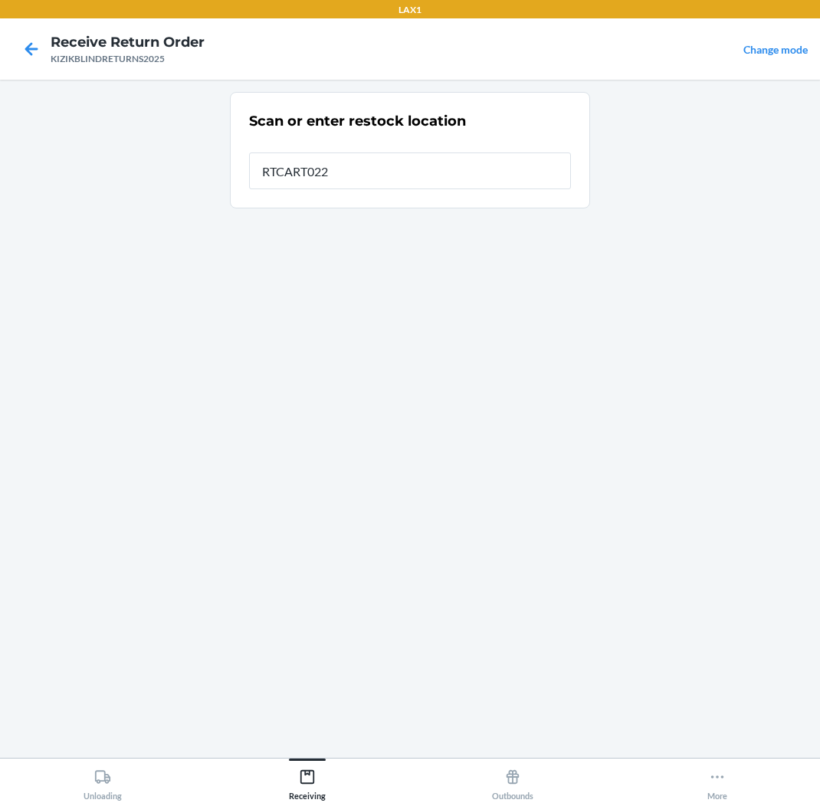
type input "RTCART022"
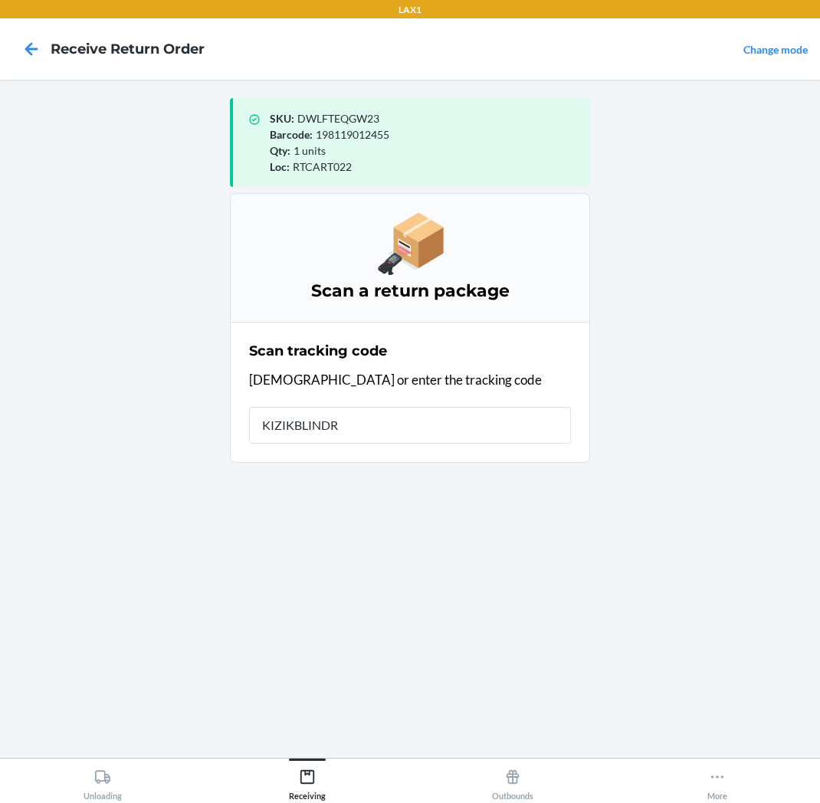
type input "KIZIKBLINDRE"
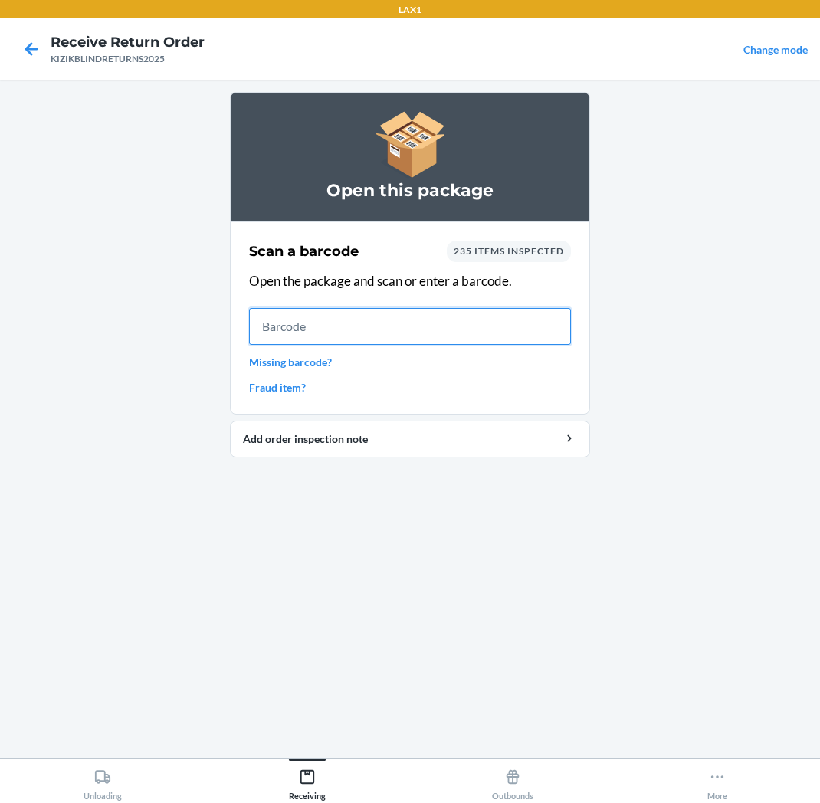
click at [491, 320] on input "text" at bounding box center [410, 326] width 322 height 37
click at [455, 313] on input "text" at bounding box center [410, 326] width 322 height 37
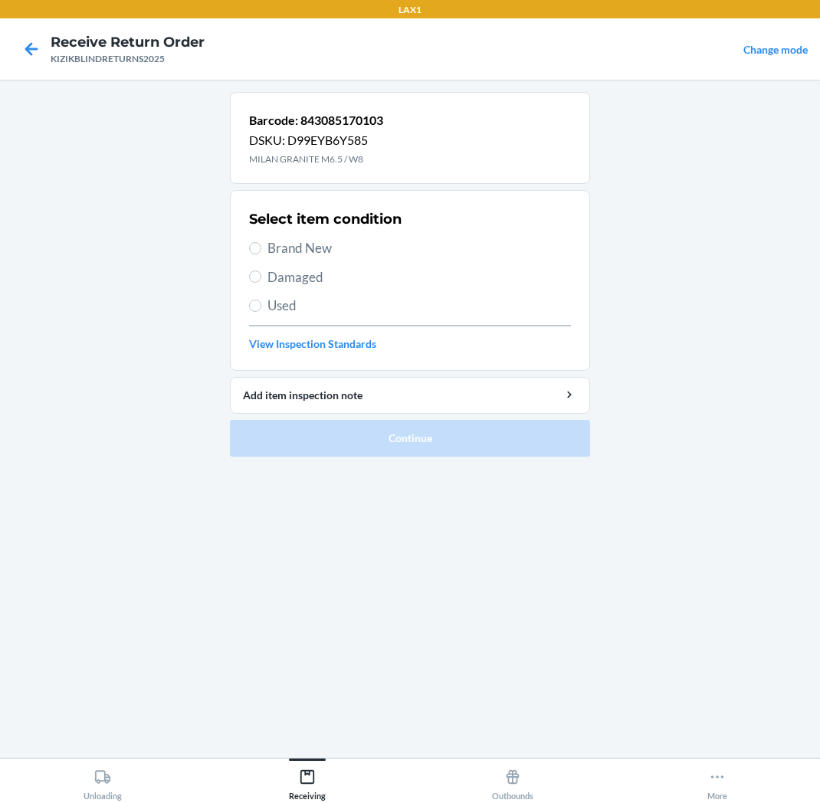
click at [279, 248] on span "Brand New" at bounding box center [420, 248] width 304 height 20
click at [261, 248] on input "Brand New" at bounding box center [255, 248] width 12 height 12
radio input "true"
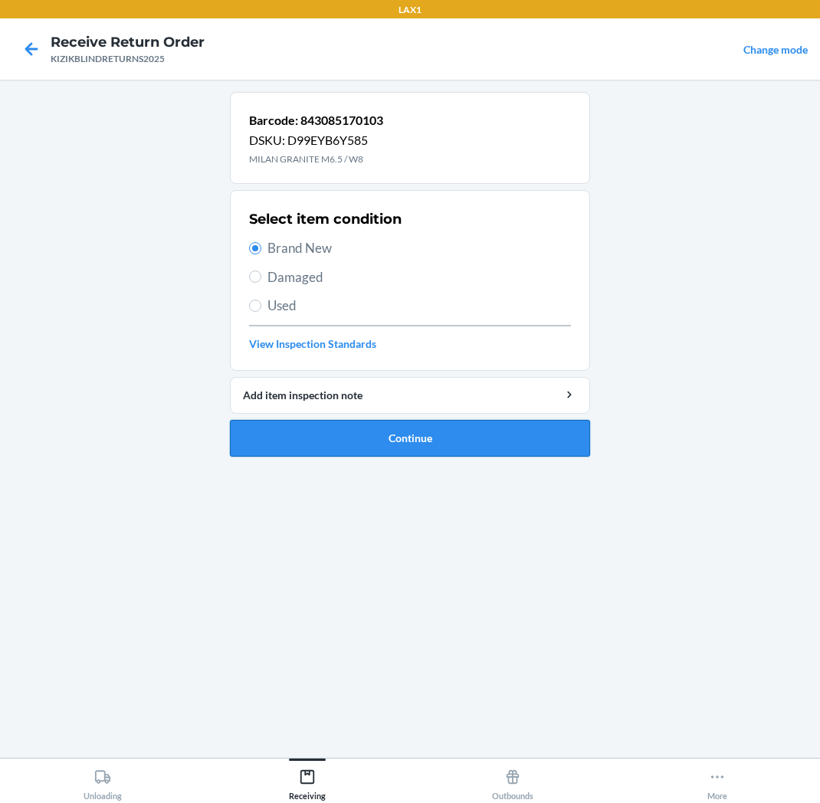
click at [303, 433] on button "Continue" at bounding box center [410, 438] width 360 height 37
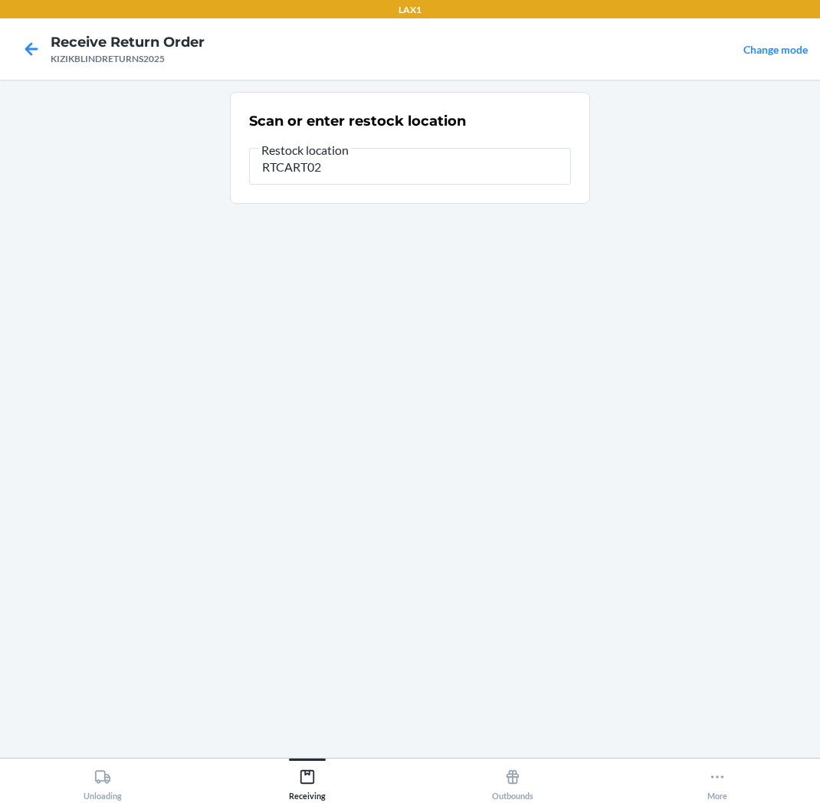
type input "RTCART022"
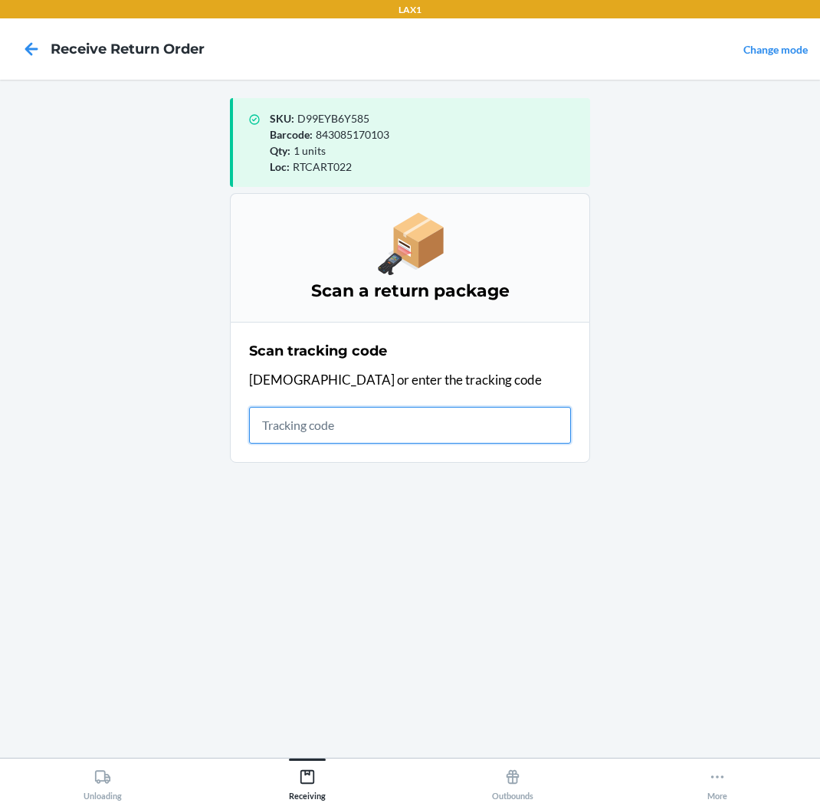
click at [476, 425] on input "text" at bounding box center [410, 425] width 322 height 37
click at [382, 409] on input "text" at bounding box center [410, 425] width 322 height 37
type input "KIZIKBLIND"
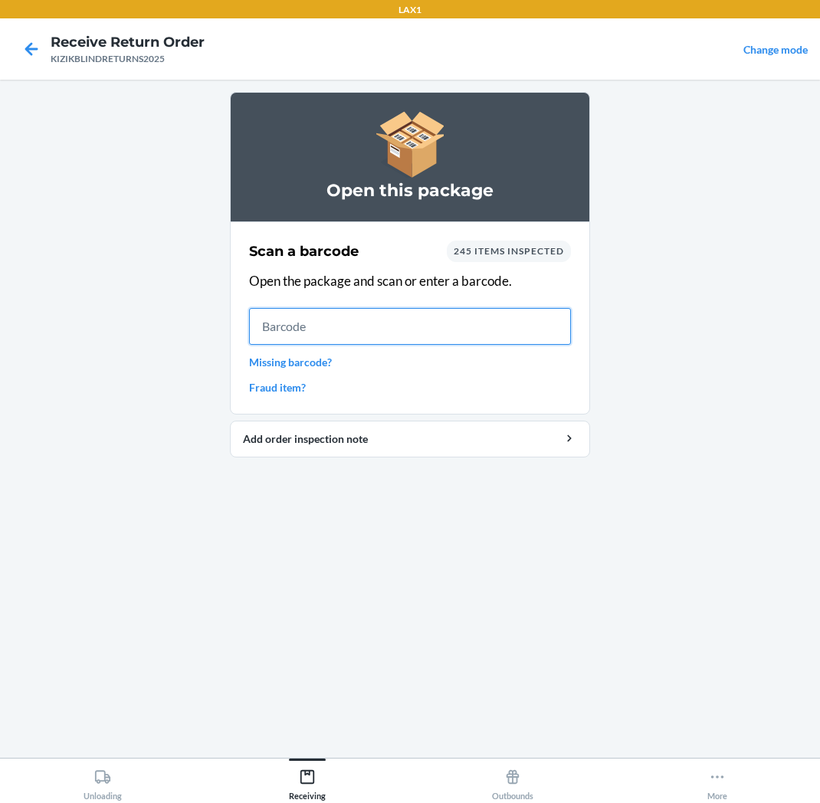
click at [512, 320] on input "text" at bounding box center [410, 326] width 322 height 37
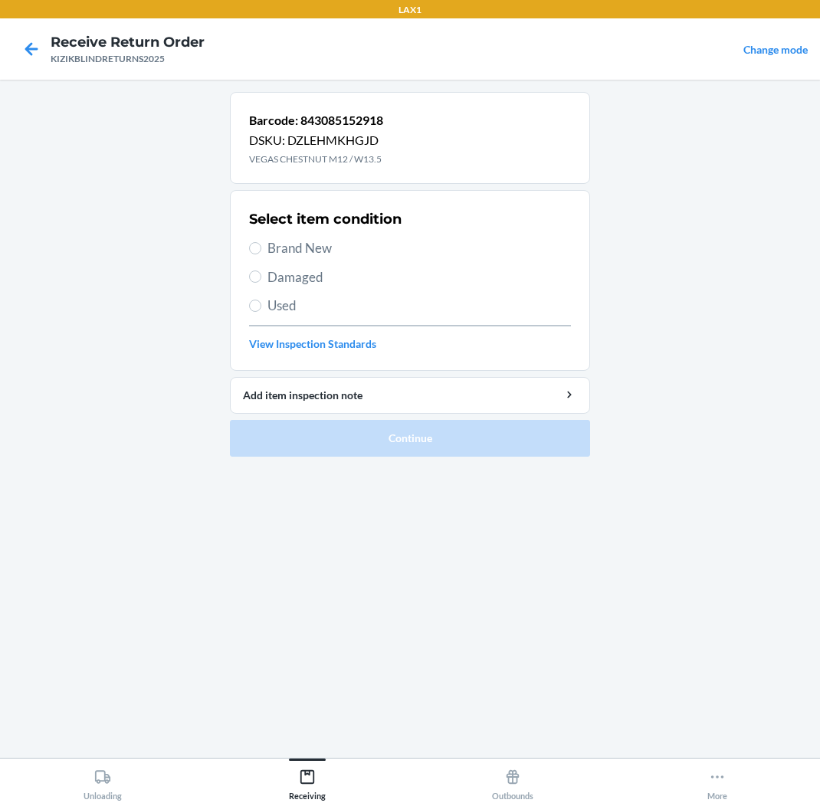
click at [370, 257] on span "Brand New" at bounding box center [420, 248] width 304 height 20
click at [261, 255] on input "Brand New" at bounding box center [255, 248] width 12 height 12
radio input "true"
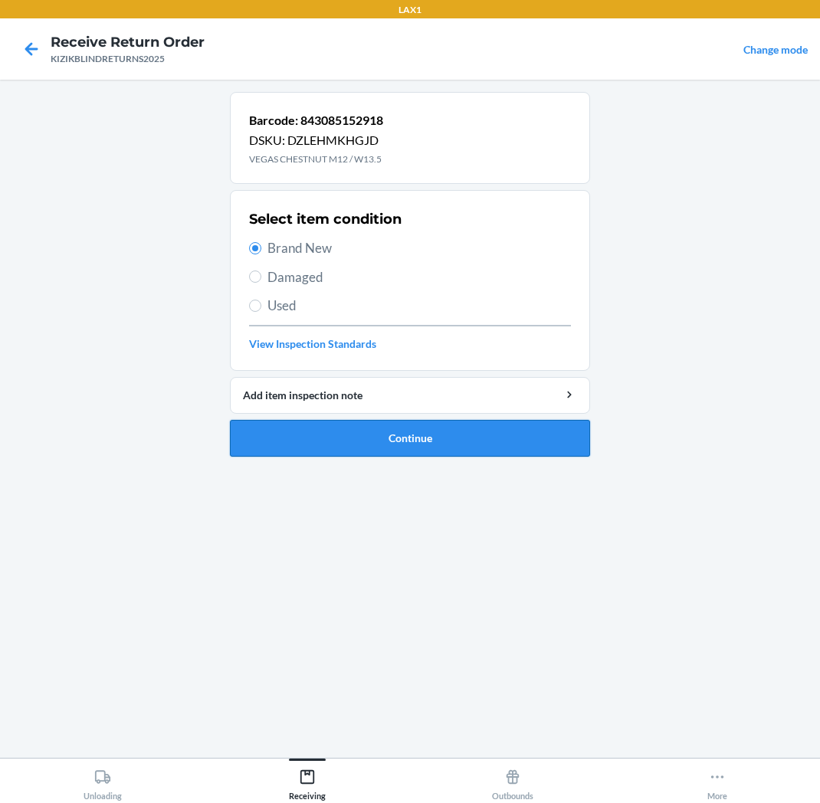
click at [417, 429] on button "Continue" at bounding box center [410, 438] width 360 height 37
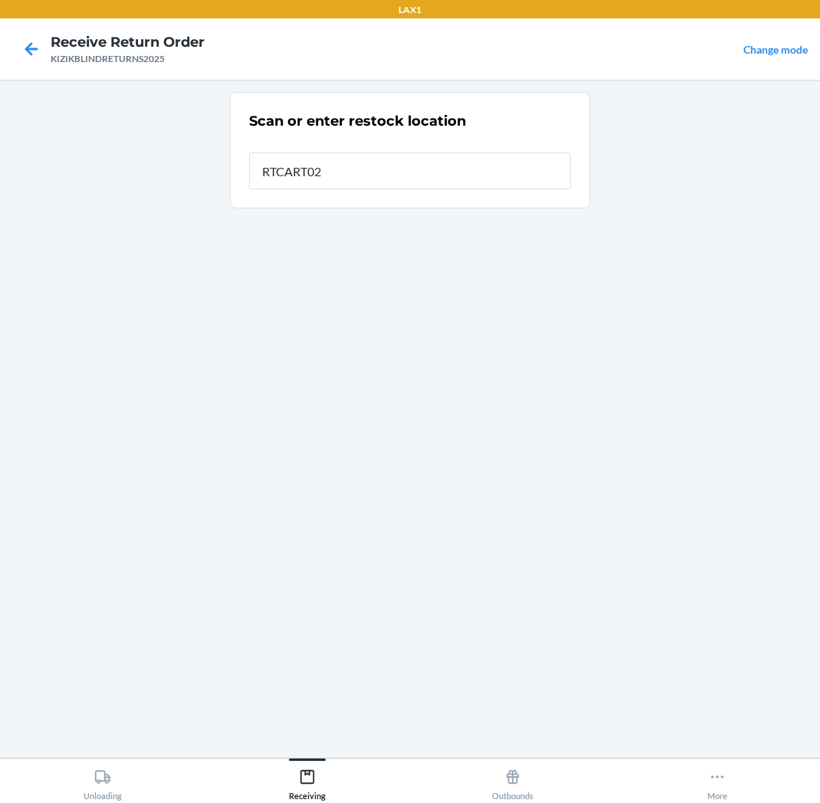
type input "RTCART022"
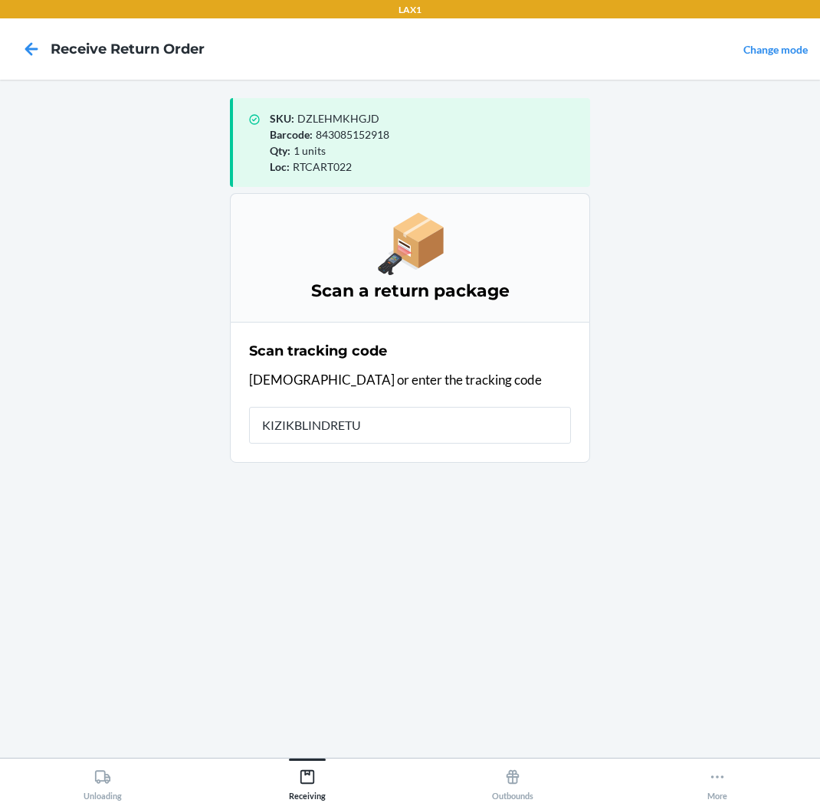
type input "KIZIKBLINDRETUR"
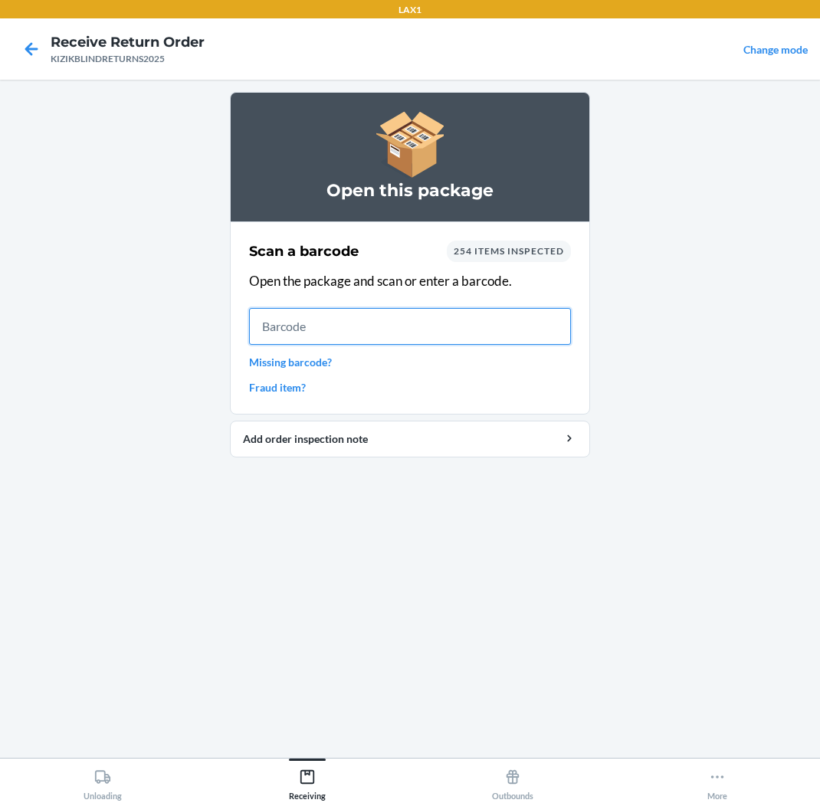
click at [542, 326] on input "text" at bounding box center [410, 326] width 322 height 37
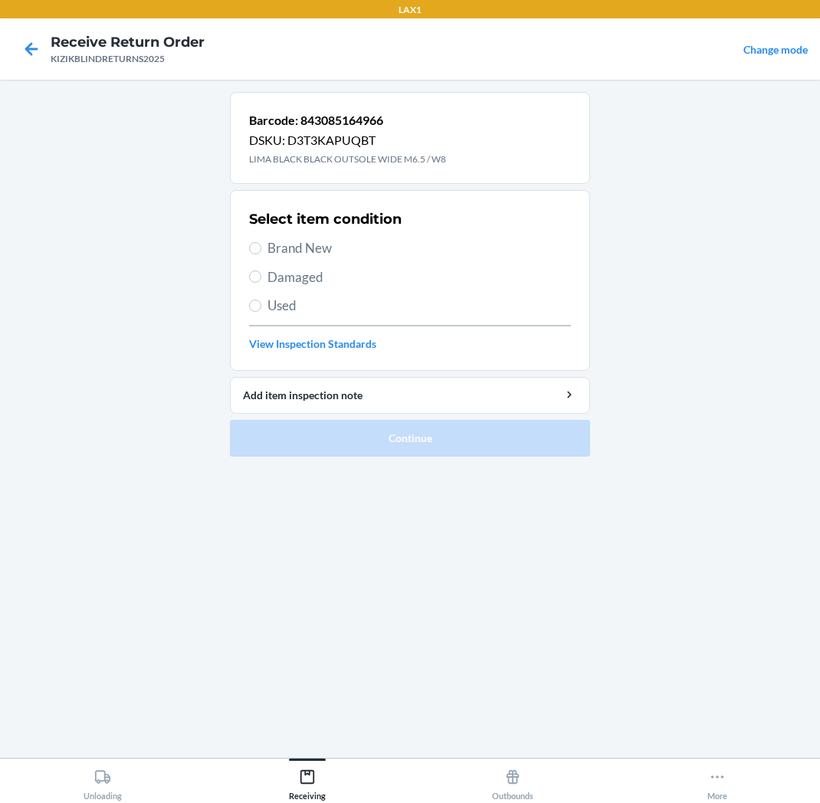
click at [301, 243] on span "Brand New" at bounding box center [420, 248] width 304 height 20
click at [261, 243] on input "Brand New" at bounding box center [255, 248] width 12 height 12
radio input "true"
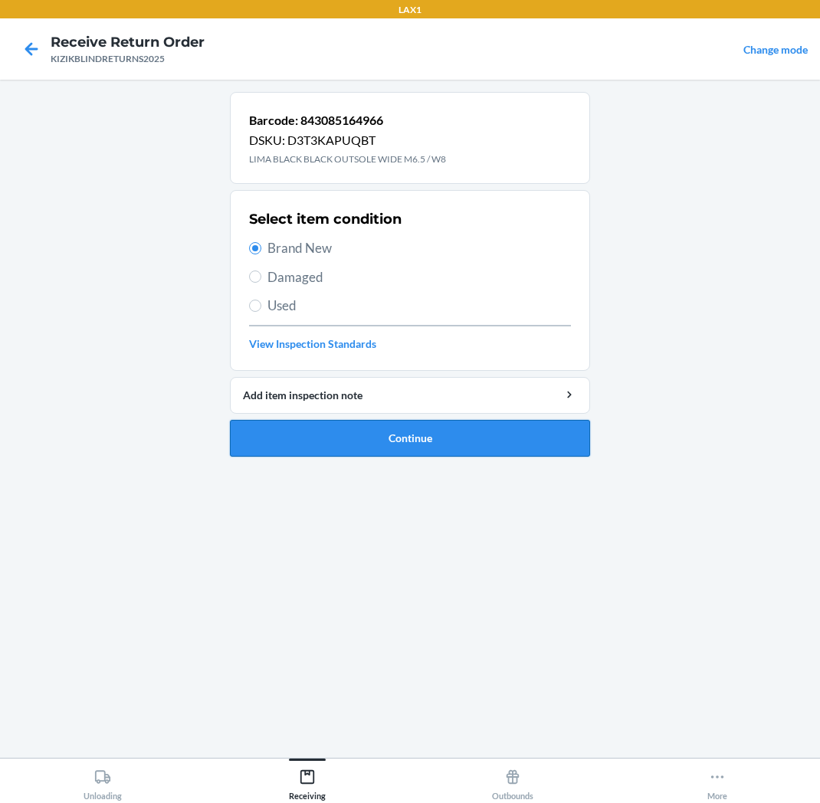
click at [356, 449] on button "Continue" at bounding box center [410, 438] width 360 height 37
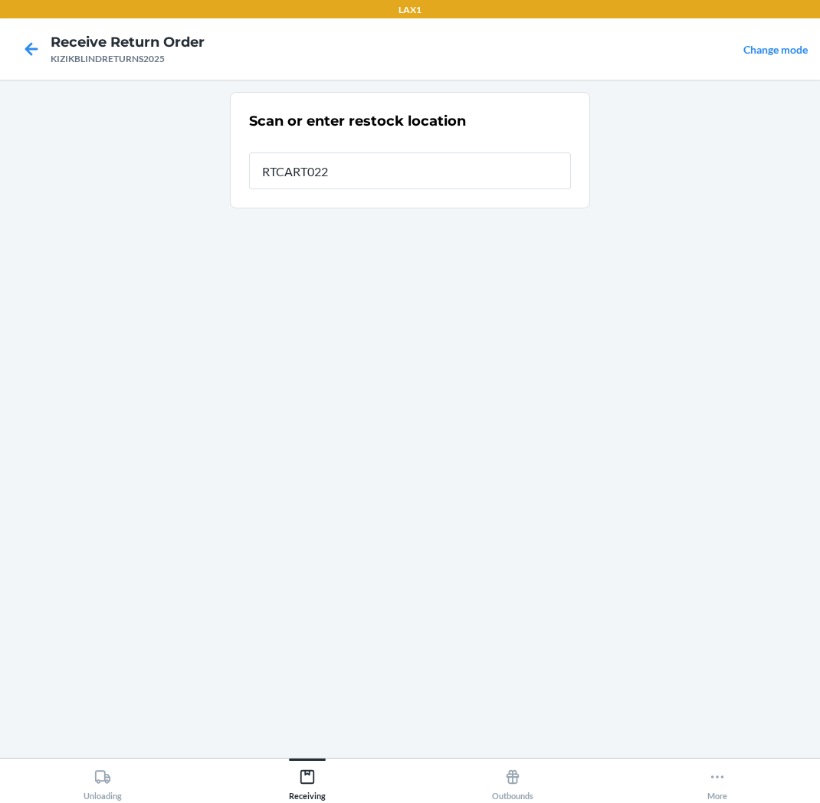
type input "RTCART022"
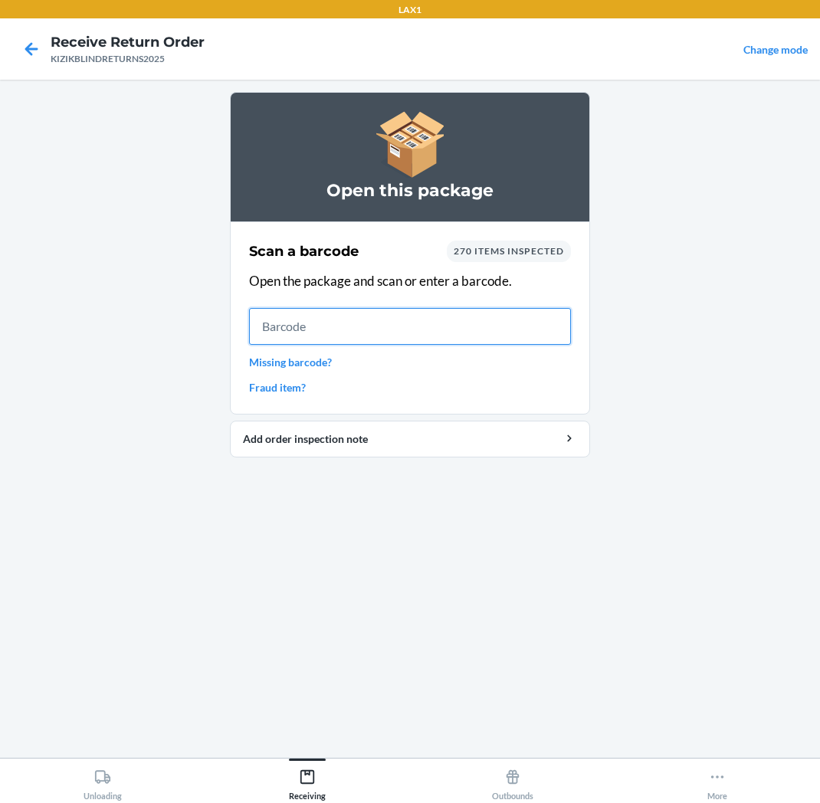
click at [307, 330] on input "text" at bounding box center [410, 326] width 322 height 37
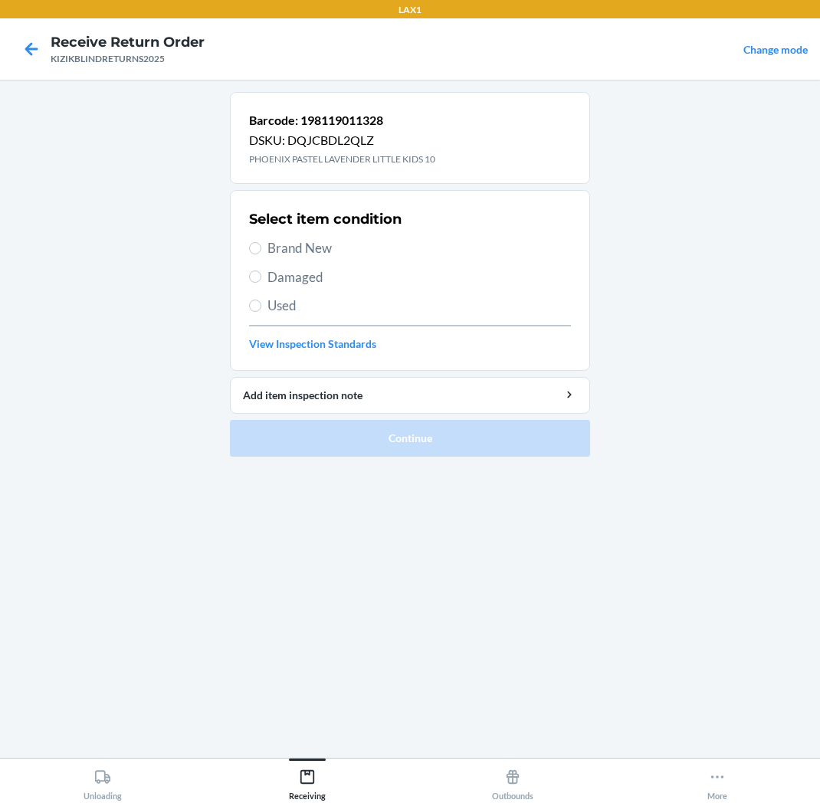
click at [432, 251] on span "Brand New" at bounding box center [420, 248] width 304 height 20
click at [261, 251] on input "Brand New" at bounding box center [255, 248] width 12 height 12
radio input "true"
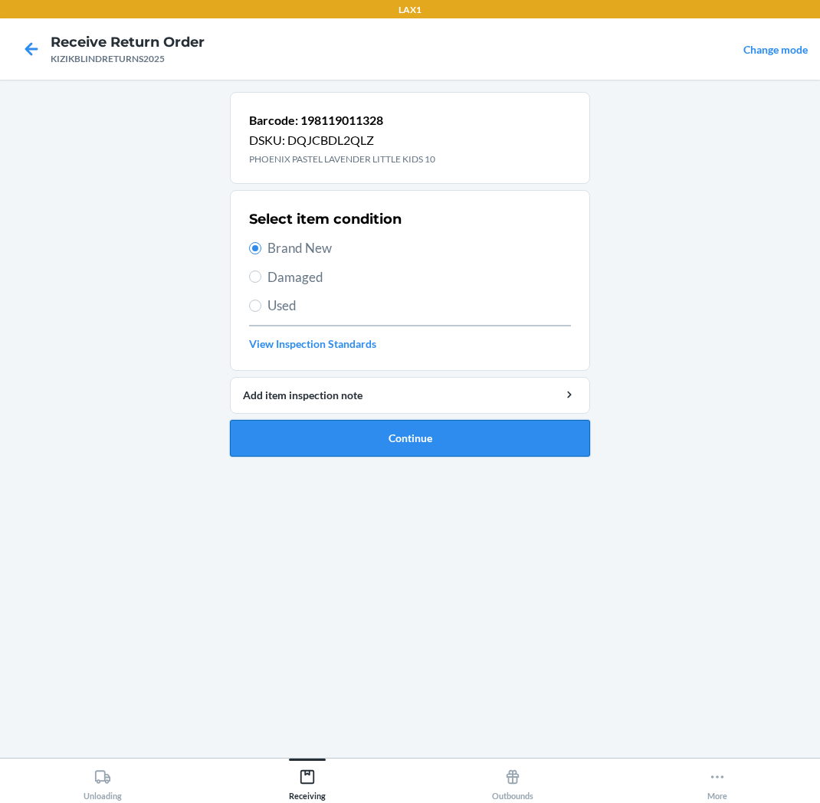
click at [494, 429] on button "Continue" at bounding box center [410, 438] width 360 height 37
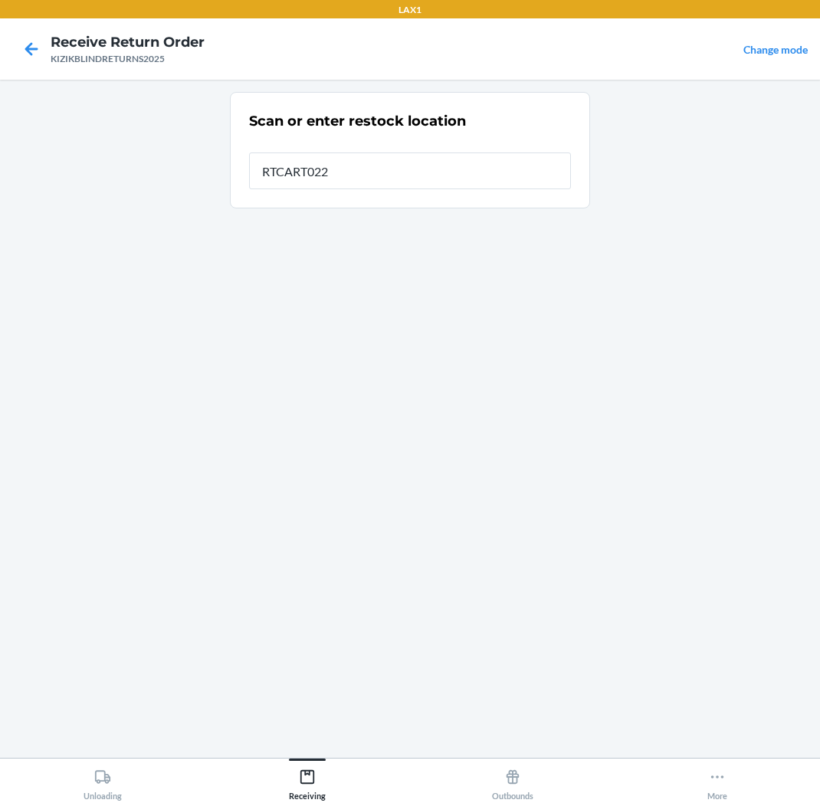
type input "RTCART022"
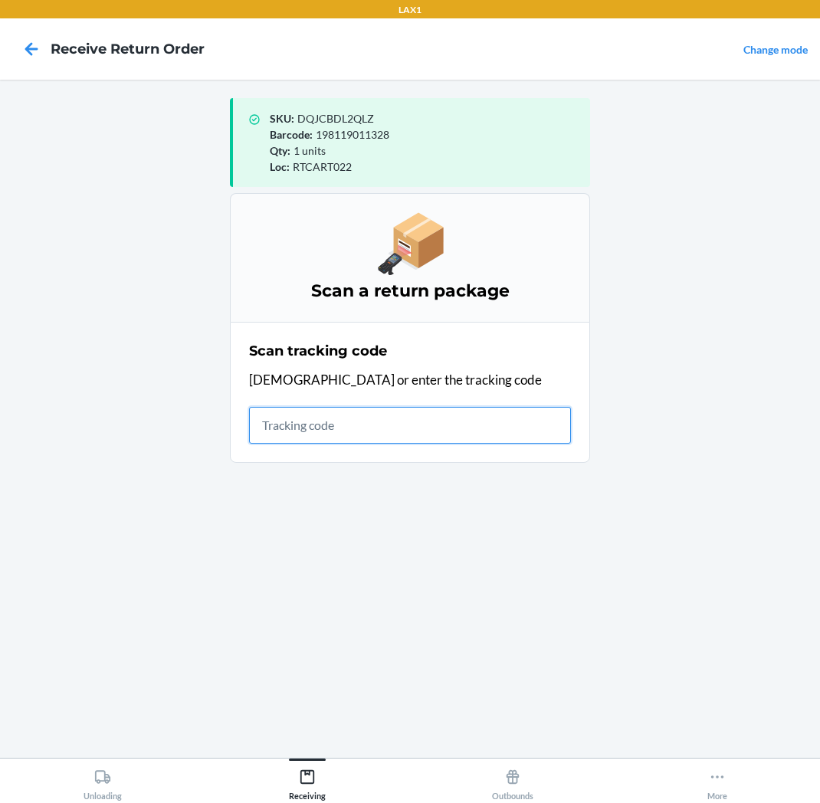
click at [474, 414] on input "text" at bounding box center [410, 425] width 322 height 37
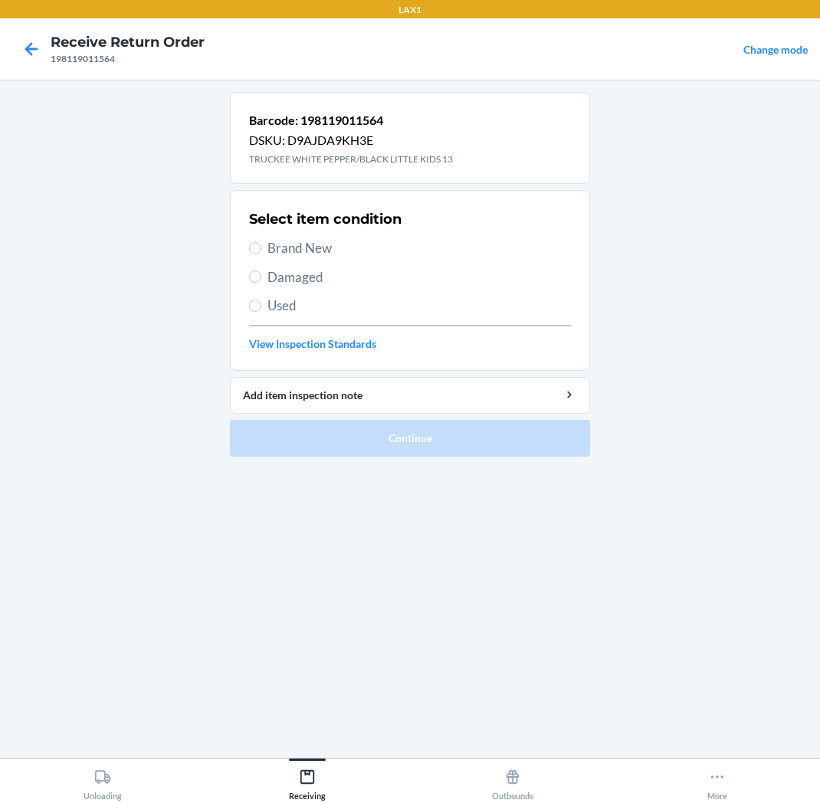
click at [273, 242] on span "Brand New" at bounding box center [420, 248] width 304 height 20
click at [261, 242] on input "Brand New" at bounding box center [255, 248] width 12 height 12
radio input "true"
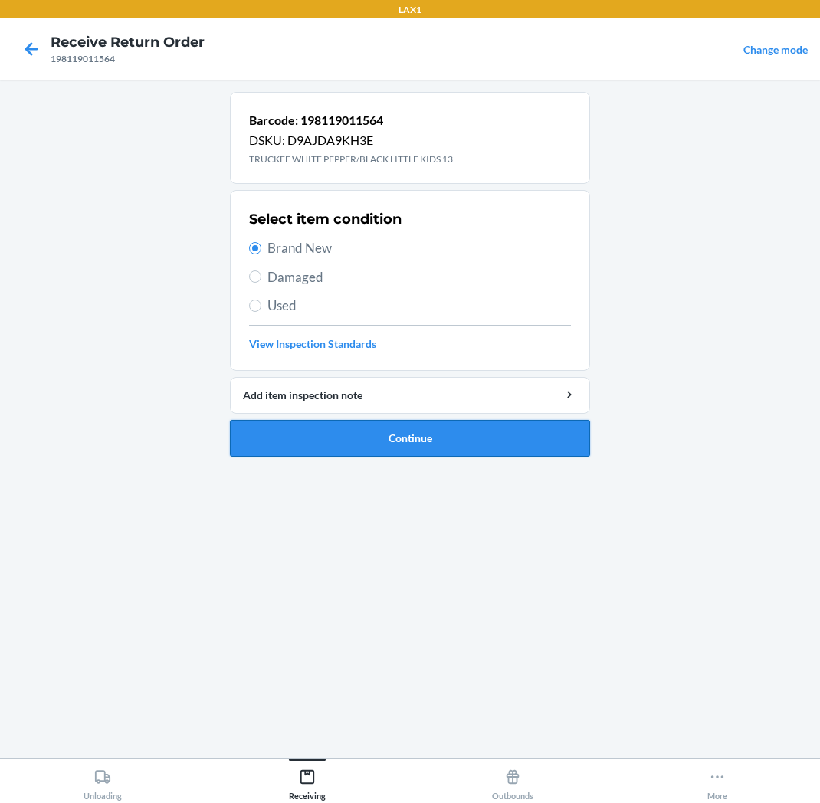
click at [256, 425] on button "Continue" at bounding box center [410, 438] width 360 height 37
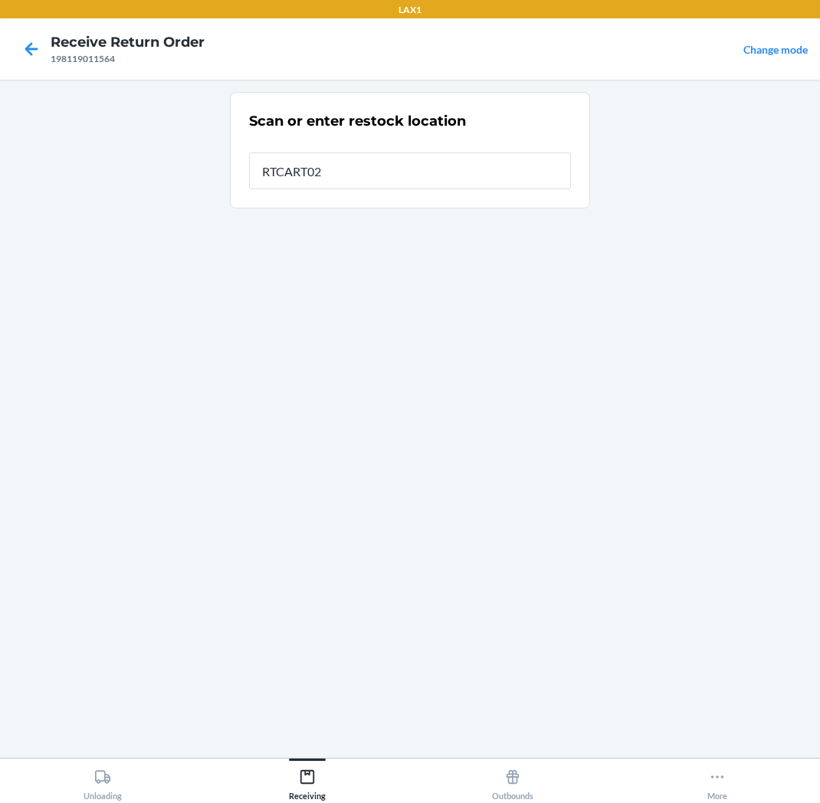
type input "RTCART022"
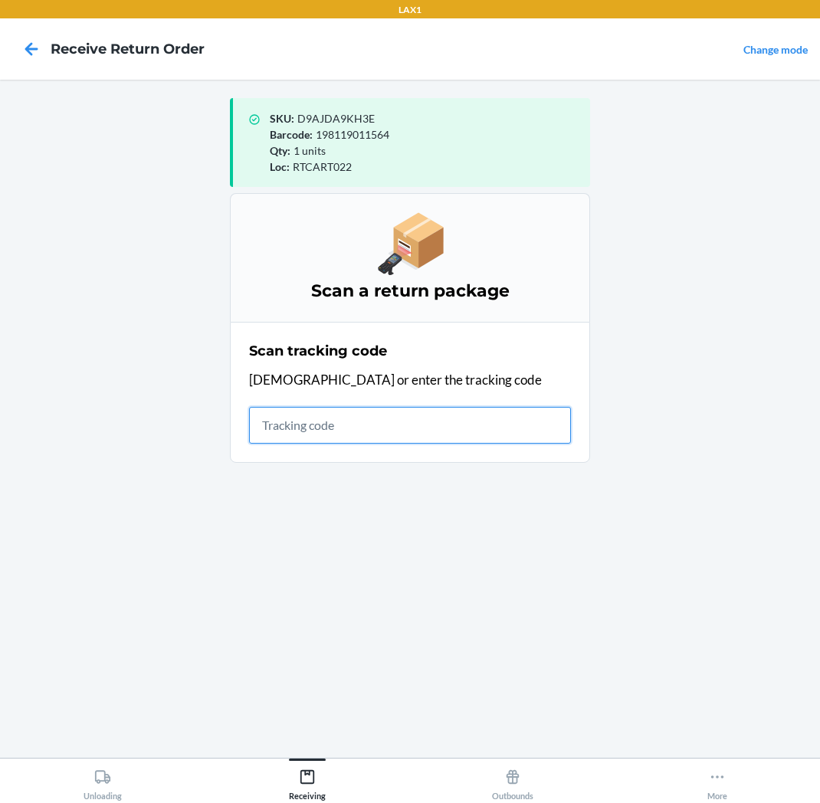
click at [508, 415] on input "text" at bounding box center [410, 425] width 322 height 37
type input "KIZIKBLINDRE"
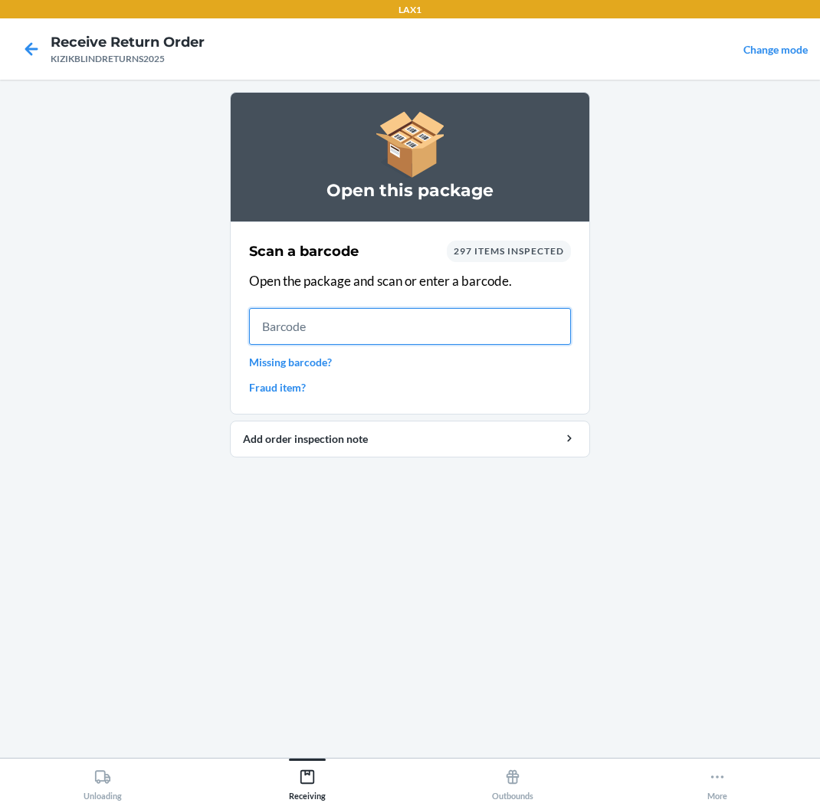
click at [456, 320] on input "text" at bounding box center [410, 326] width 322 height 37
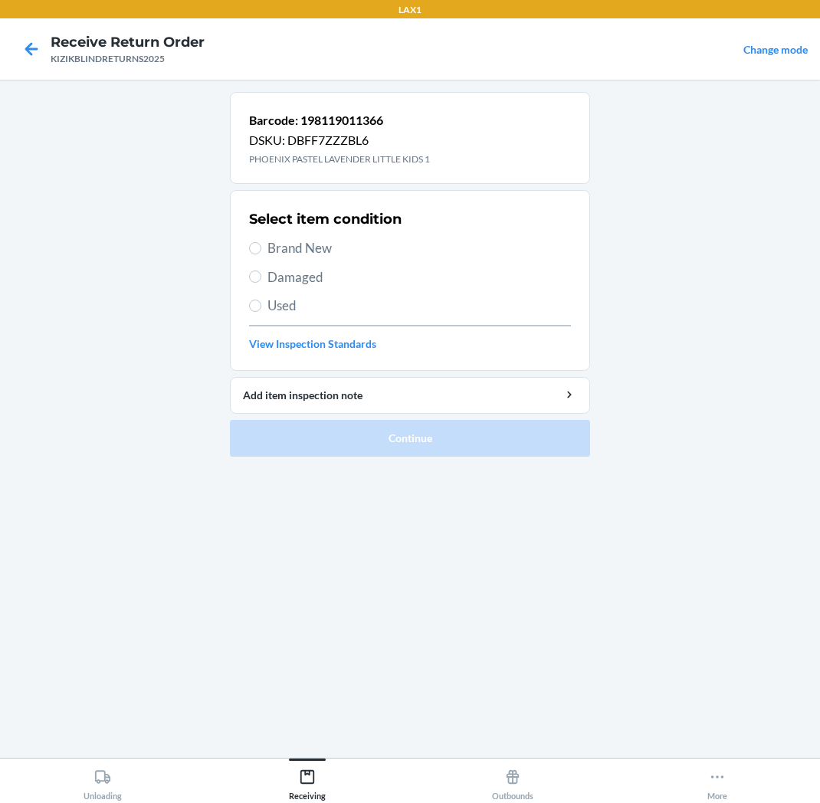
click at [350, 244] on span "Brand New" at bounding box center [420, 248] width 304 height 20
click at [261, 244] on input "Brand New" at bounding box center [255, 248] width 12 height 12
radio input "true"
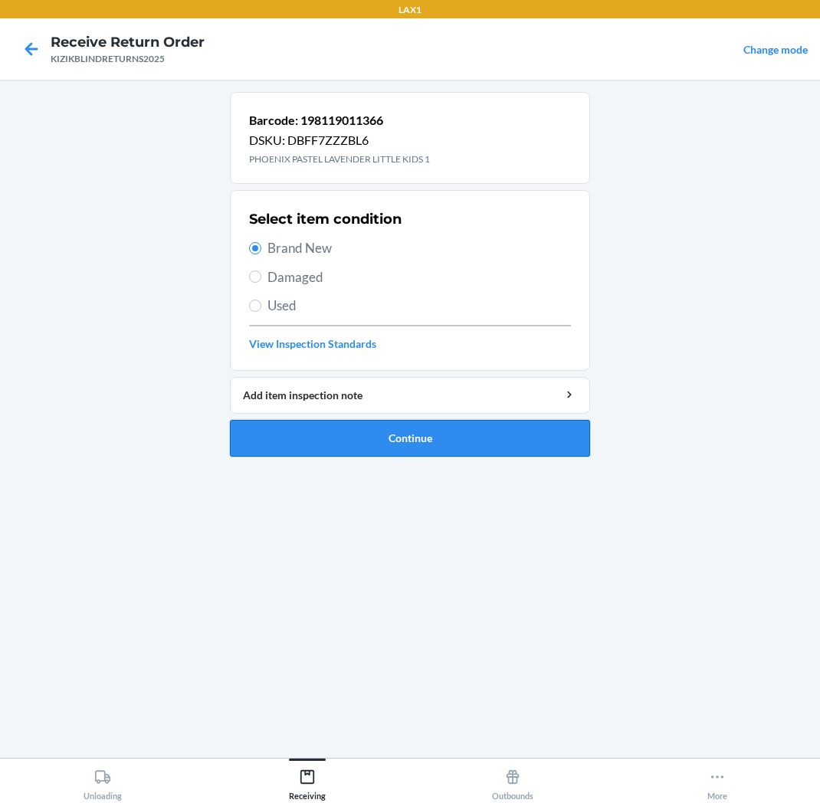
click at [408, 431] on button "Continue" at bounding box center [410, 438] width 360 height 37
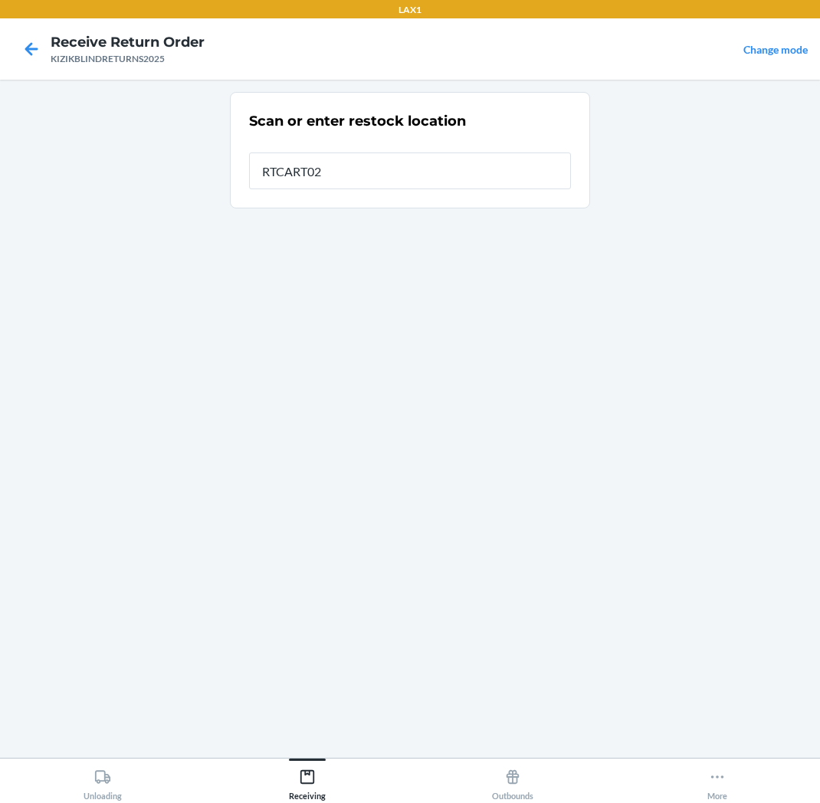
type input "RTCART022"
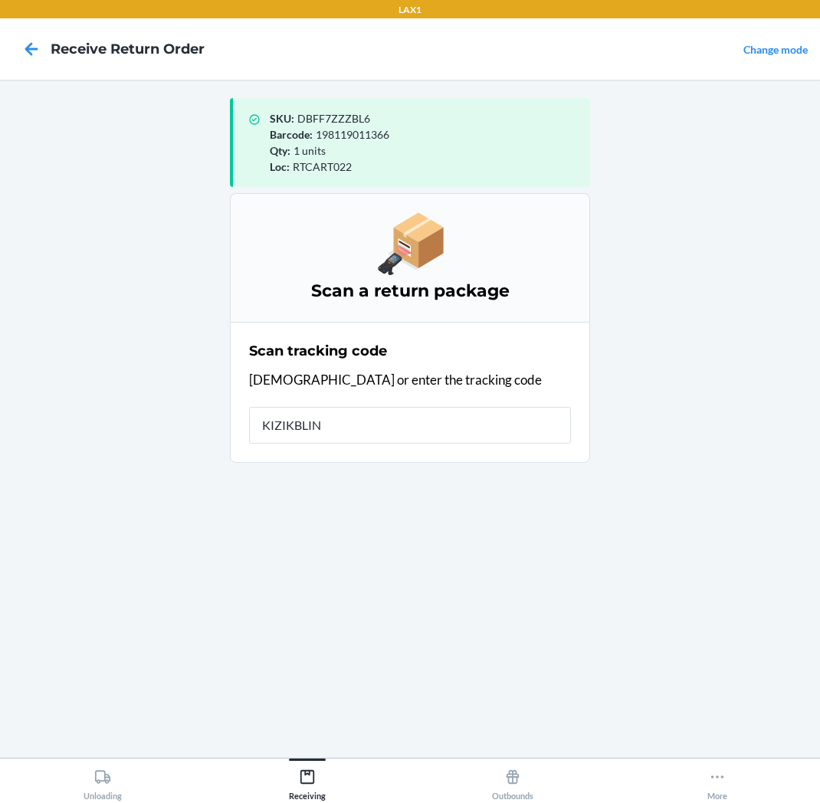
type input "KIZIKBLIND"
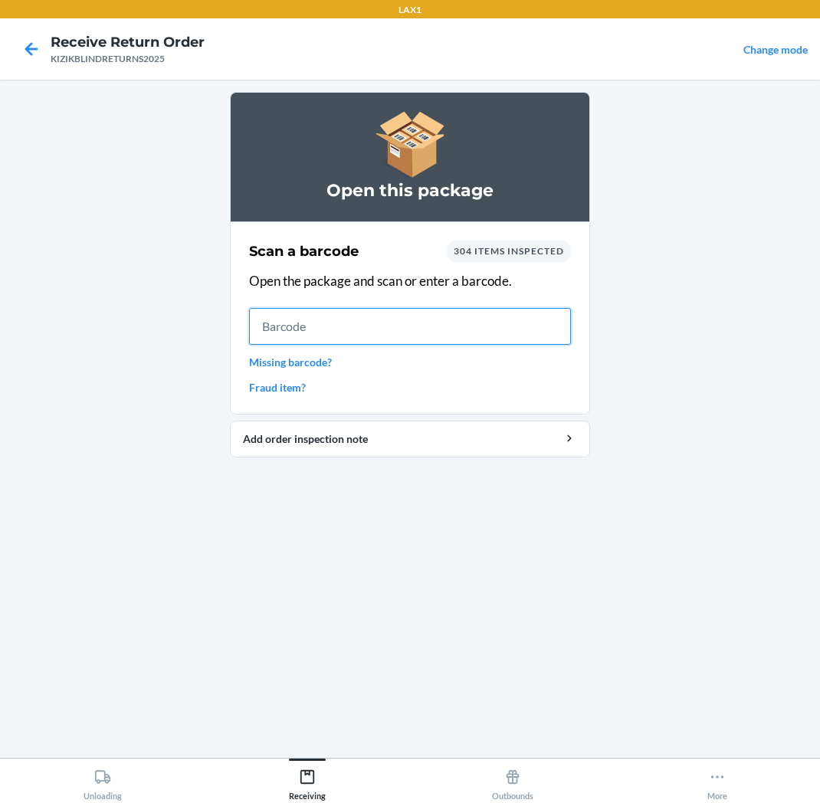
click at [458, 320] on input "text" at bounding box center [410, 326] width 322 height 37
click at [763, 441] on main "Open this package Scan a barcode 304 items inspected Open the package and scan …" at bounding box center [410, 419] width 820 height 678
drag, startPoint x: 388, startPoint y: 309, endPoint x: 394, endPoint y: 316, distance: 9.2
click at [393, 315] on input "text" at bounding box center [410, 326] width 322 height 37
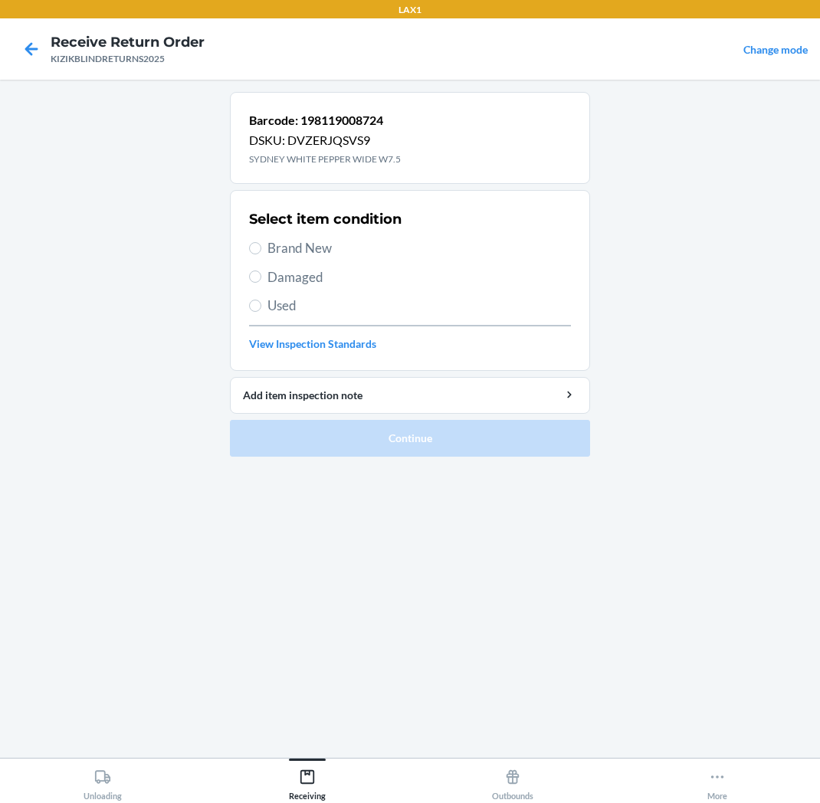
click at [359, 248] on span "Brand New" at bounding box center [420, 248] width 304 height 20
click at [261, 248] on input "Brand New" at bounding box center [255, 248] width 12 height 12
radio input "true"
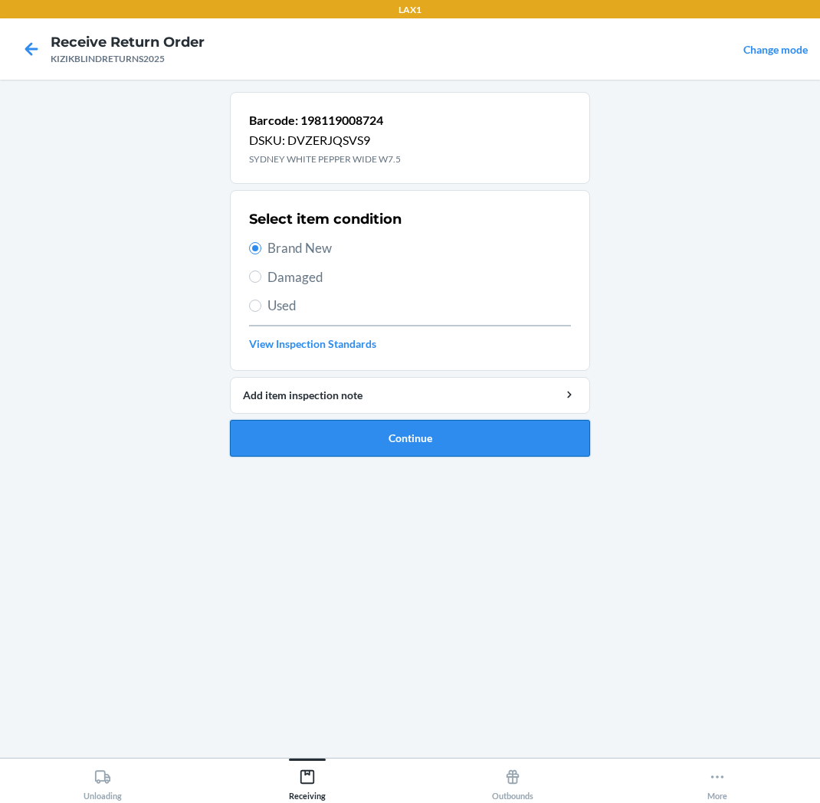
click at [360, 442] on button "Continue" at bounding box center [410, 438] width 360 height 37
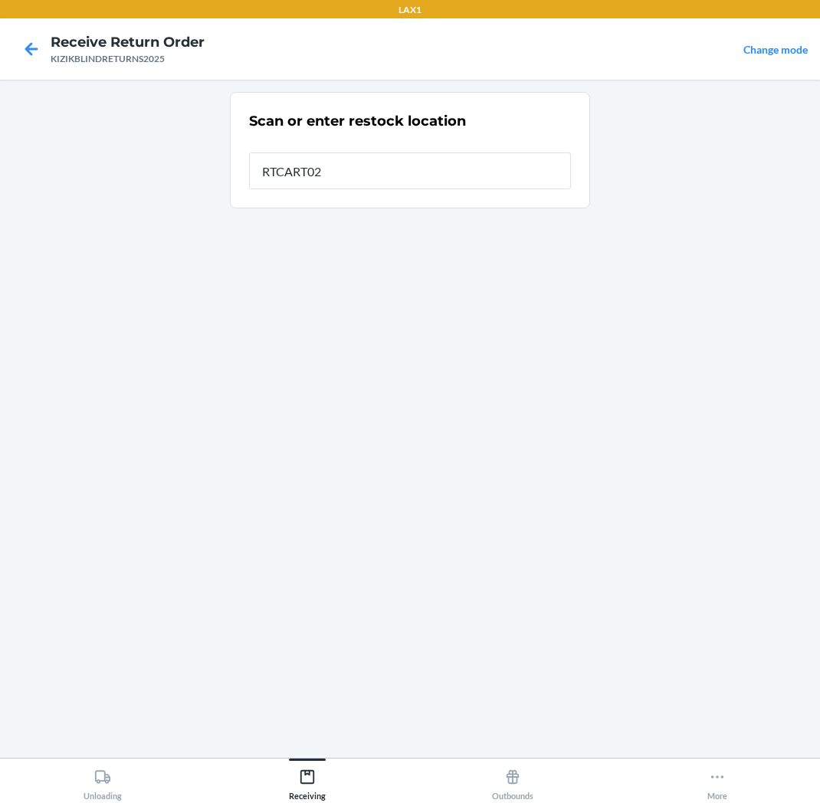
type input "RTCART022"
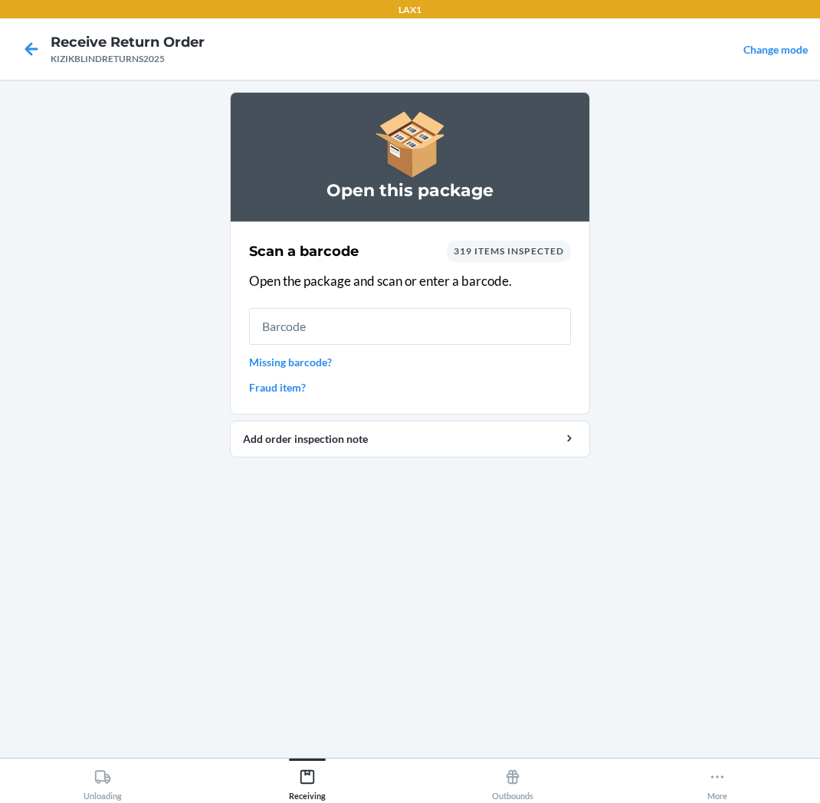
click at [312, 366] on link "Missing barcode?" at bounding box center [410, 362] width 322 height 16
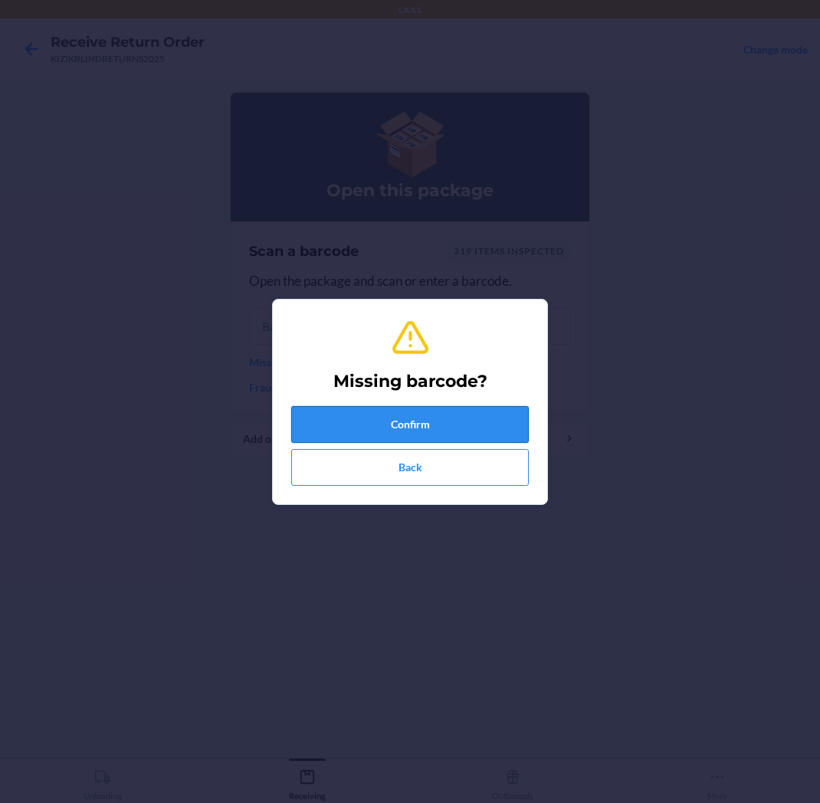
click at [379, 408] on button "Confirm" at bounding box center [410, 424] width 238 height 37
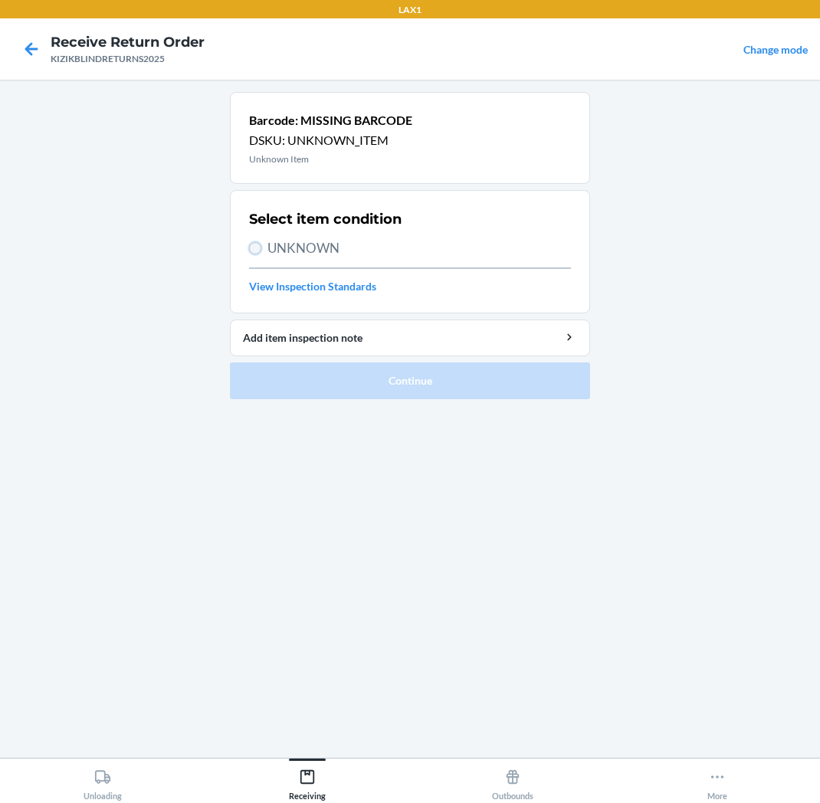
click at [254, 251] on input "UNKNOWN" at bounding box center [255, 248] width 12 height 12
radio input "true"
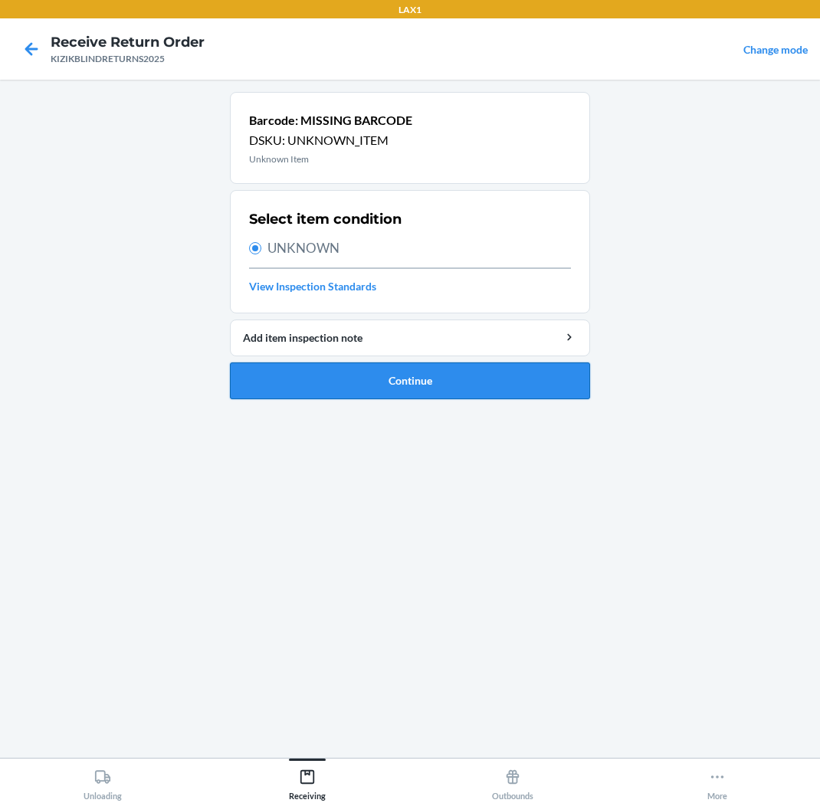
click at [322, 386] on button "Continue" at bounding box center [410, 381] width 360 height 37
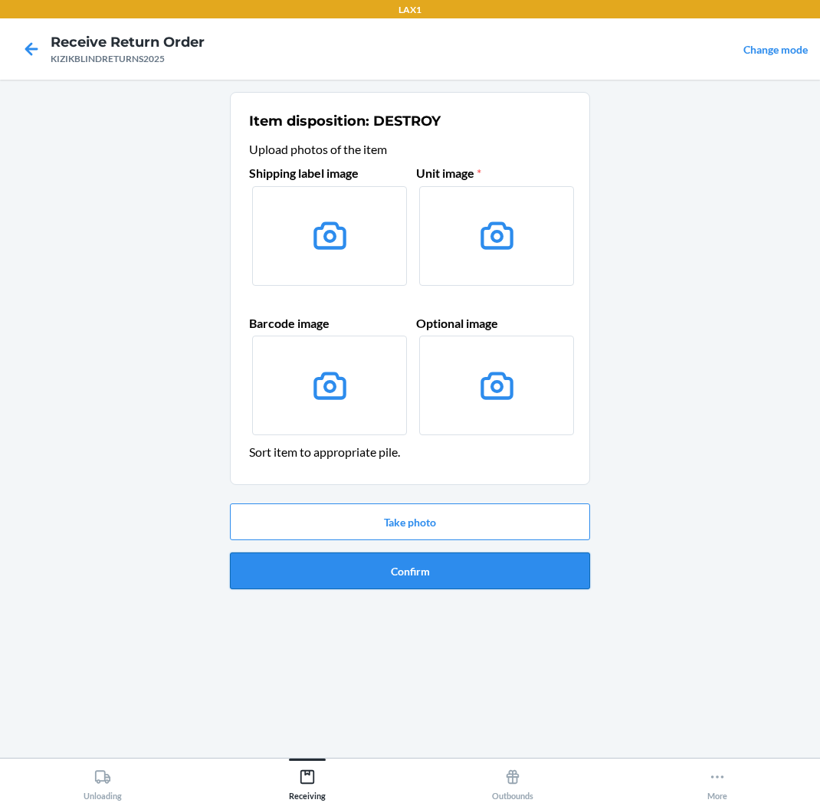
click at [419, 564] on button "Confirm" at bounding box center [410, 571] width 360 height 37
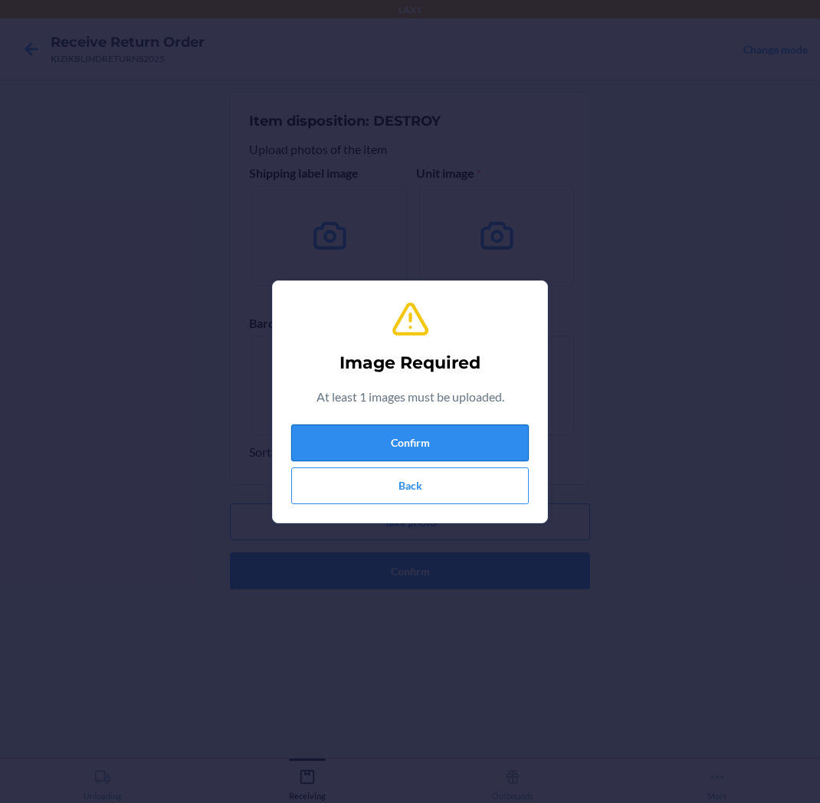
click at [371, 435] on button "Confirm" at bounding box center [410, 443] width 238 height 37
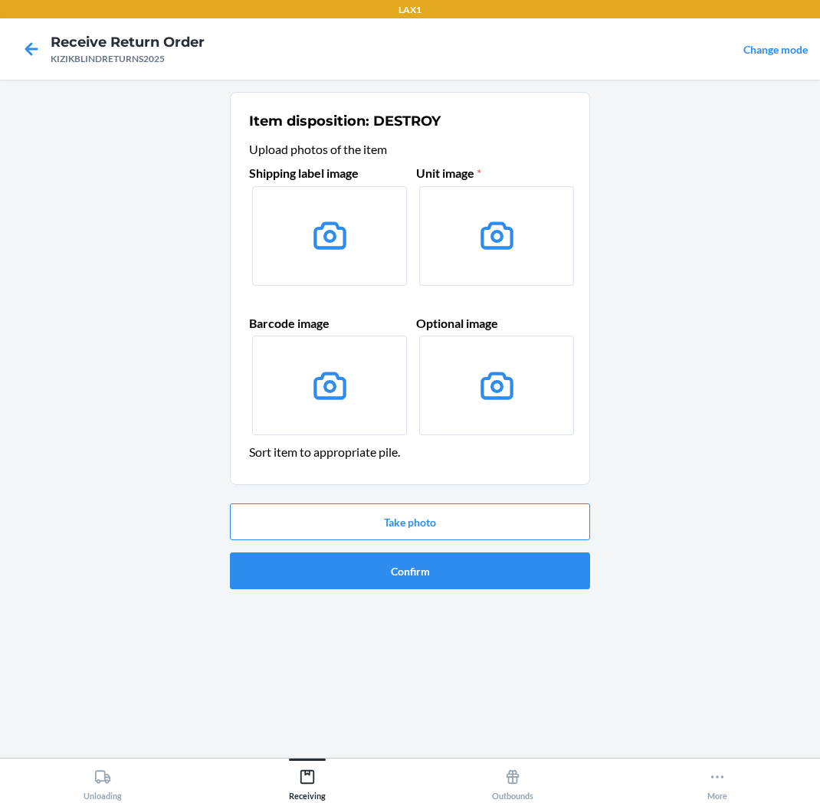
click at [334, 270] on label at bounding box center [329, 236] width 155 height 100
click at [0, 0] on input "file" at bounding box center [0, 0] width 0 height 0
click at [42, 48] on icon at bounding box center [31, 49] width 26 height 26
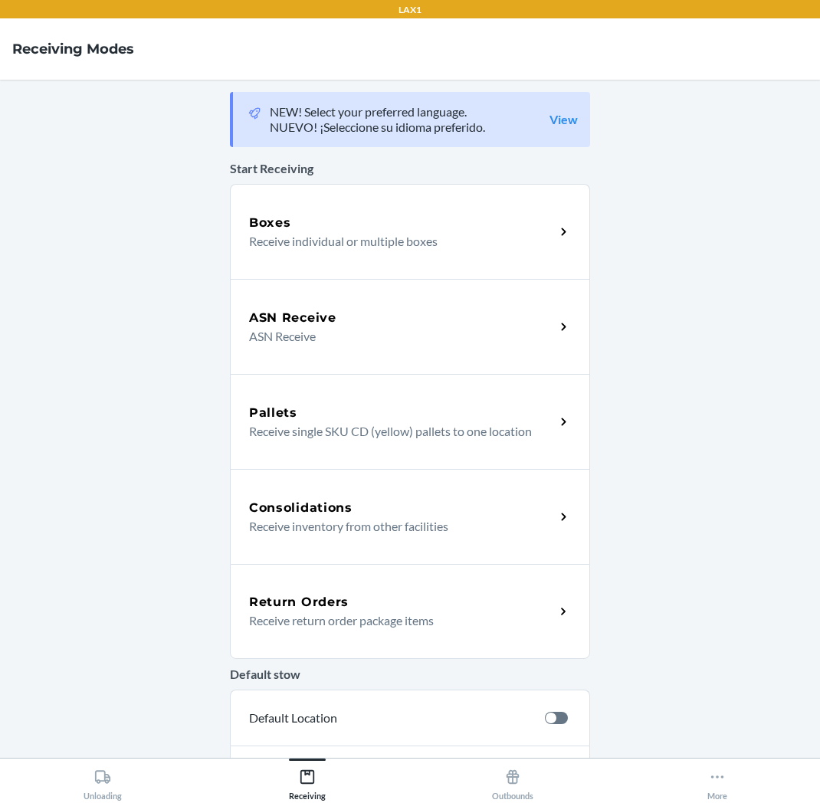
click at [376, 636] on div "Return Orders Receive return order package items" at bounding box center [410, 611] width 360 height 95
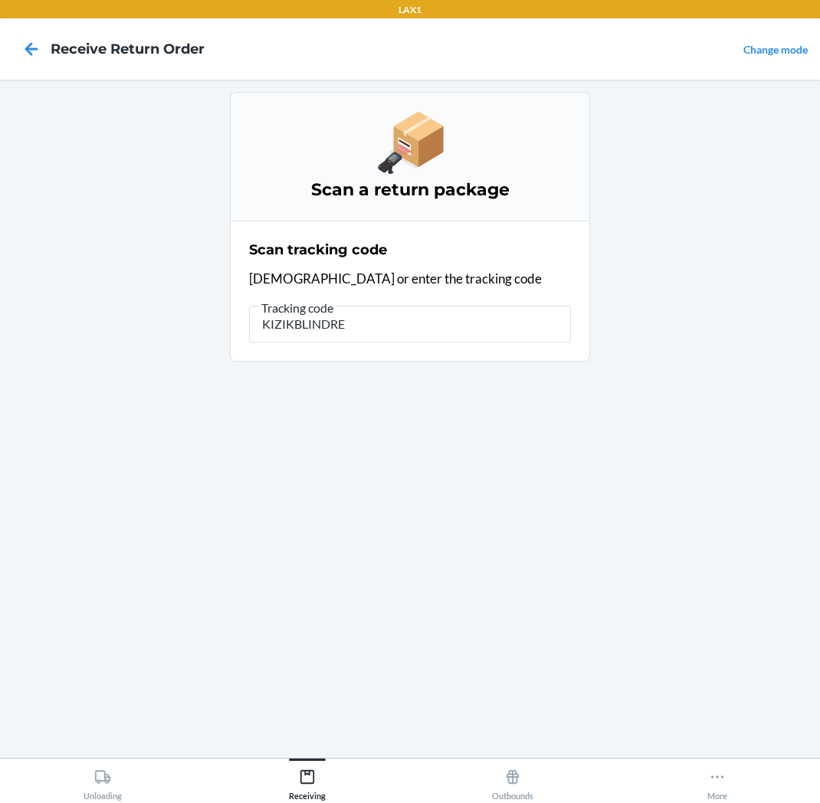
type input "KIZIKBLINDRET"
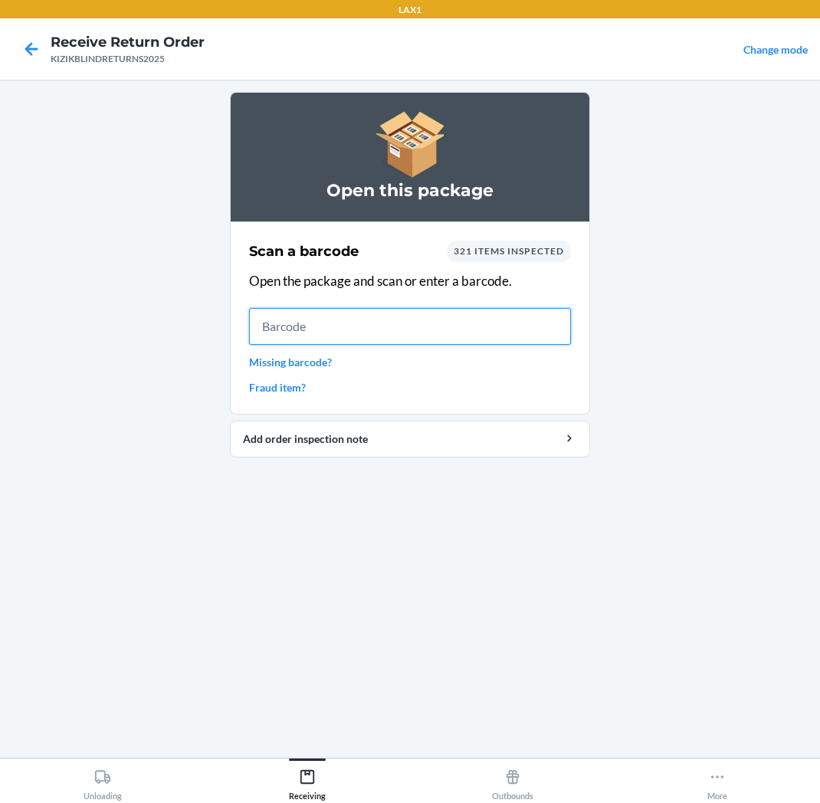
click at [433, 335] on input "text" at bounding box center [410, 326] width 322 height 37
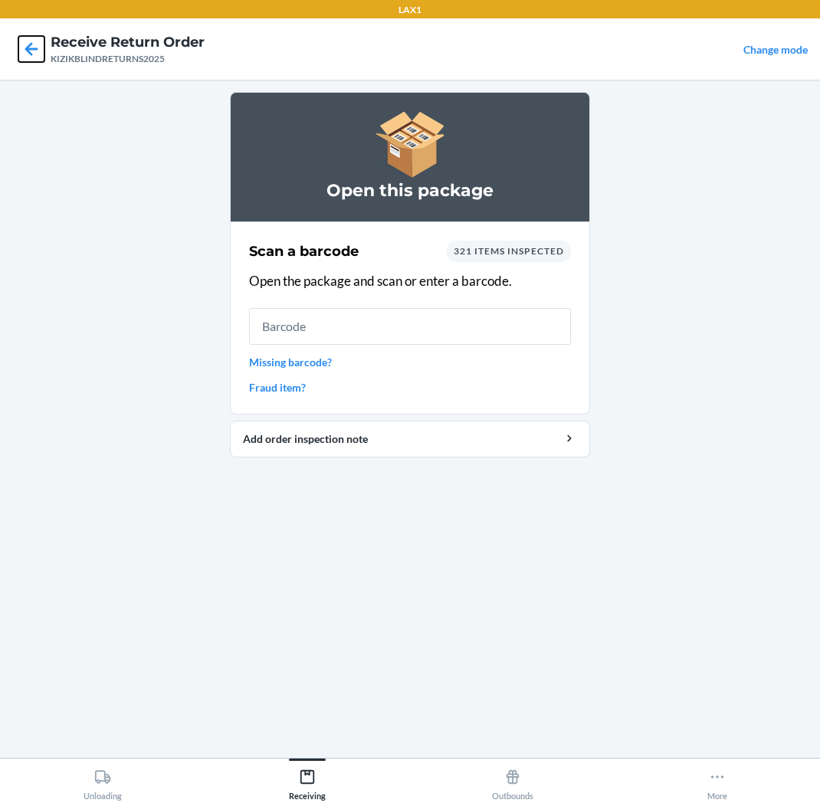
click at [20, 39] on icon at bounding box center [31, 49] width 26 height 26
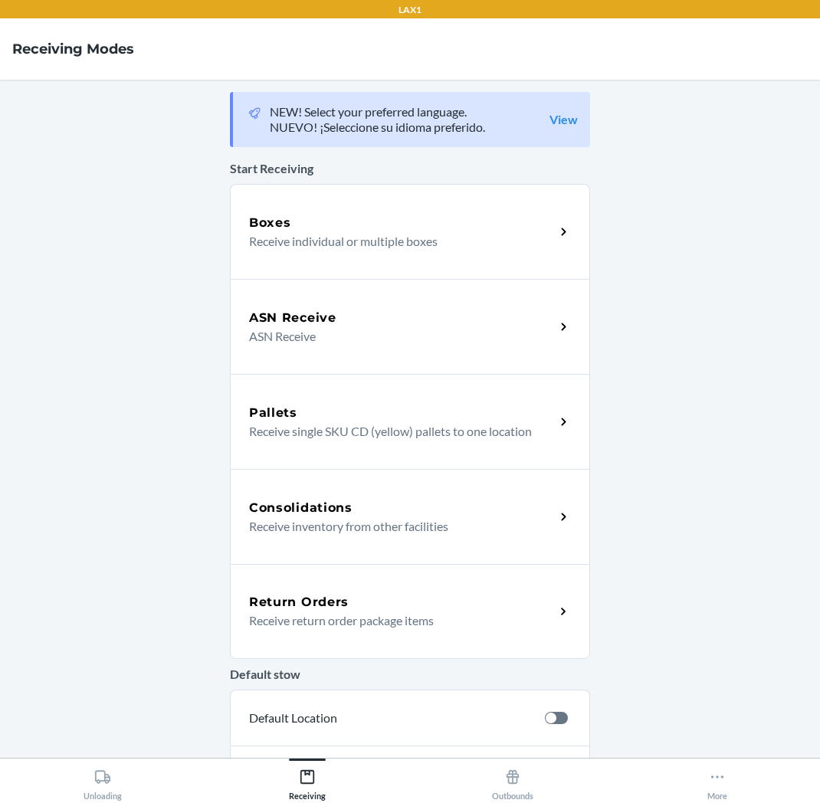
click at [356, 595] on div "Return Orders" at bounding box center [402, 602] width 306 height 18
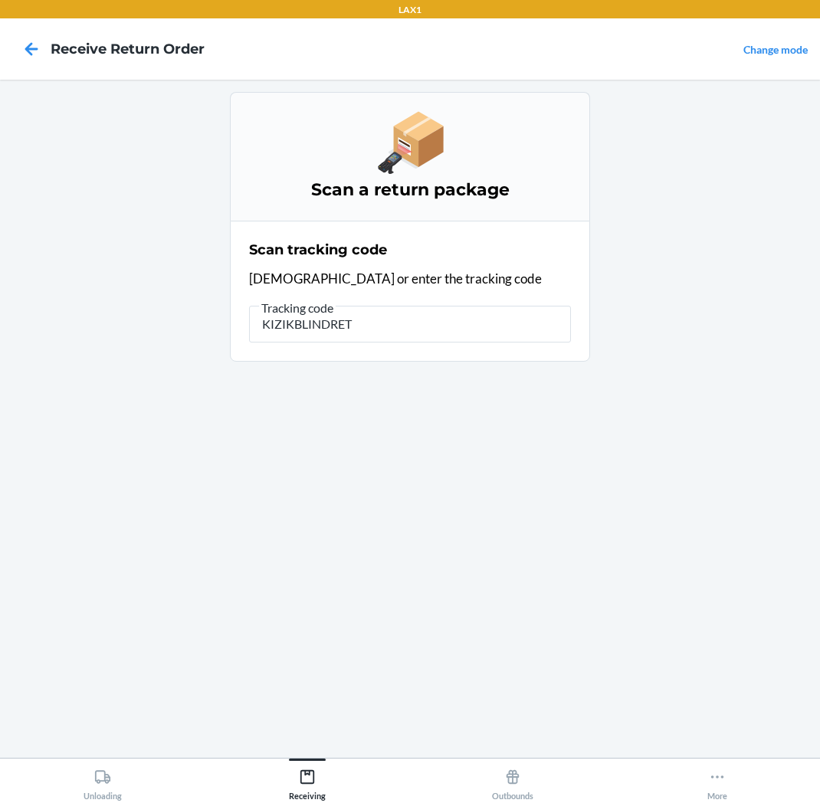
type input "KIZIKBLINDRETU"
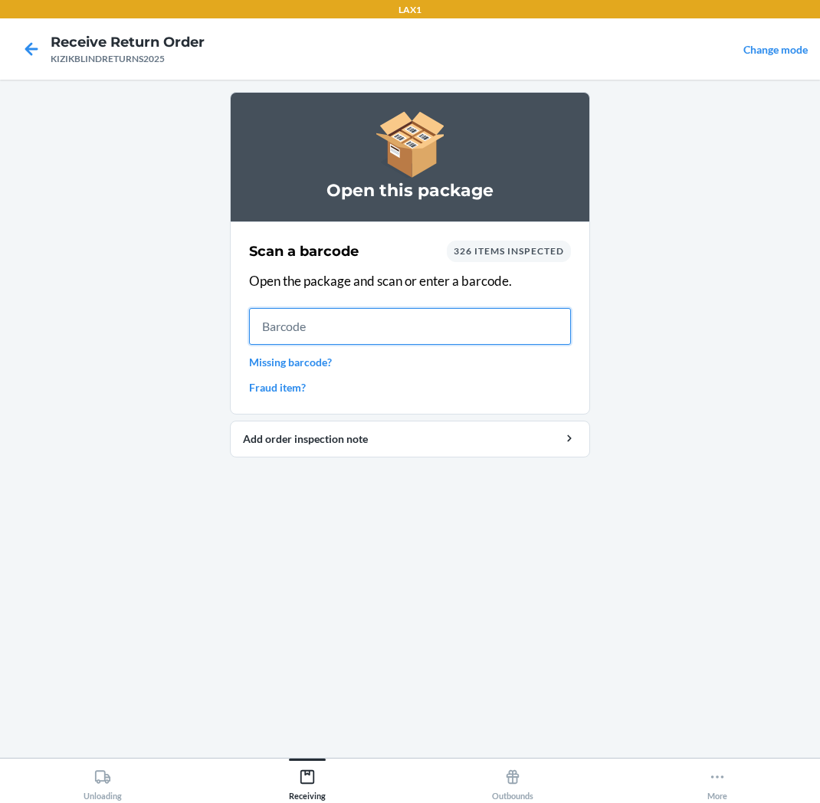
click at [349, 343] on input "text" at bounding box center [410, 326] width 322 height 37
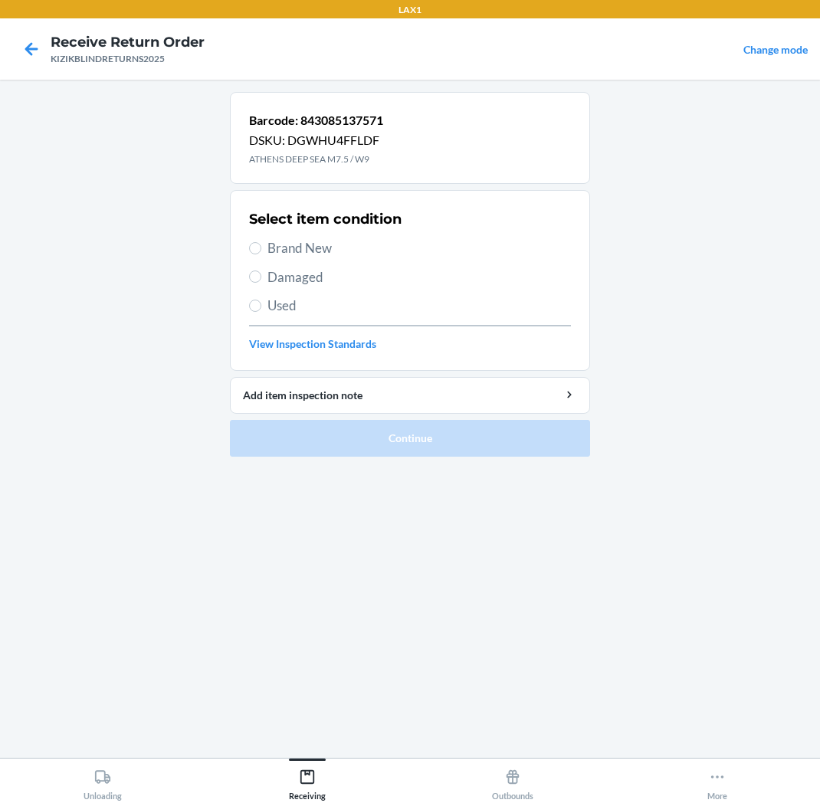
click at [279, 253] on span "Brand New" at bounding box center [420, 248] width 304 height 20
click at [261, 253] on input "Brand New" at bounding box center [255, 248] width 12 height 12
radio input "true"
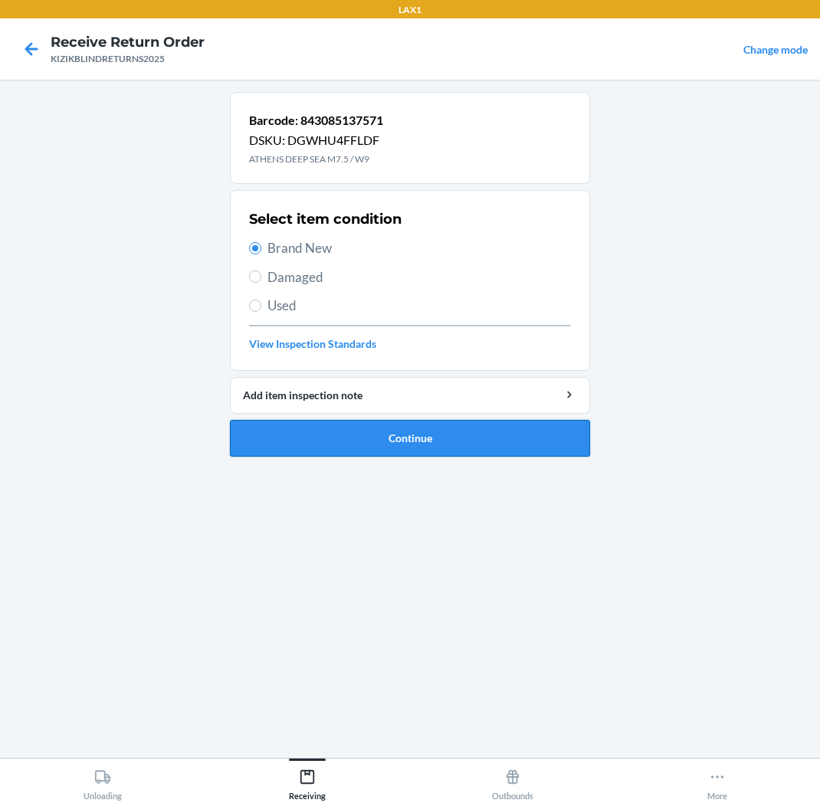
click at [334, 432] on button "Continue" at bounding box center [410, 438] width 360 height 37
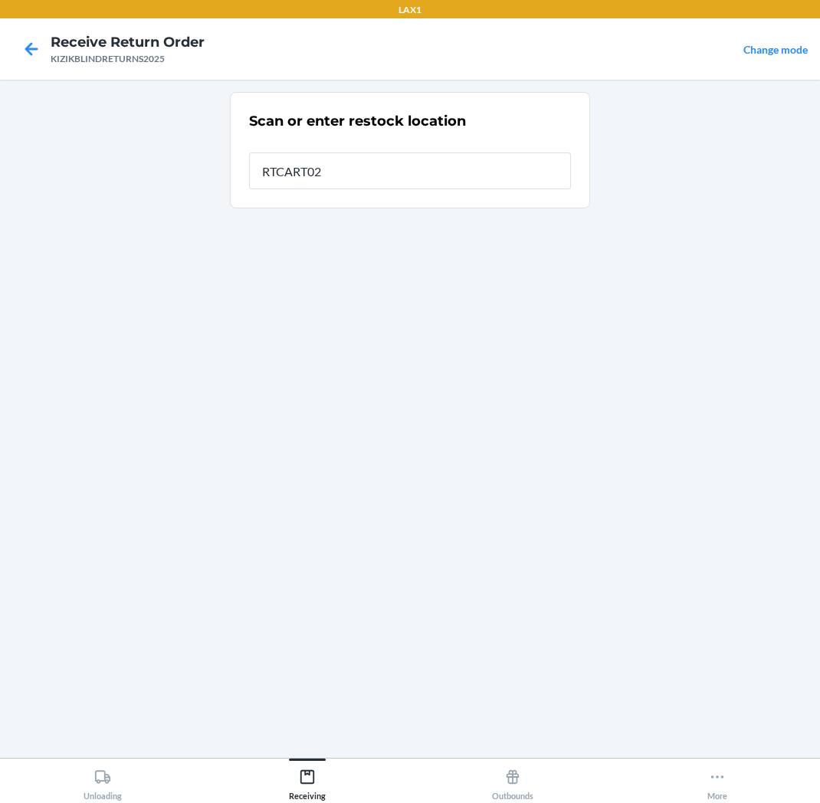
type input "RTCART022"
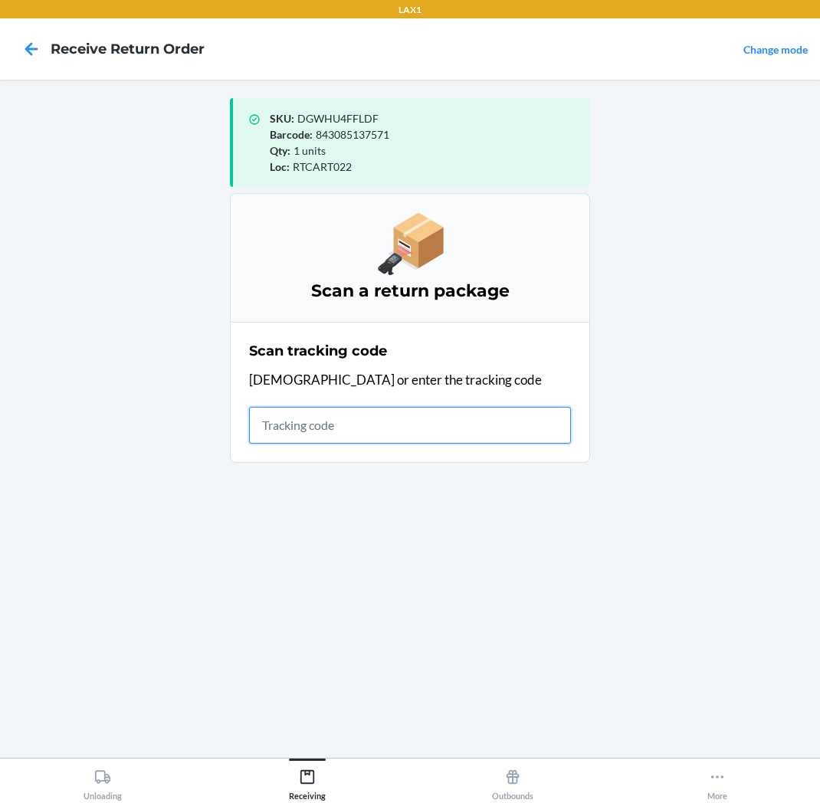
click at [448, 410] on input "text" at bounding box center [410, 425] width 322 height 37
type input "KIZIKBLINDRETUR"
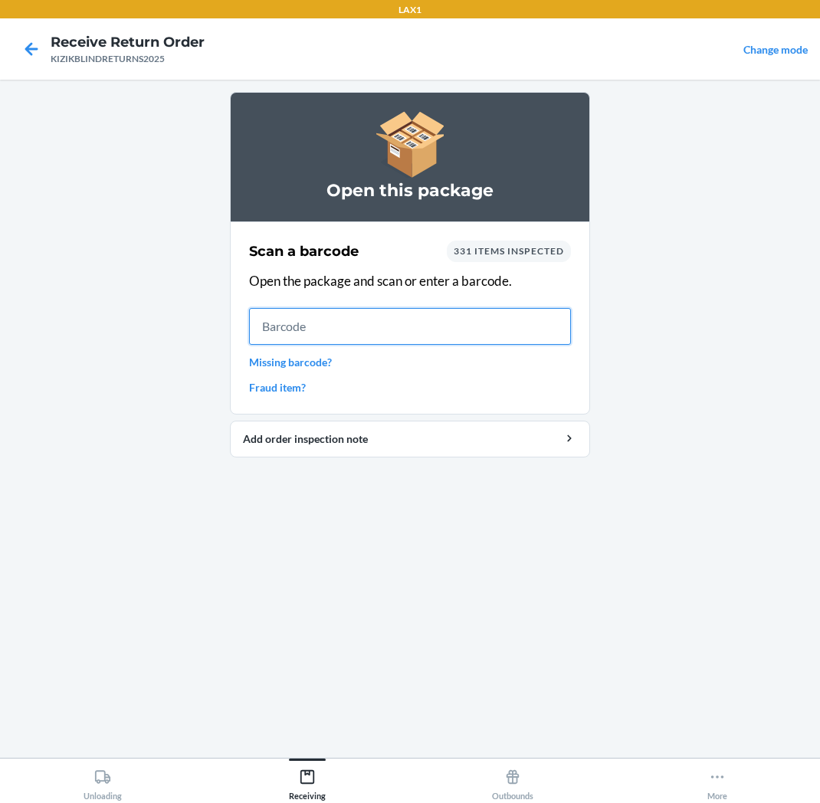
click at [508, 323] on input "text" at bounding box center [410, 326] width 322 height 37
click at [501, 333] on input "text" at bounding box center [410, 326] width 322 height 37
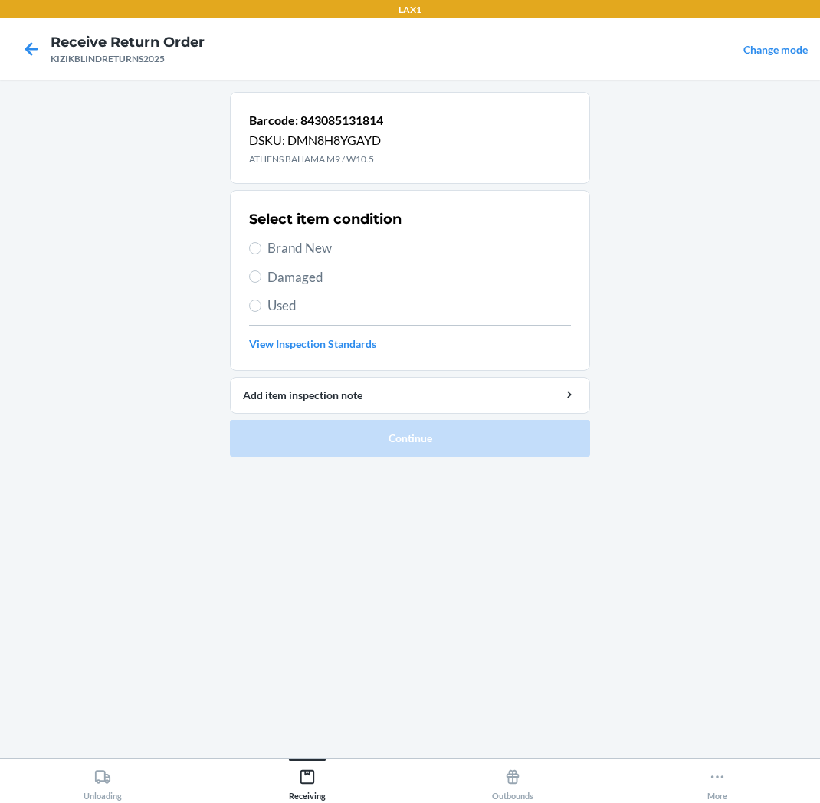
click at [331, 253] on span "Brand New" at bounding box center [420, 248] width 304 height 20
click at [261, 253] on input "Brand New" at bounding box center [255, 248] width 12 height 12
radio input "true"
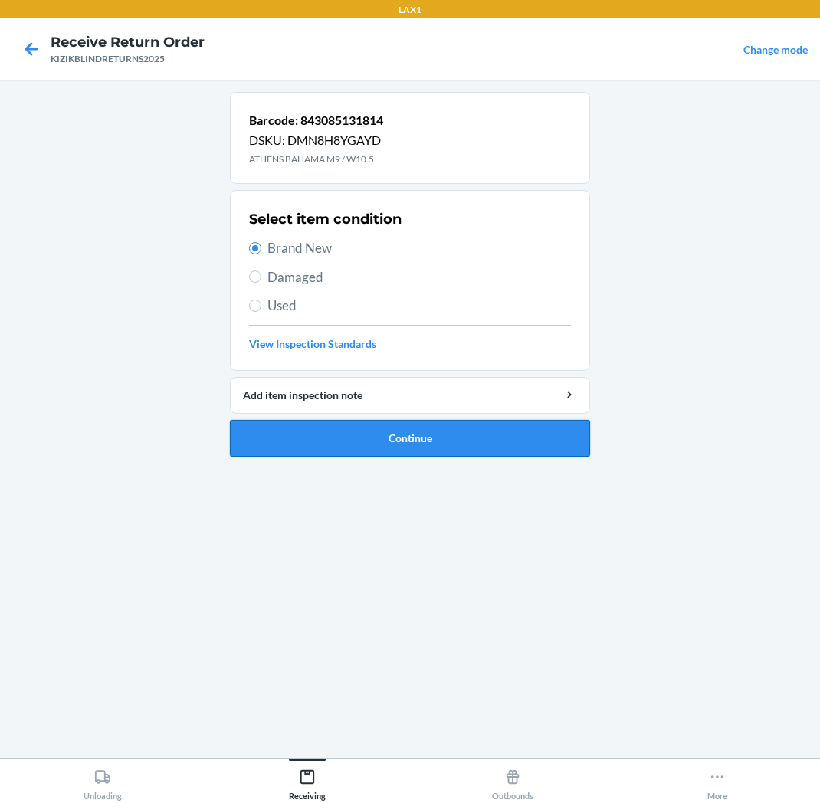
click at [410, 422] on button "Continue" at bounding box center [410, 438] width 360 height 37
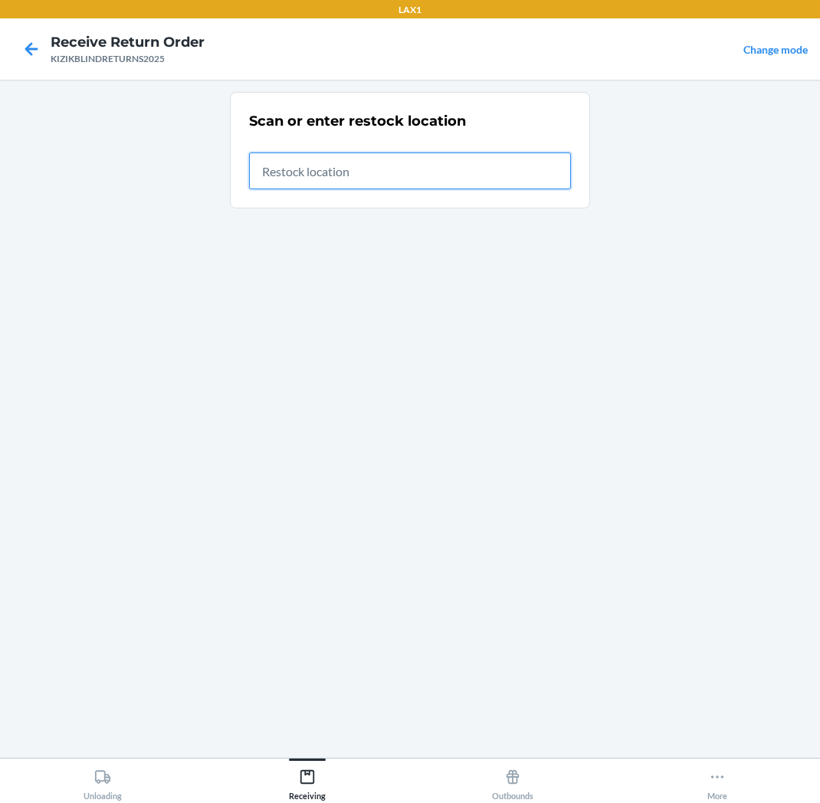
click at [317, 162] on input "text" at bounding box center [410, 171] width 322 height 37
type input "RTCART022"
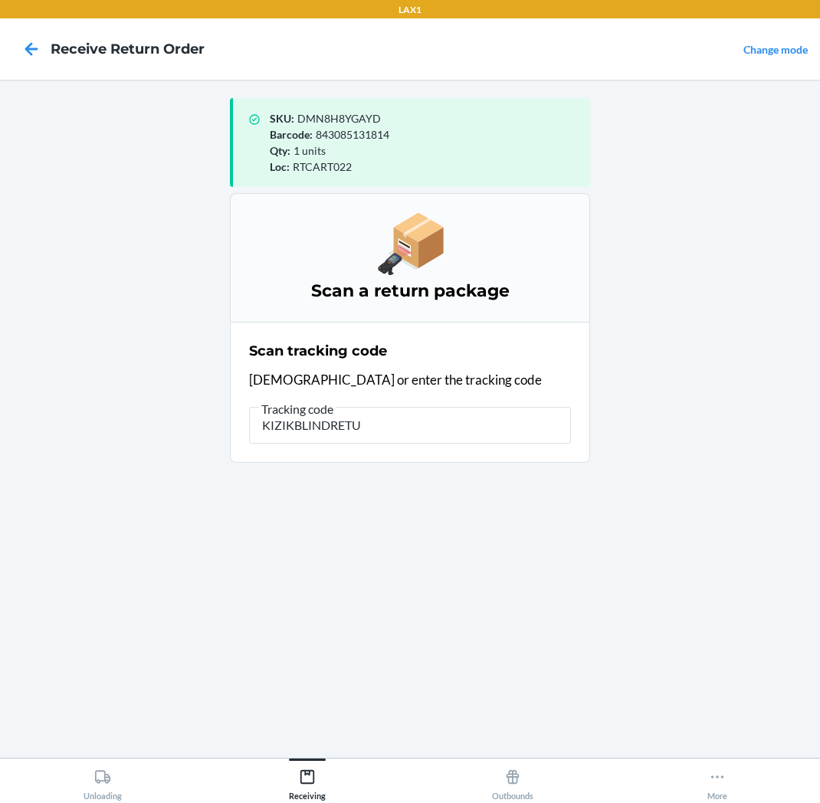
type input "KIZIKBLINDRETUR"
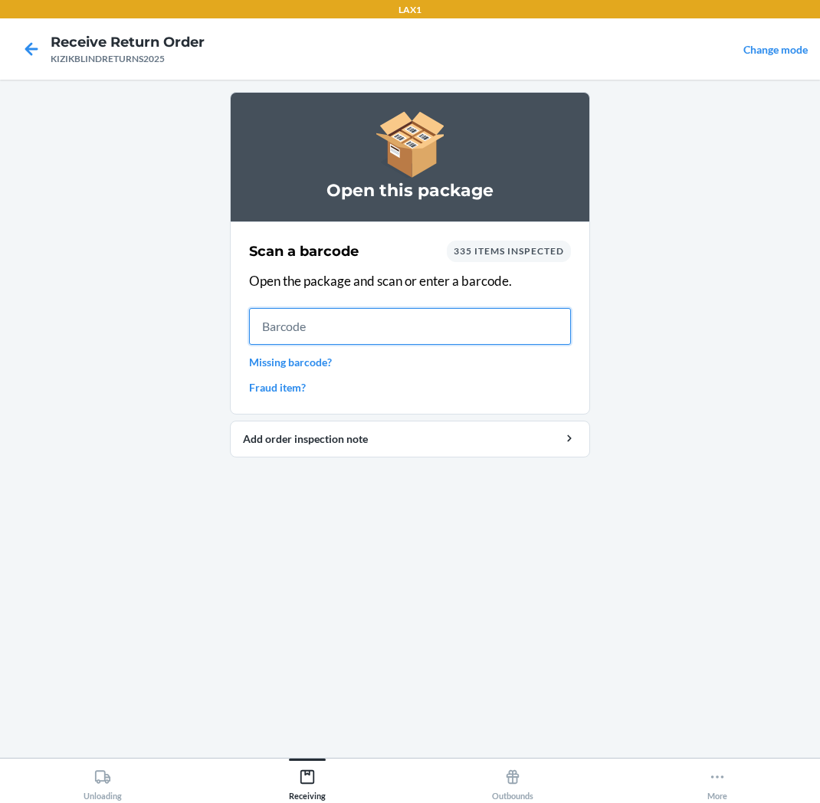
click at [323, 328] on input "text" at bounding box center [410, 326] width 322 height 37
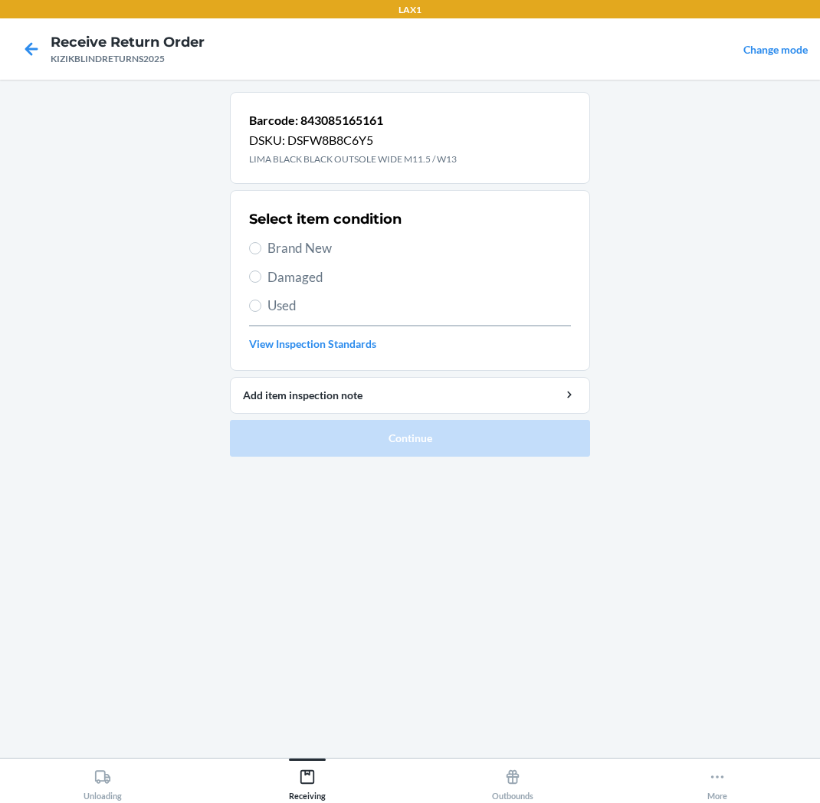
click at [278, 248] on span "Brand New" at bounding box center [420, 248] width 304 height 20
click at [261, 248] on input "Brand New" at bounding box center [255, 248] width 12 height 12
radio input "true"
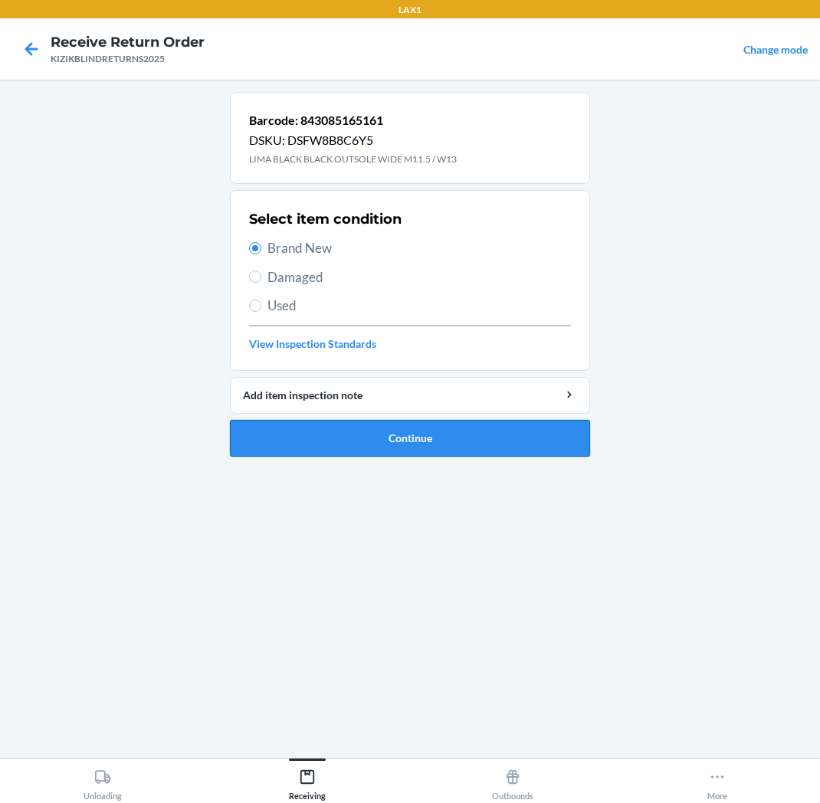
click at [316, 423] on button "Continue" at bounding box center [410, 438] width 360 height 37
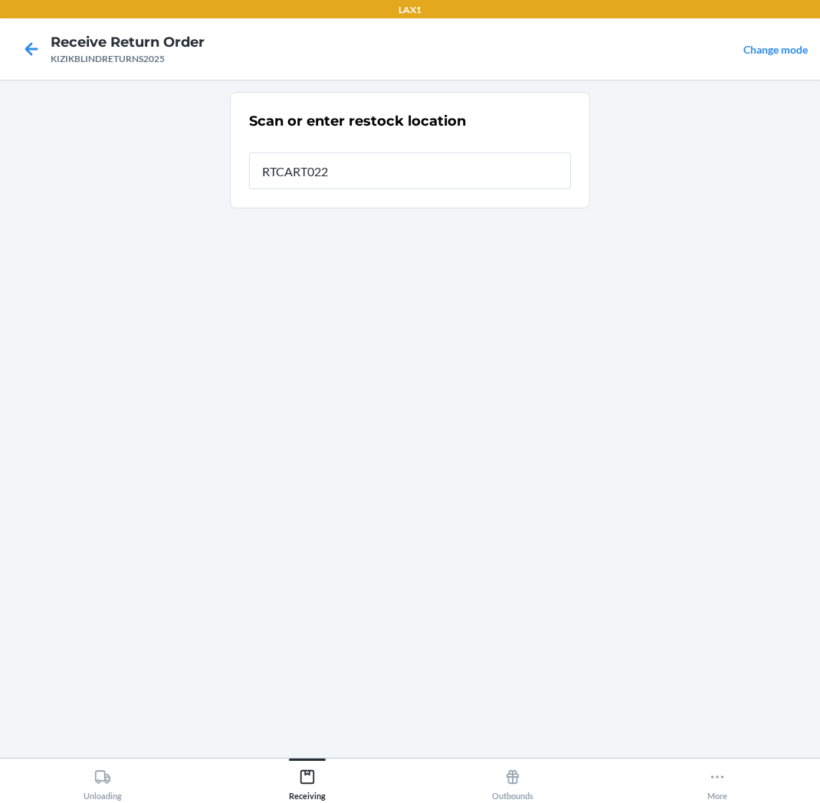
type input "RTCART022"
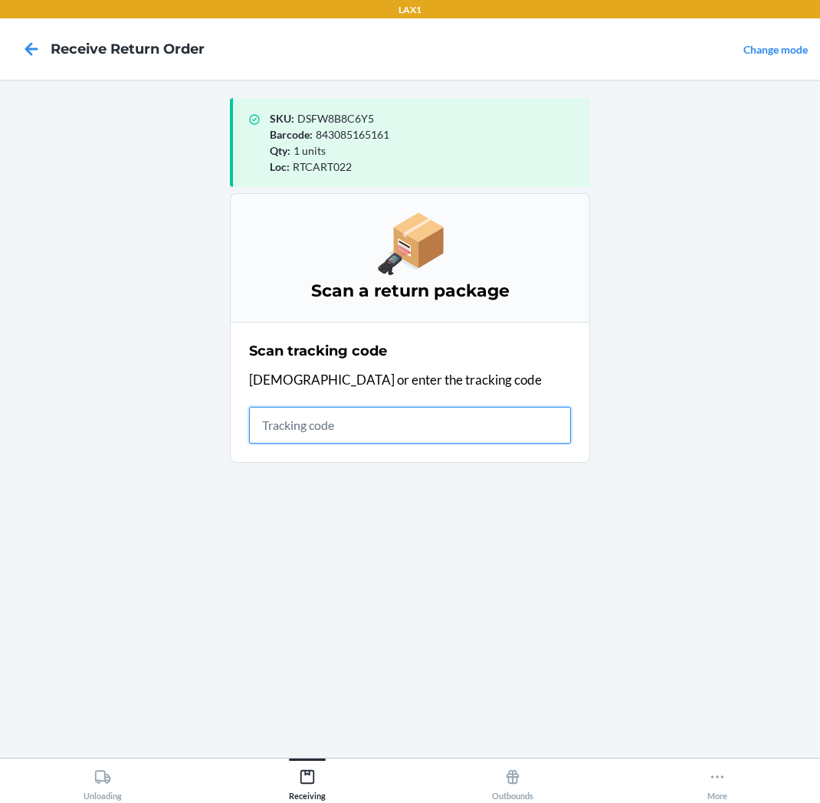
click at [481, 431] on input "text" at bounding box center [410, 425] width 322 height 37
type input "KIZIKBLI"
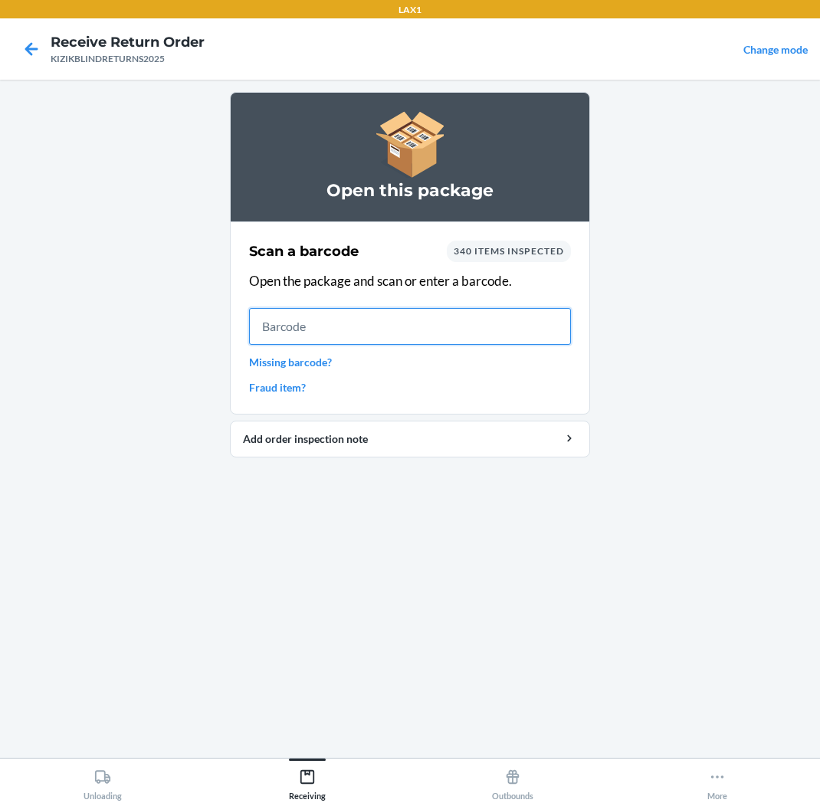
click at [423, 331] on input "text" at bounding box center [410, 326] width 322 height 37
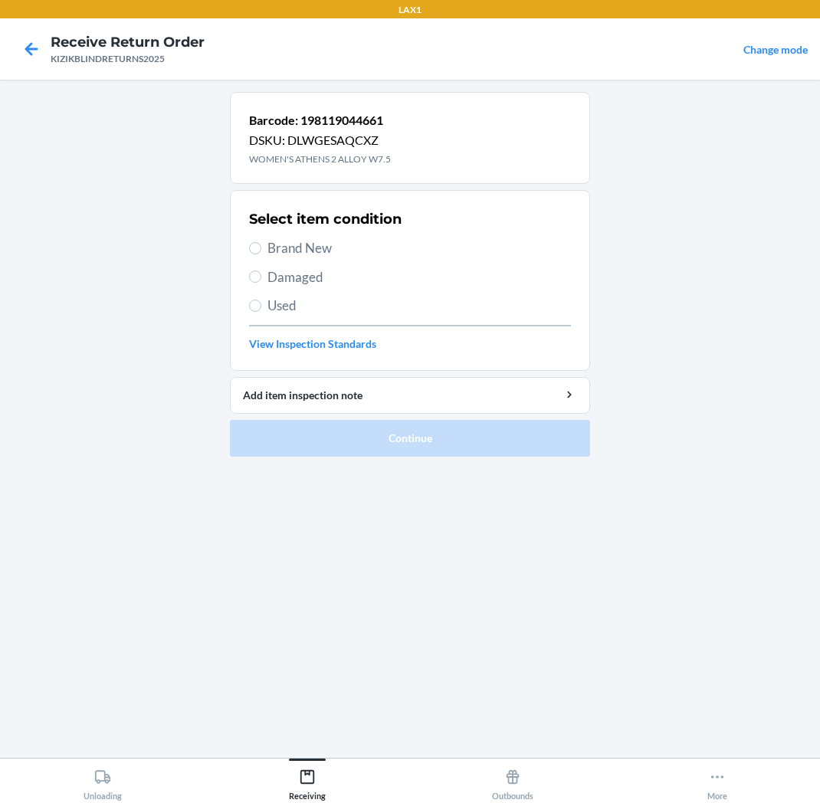
click at [353, 246] on span "Brand New" at bounding box center [420, 248] width 304 height 20
click at [261, 246] on input "Brand New" at bounding box center [255, 248] width 12 height 12
radio input "true"
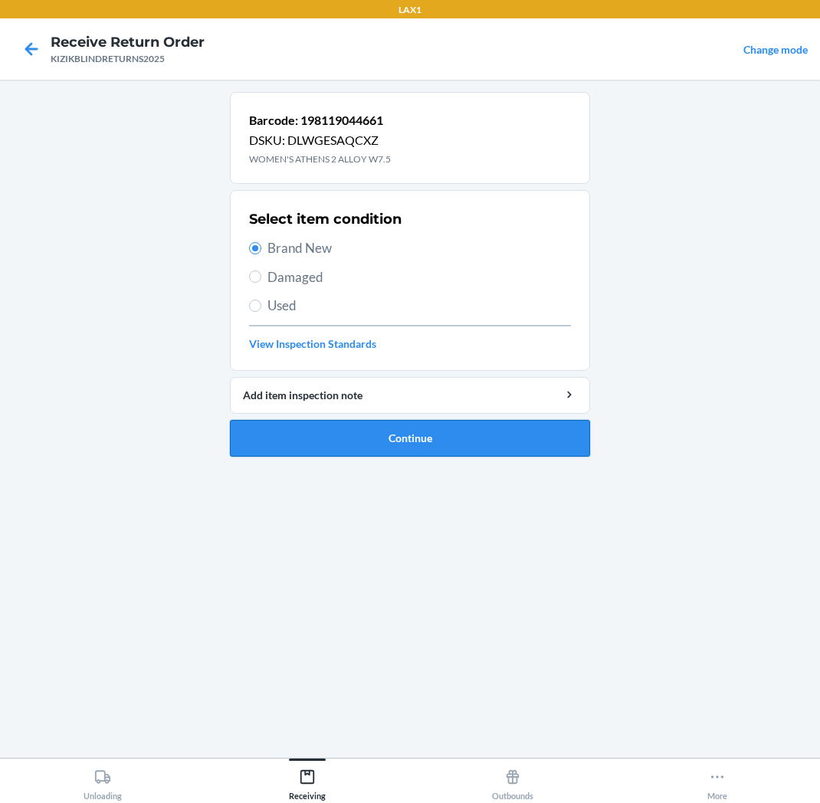
click at [473, 439] on button "Continue" at bounding box center [410, 438] width 360 height 37
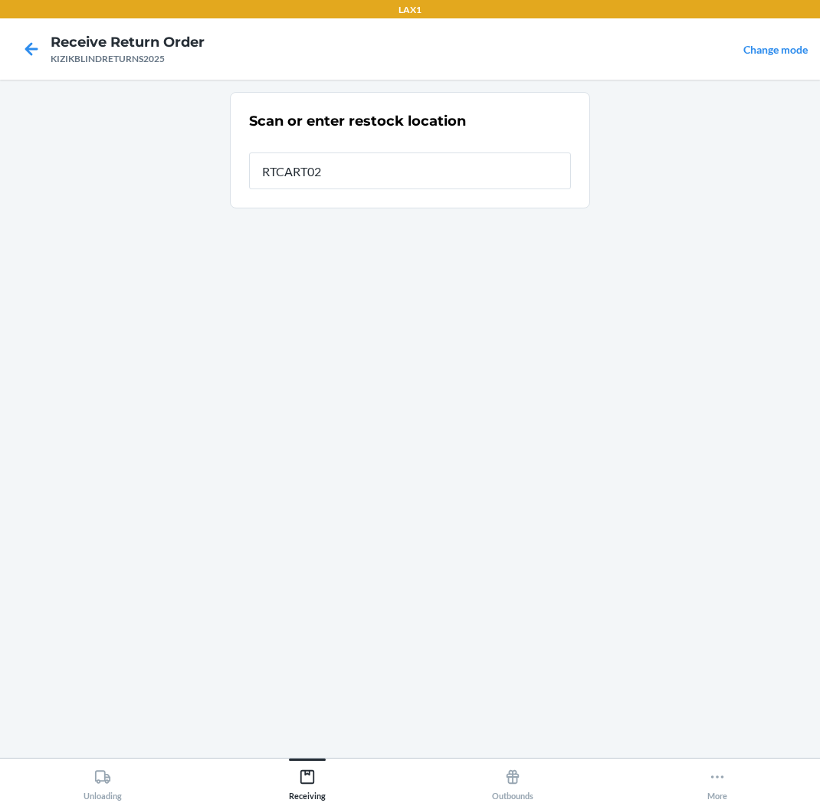
type input "RTCART022"
